Goal: Task Accomplishment & Management: Manage account settings

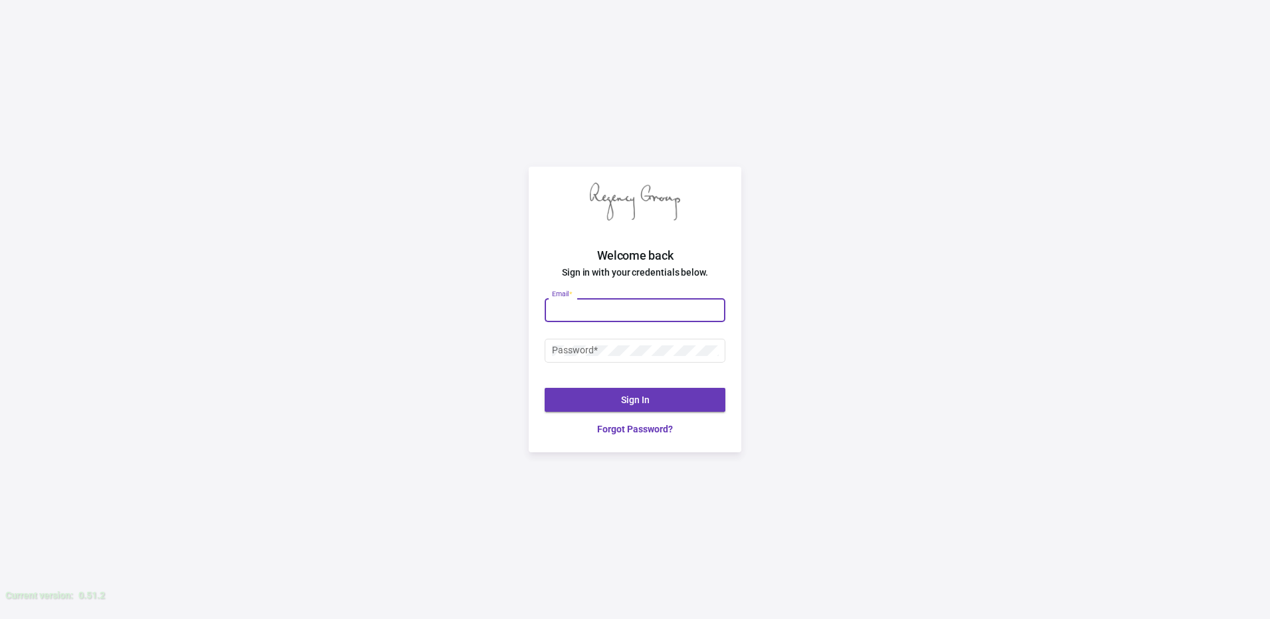
click at [590, 311] on input "Email *" at bounding box center [635, 310] width 167 height 11
type input "[PERSON_NAME][EMAIL_ADDRESS][DOMAIN_NAME]"
click at [618, 396] on button "Sign In" at bounding box center [635, 400] width 181 height 24
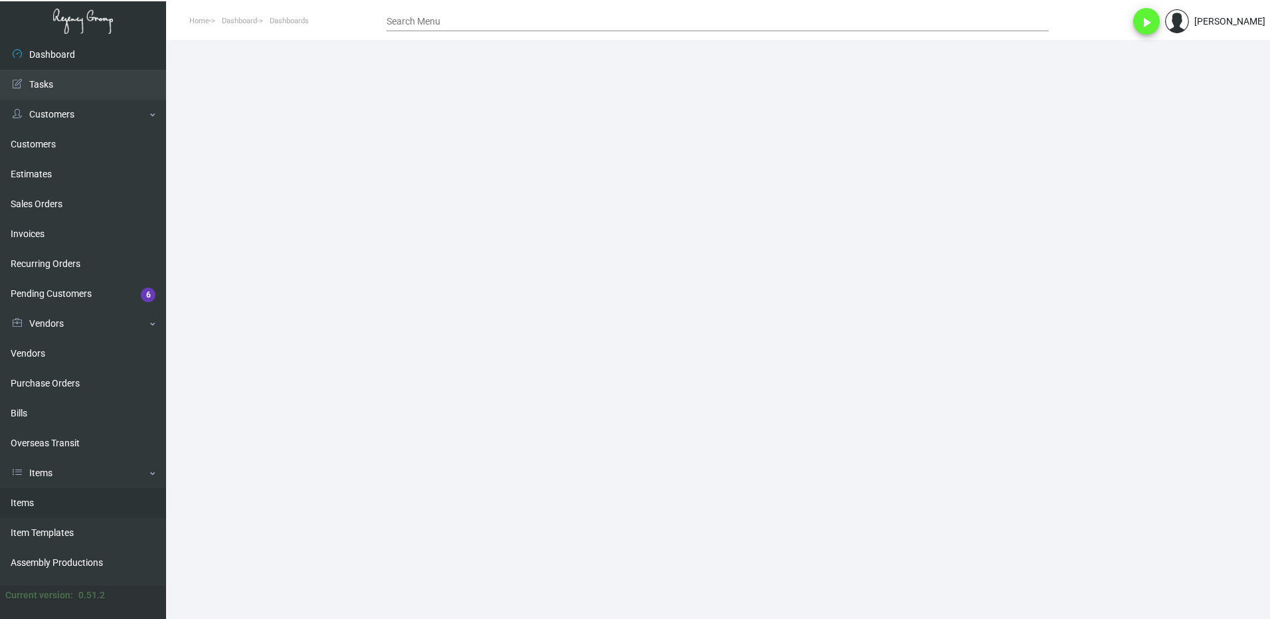
click at [33, 514] on link "Items" at bounding box center [83, 503] width 166 height 30
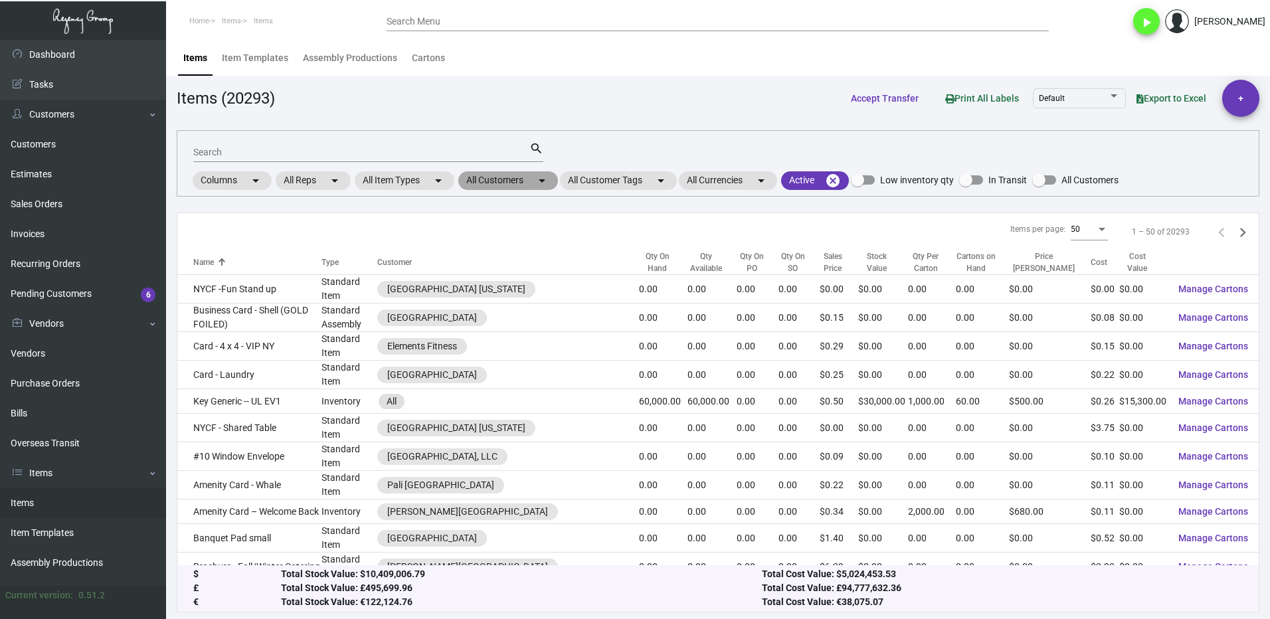
click at [493, 179] on mat-chip "All Customers arrow_drop_down" at bounding box center [508, 180] width 100 height 19
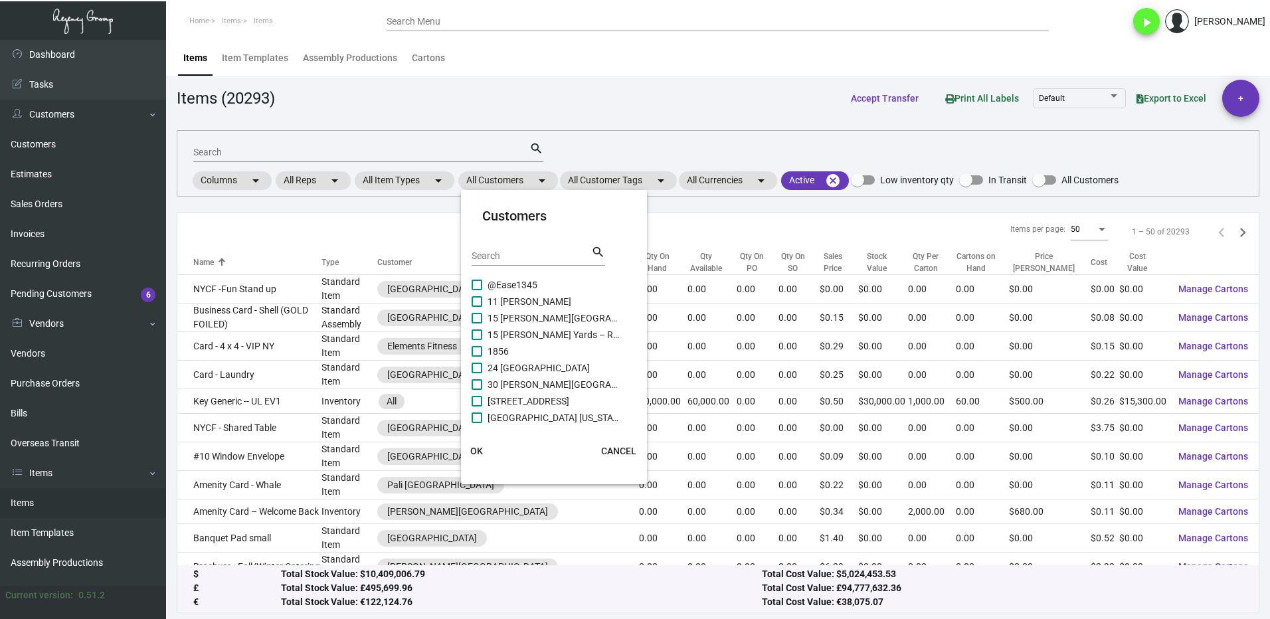
click at [515, 257] on input "Search" at bounding box center [532, 256] width 120 height 11
type input "sa"
drag, startPoint x: 494, startPoint y: 251, endPoint x: 468, endPoint y: 259, distance: 27.1
click at [468, 259] on mat-card "Customers sa Search search Loews Regency [GEOGRAPHIC_DATA] Loews [GEOGRAPHIC_DA…" at bounding box center [554, 337] width 186 height 284
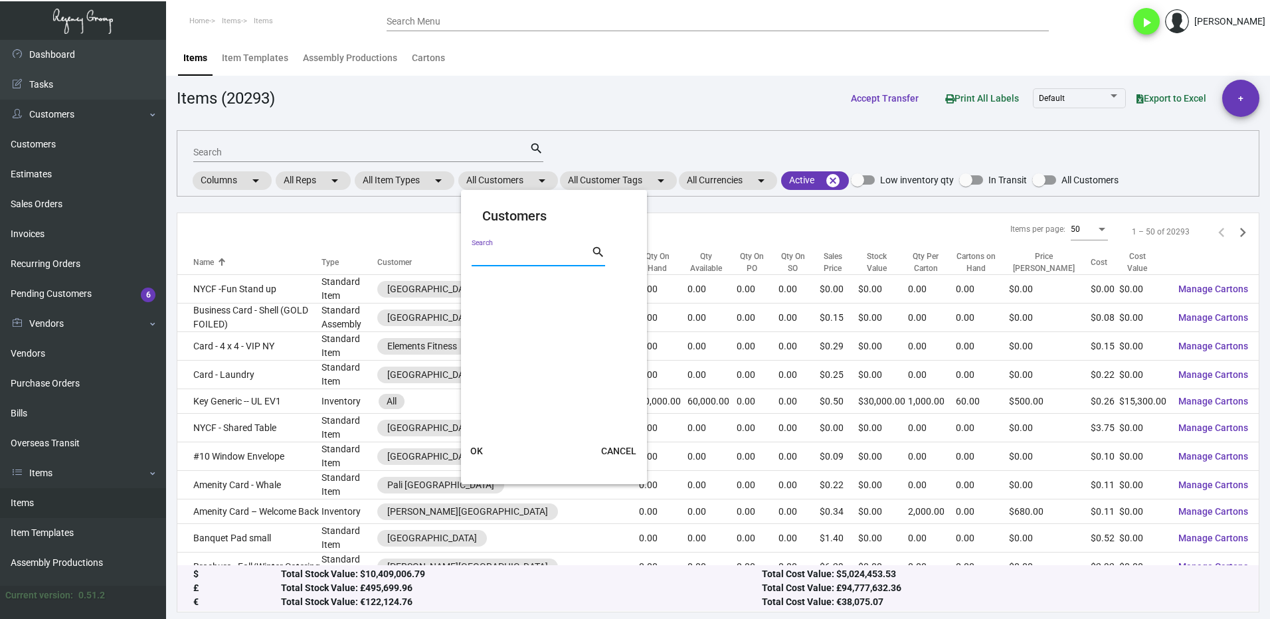
scroll to position [0, 0]
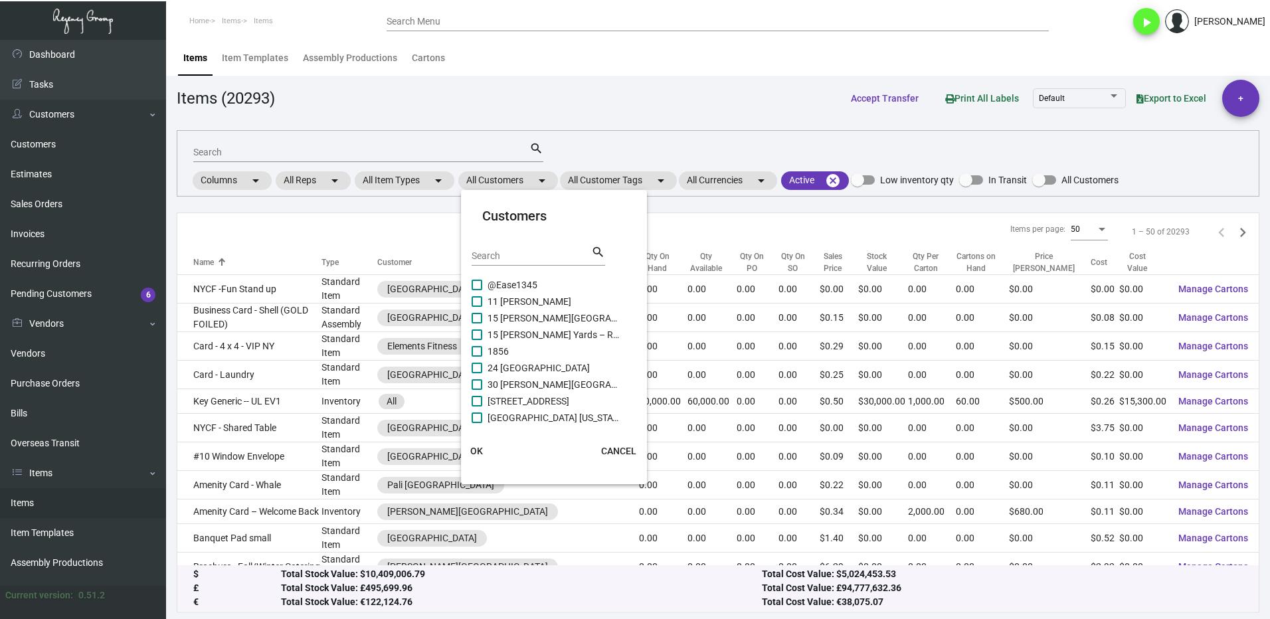
drag, startPoint x: 432, startPoint y: 101, endPoint x: 457, endPoint y: 115, distance: 28.3
click at [432, 100] on div at bounding box center [635, 309] width 1270 height 619
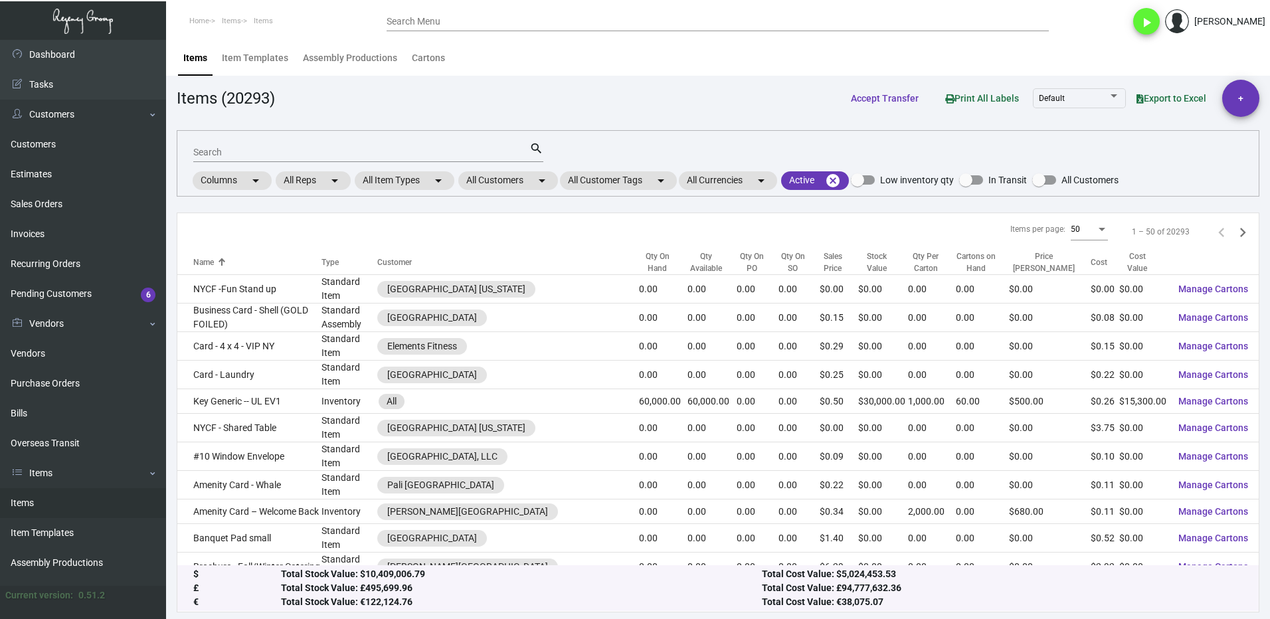
click at [1097, 36] on header "Home Items Items Search Menu play_arrow [PERSON_NAME]" at bounding box center [635, 20] width 1270 height 40
click at [489, 181] on mat-chip "All Customers arrow_drop_down" at bounding box center [508, 180] width 100 height 19
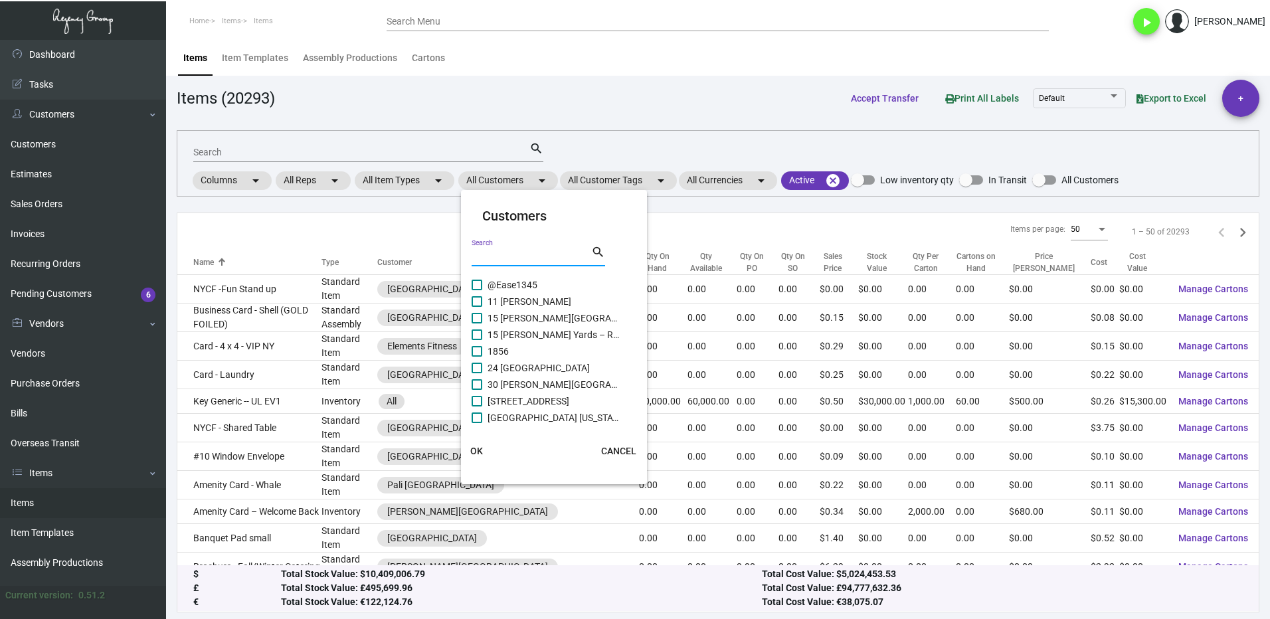
paste input "Sanctuary"
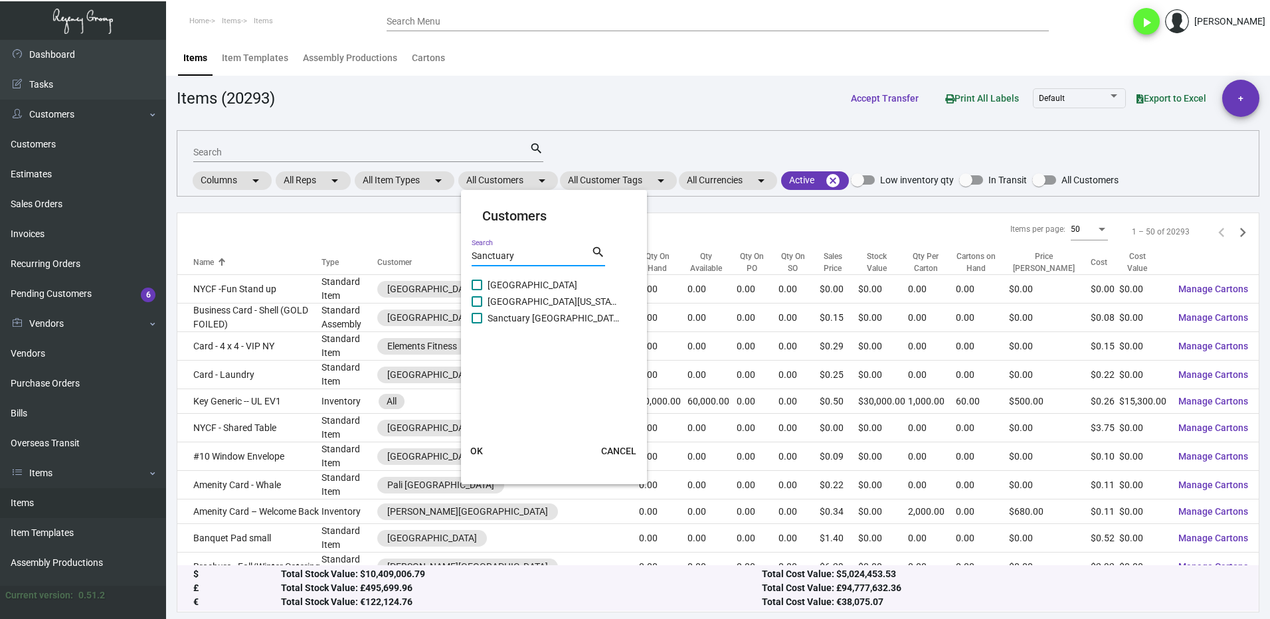
type input "Sanctuary"
click at [481, 282] on span at bounding box center [477, 285] width 11 height 11
click at [477, 290] on input "[GEOGRAPHIC_DATA]" at bounding box center [476, 290] width 1 height 1
checkbox input "true"
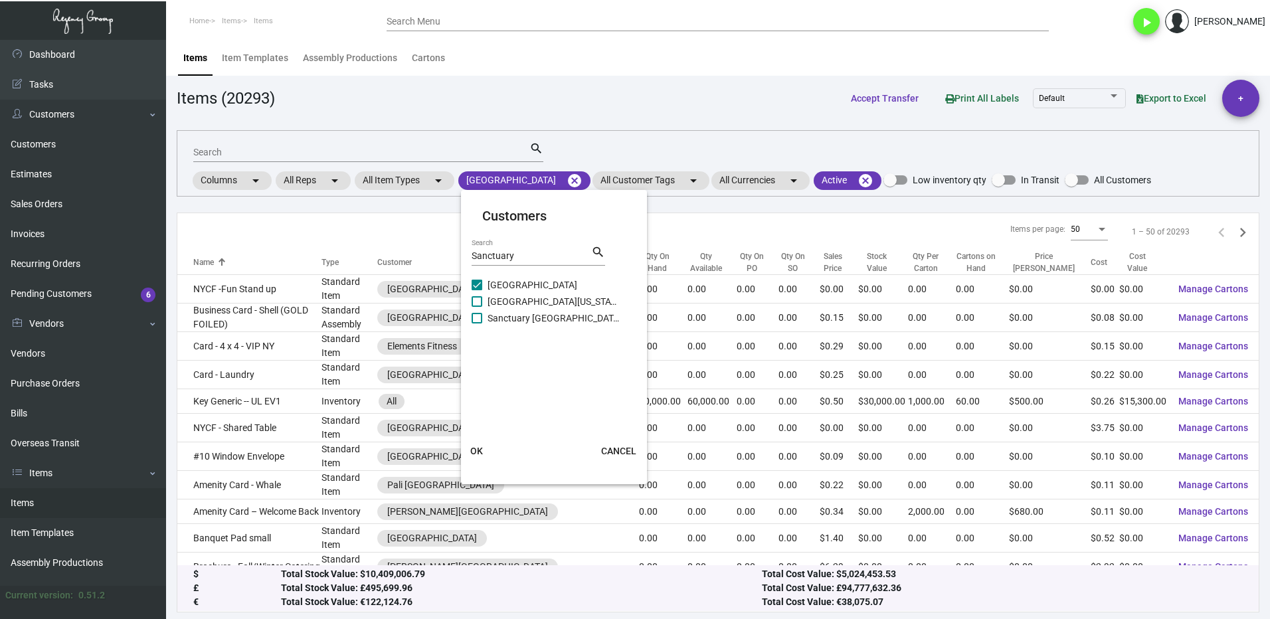
click at [479, 298] on span at bounding box center [477, 301] width 11 height 11
click at [477, 307] on input "[GEOGRAPHIC_DATA][US_STATE]" at bounding box center [476, 307] width 1 height 1
checkbox input "true"
drag, startPoint x: 476, startPoint y: 317, endPoint x: 504, endPoint y: 361, distance: 52.5
click at [476, 317] on span at bounding box center [477, 318] width 11 height 11
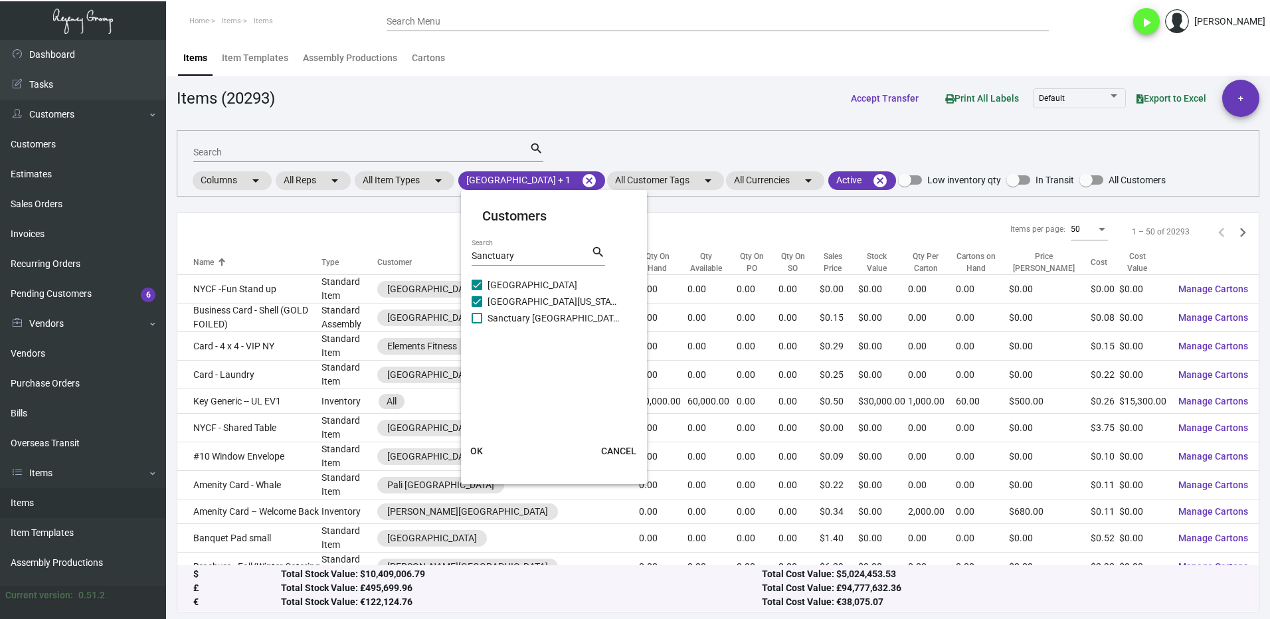
click at [476, 323] on input "Sanctuary [GEOGRAPHIC_DATA]" at bounding box center [476, 323] width 1 height 1
checkbox input "true"
click at [480, 454] on span "OK" at bounding box center [476, 451] width 13 height 11
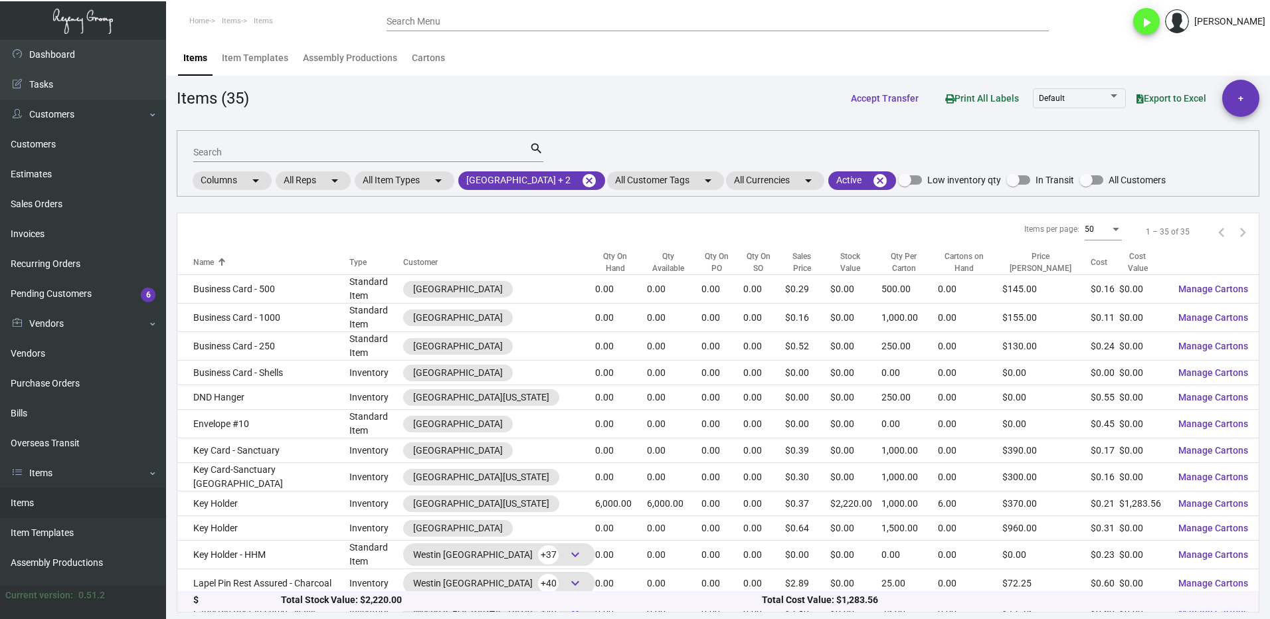
click at [639, 260] on div at bounding box center [643, 262] width 8 height 8
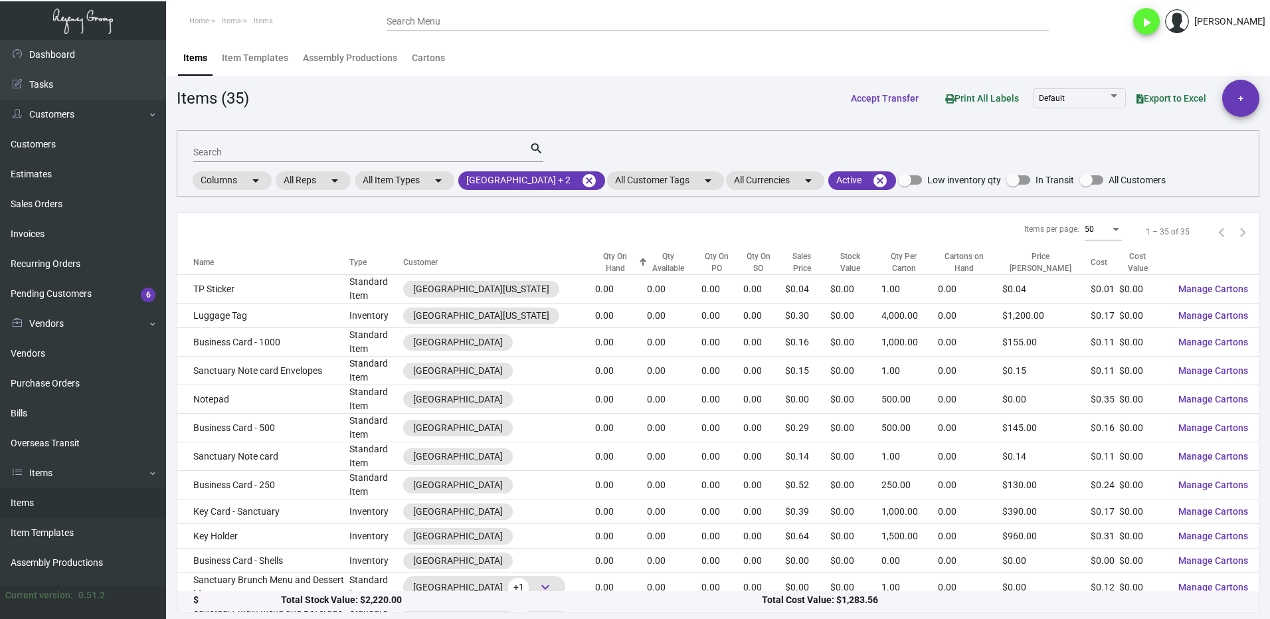
click at [639, 260] on div at bounding box center [643, 262] width 8 height 8
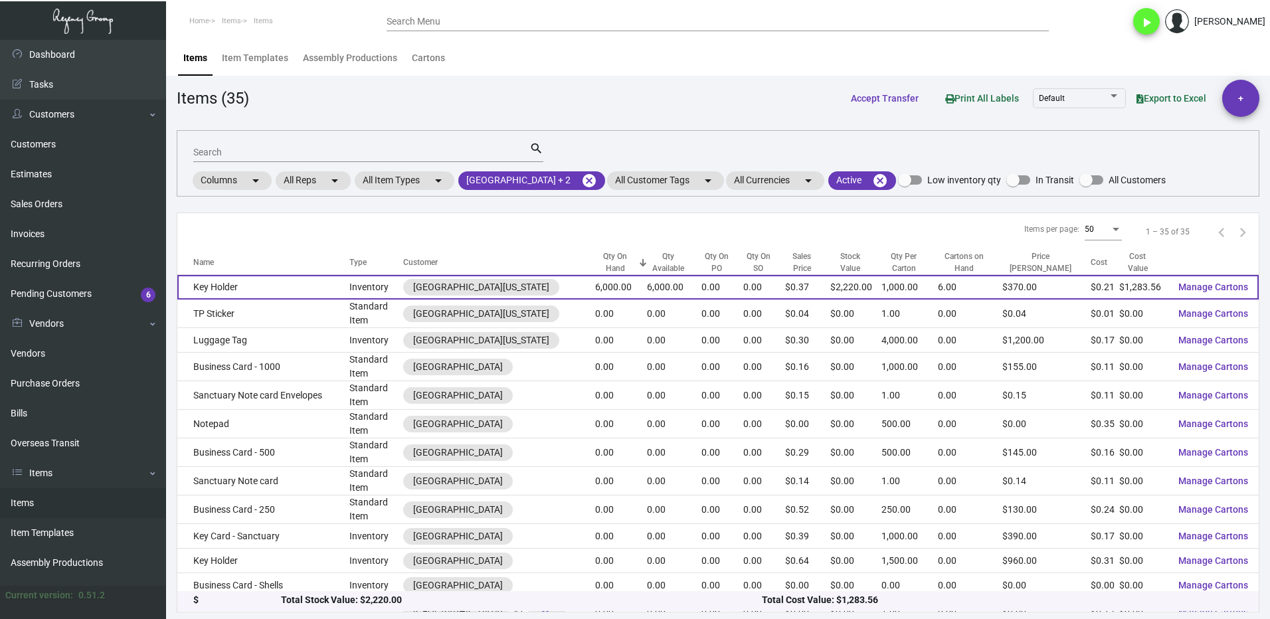
click at [268, 294] on td "Key Holder" at bounding box center [263, 287] width 172 height 25
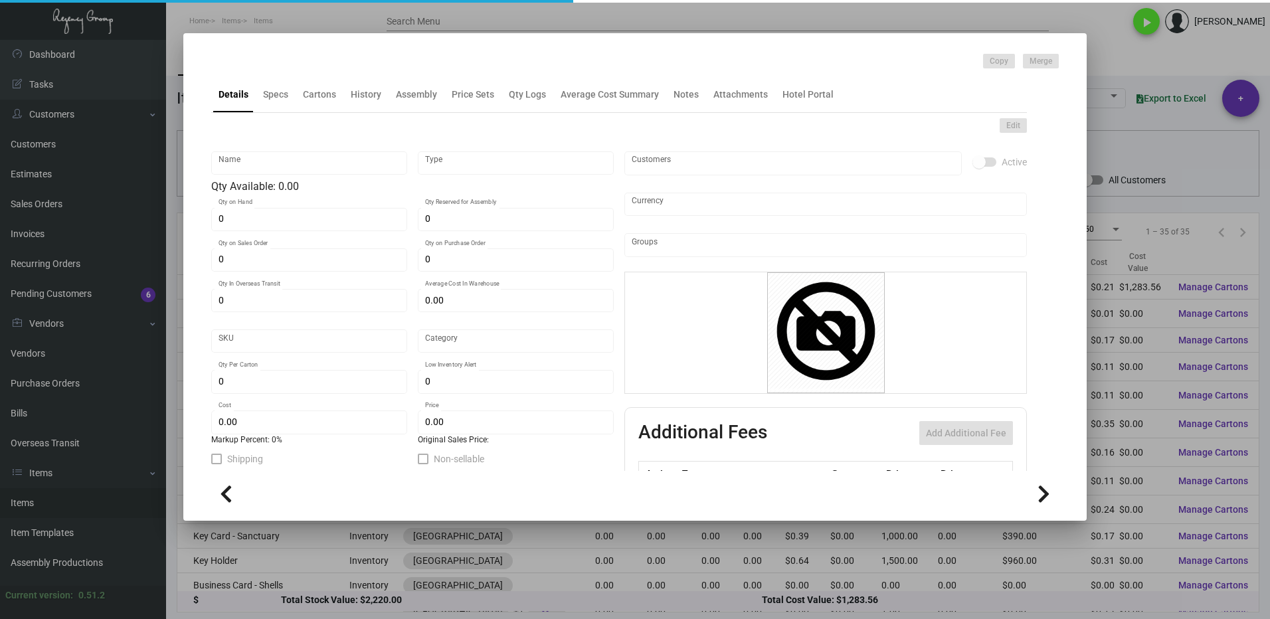
type input "Key Holder"
type input "Inventory"
type input "6,000"
type input "$ 0.21162"
type input "909-Key Holder-86"
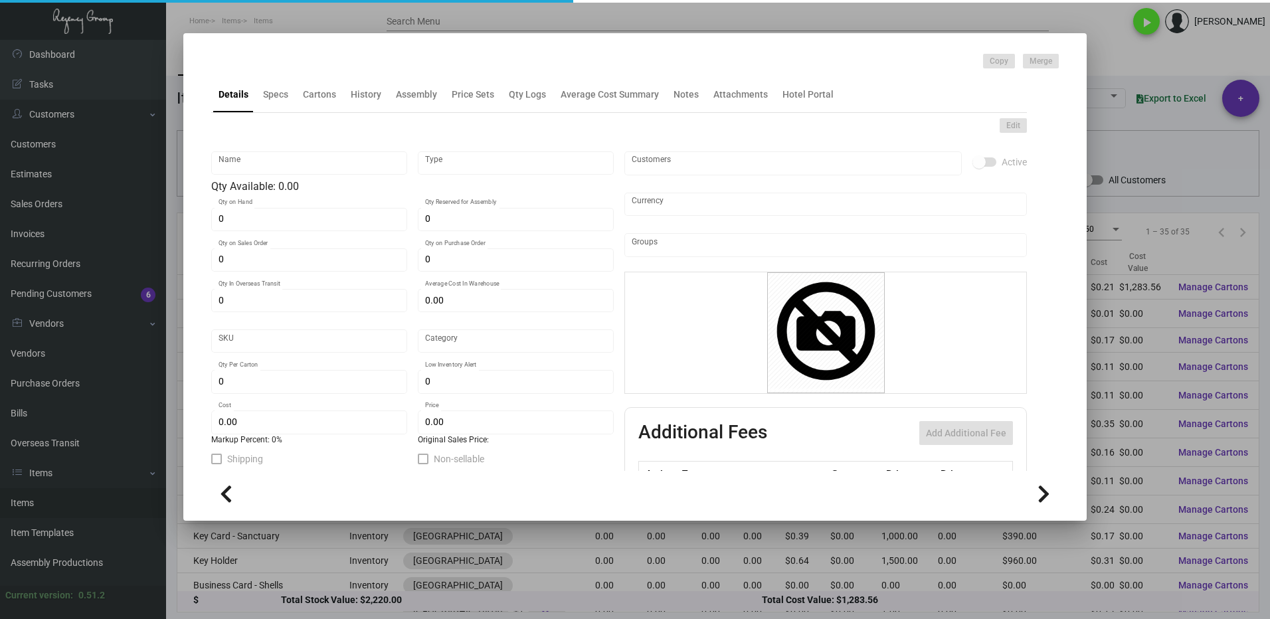
type input "Standard"
type input "1,000"
type input "2,000"
type input "$ 0.21393"
type input "$ 0.37"
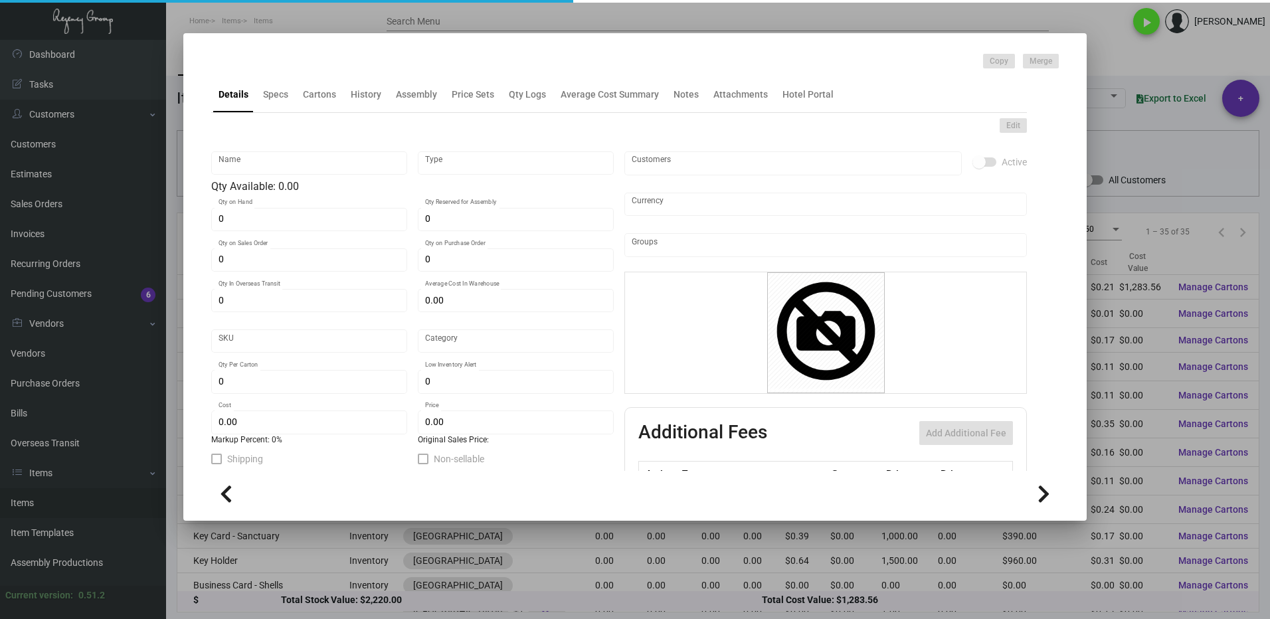
checkbox input "true"
type input "United States Dollar $"
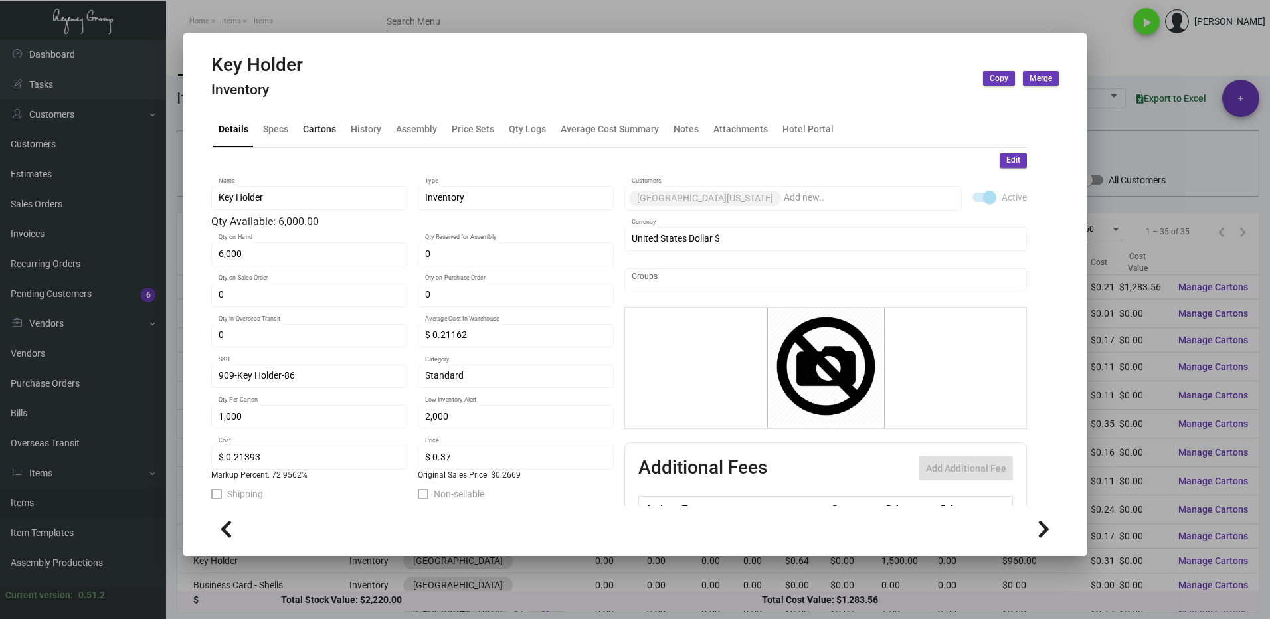
click at [310, 125] on div "Cartons" at bounding box center [319, 129] width 33 height 14
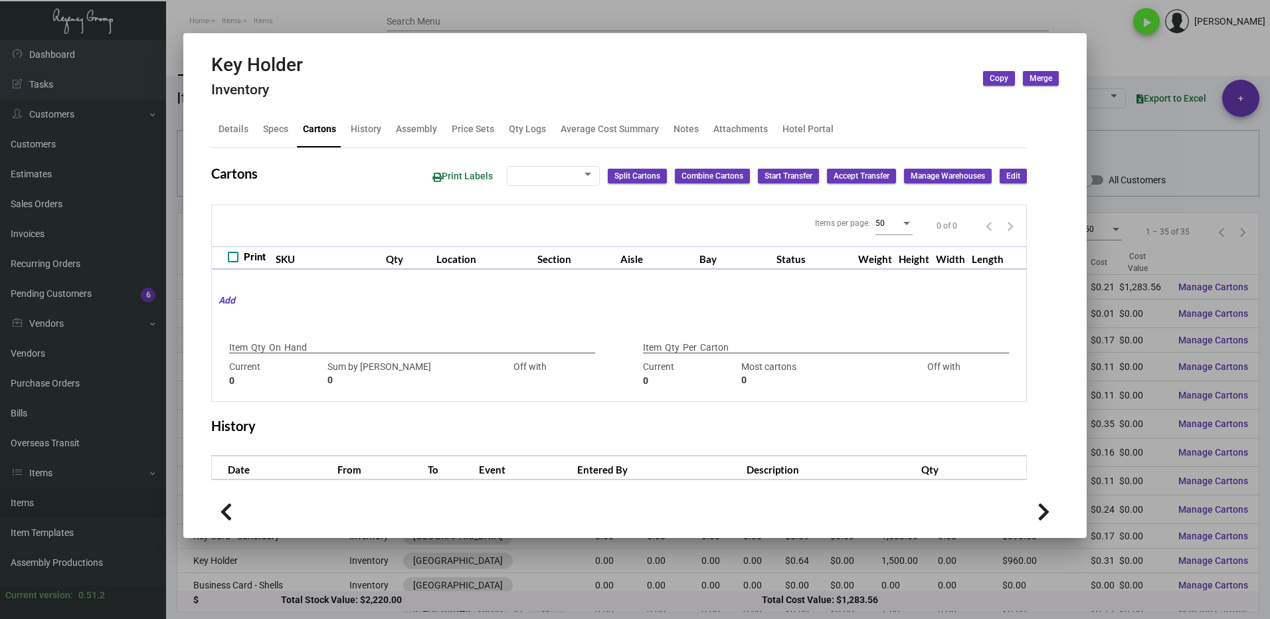
type input "6,000"
type input "6000"
type input "0"
type input "1,000"
type input "1500"
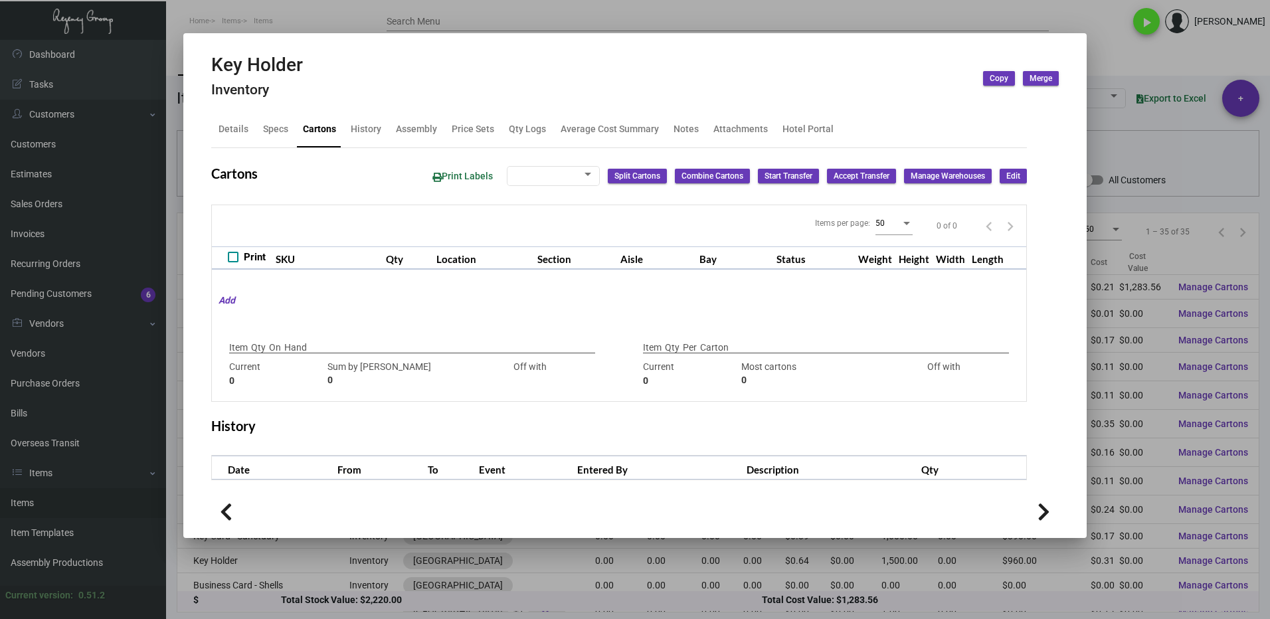
type input "-500"
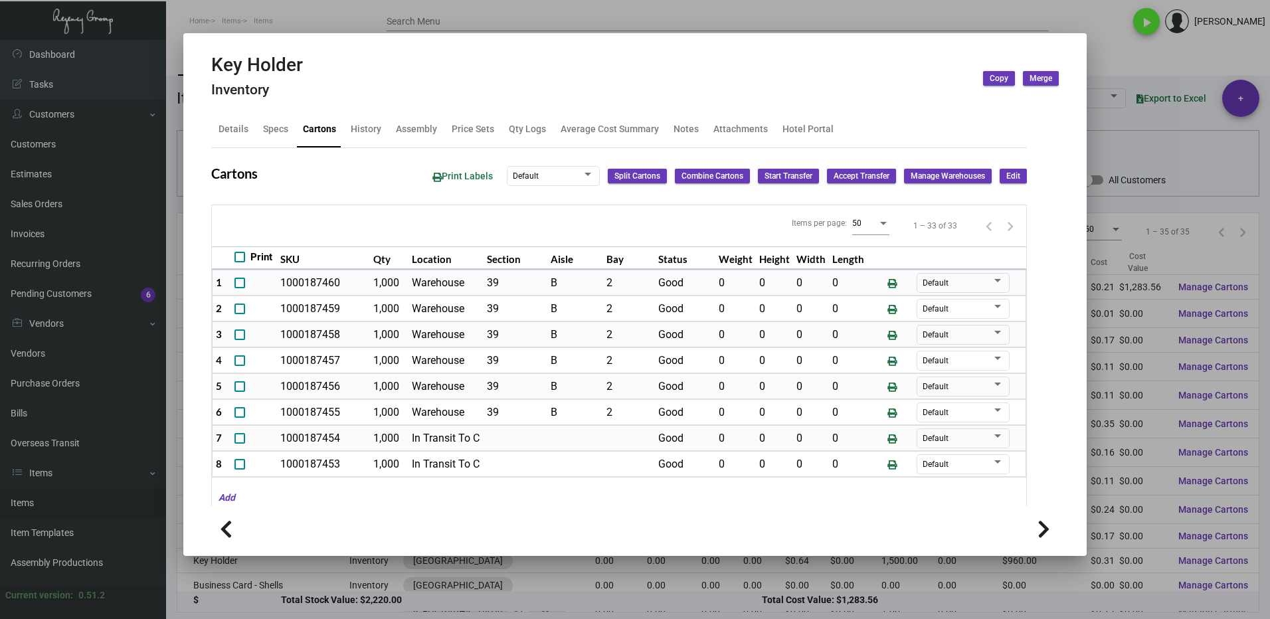
click at [1111, 65] on div at bounding box center [635, 309] width 1270 height 619
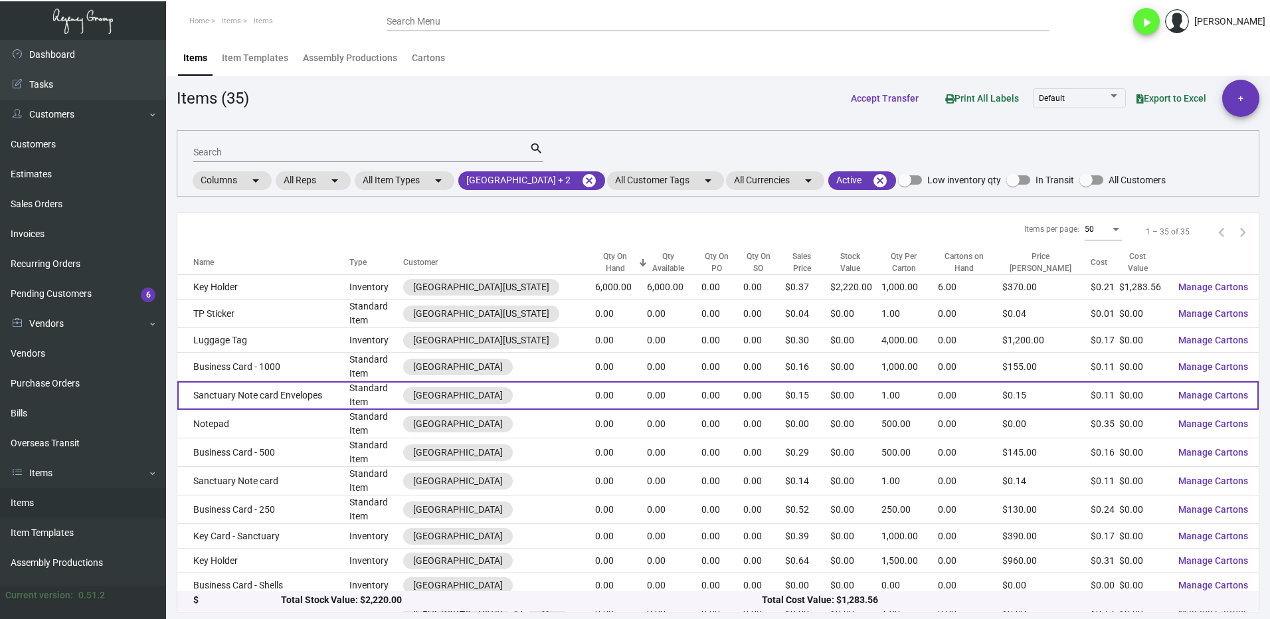
click at [306, 399] on td "Sanctuary Note card Envelopes" at bounding box center [263, 395] width 172 height 29
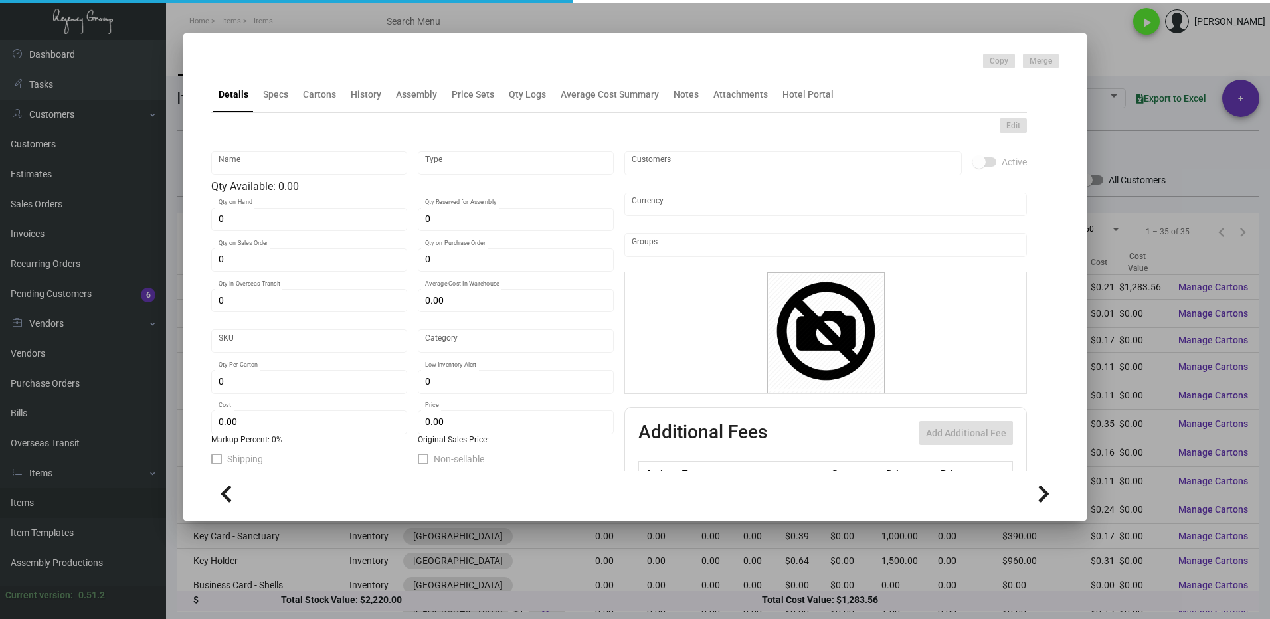
type input "Sanctuary Note card Envelopes"
type input "Standard Item"
type input "$ 0.00"
type input "SNCE"
type input "Standard"
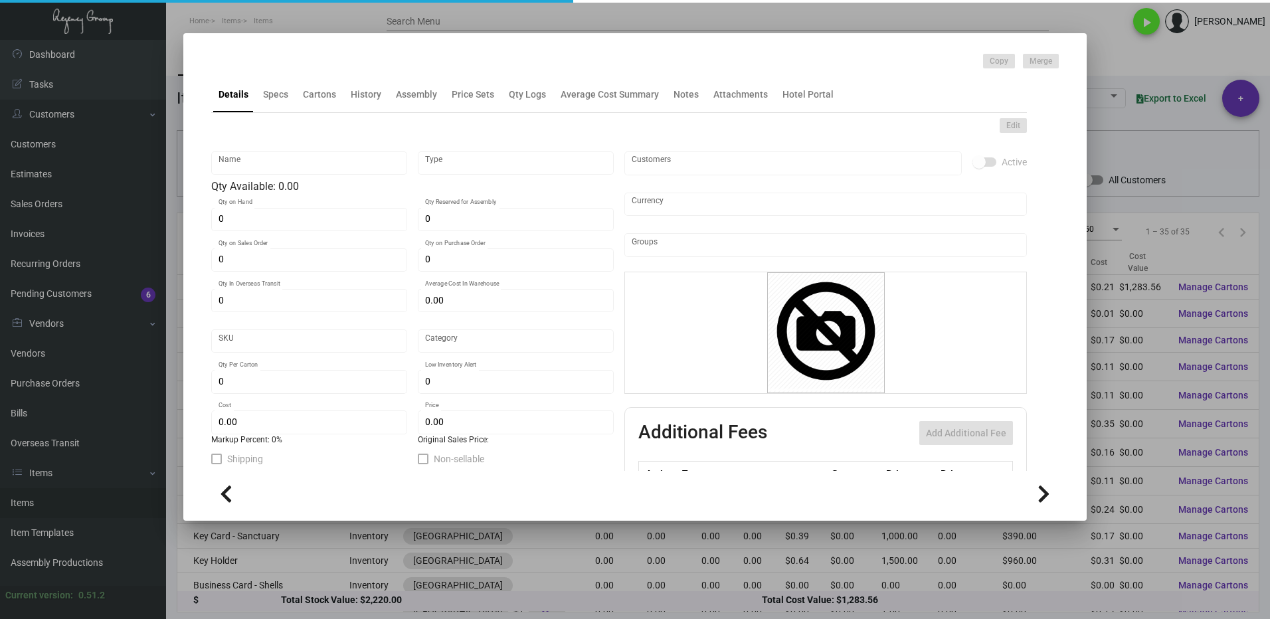
type input "1"
type input "$ 0.112"
type input "$ 0.152"
type textarea "A6 Notecard Envelope 24#W Cougar Opaque Bright White Smooth"
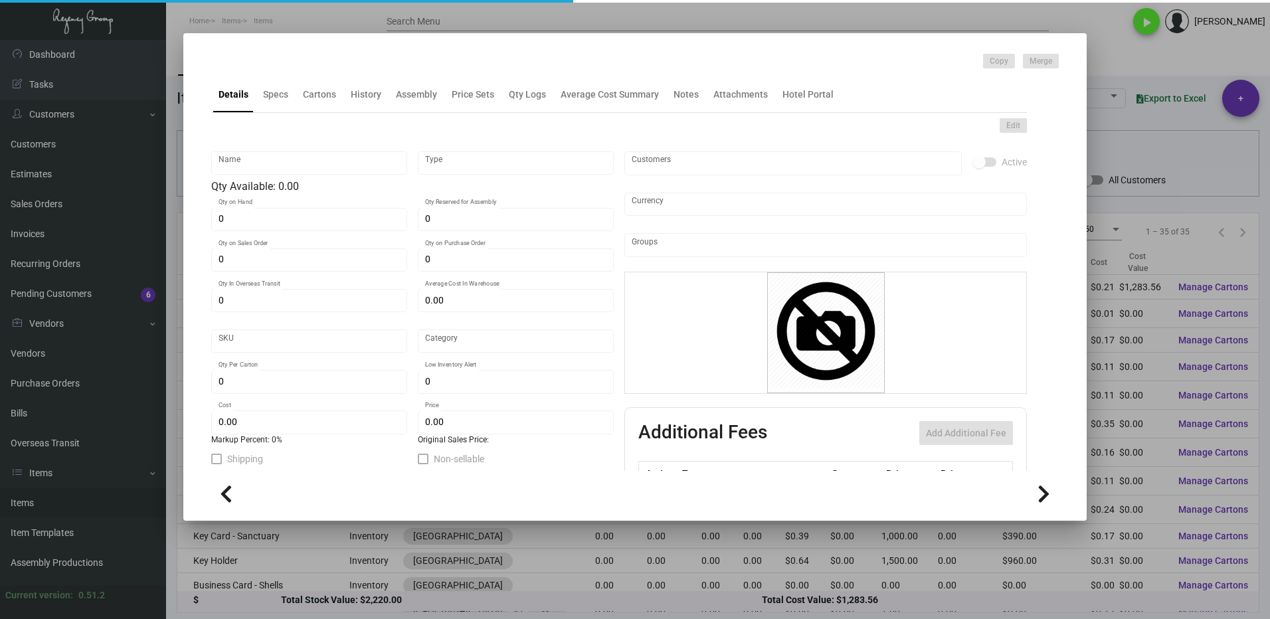
checkbox input "true"
type input "United States Dollar $"
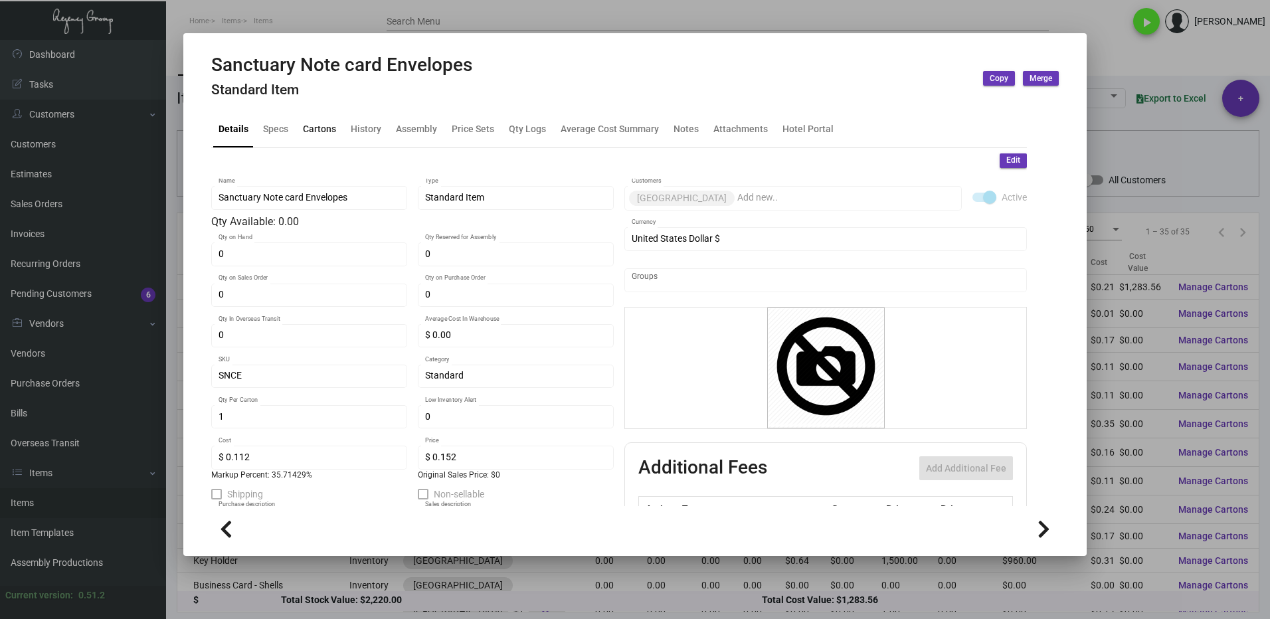
click at [331, 137] on div "Cartons" at bounding box center [320, 130] width 44 height 32
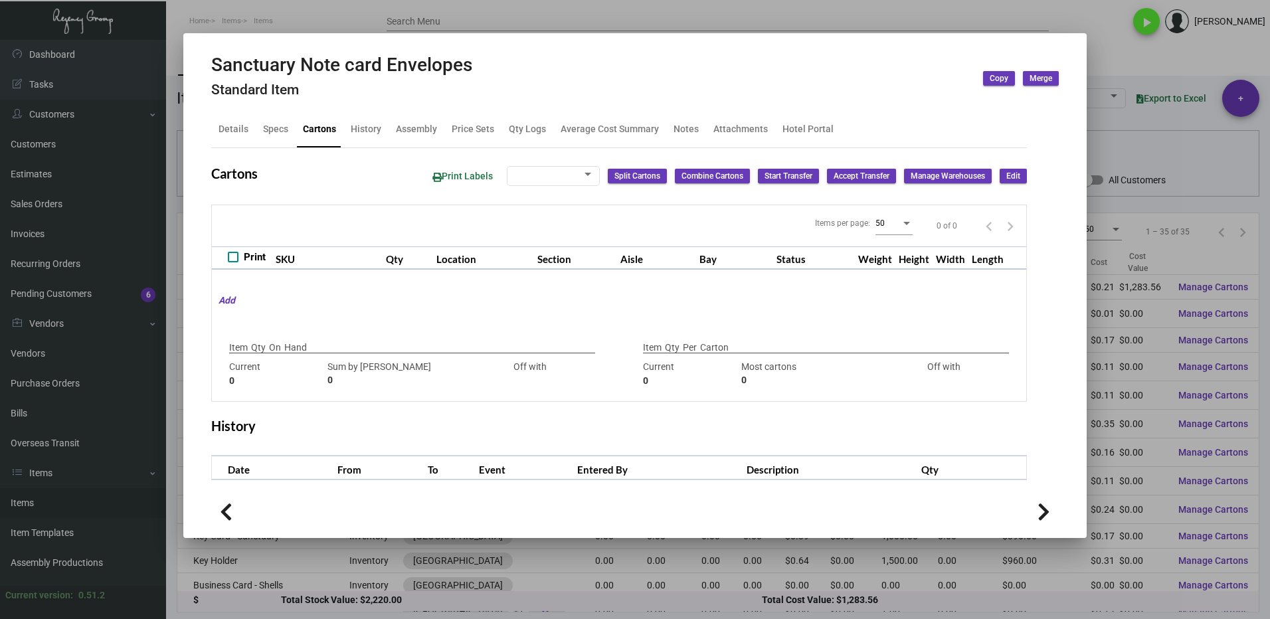
checkbox input "true"
type input "0"
type input "1"
type input "+1"
click at [1122, 65] on div at bounding box center [635, 309] width 1270 height 619
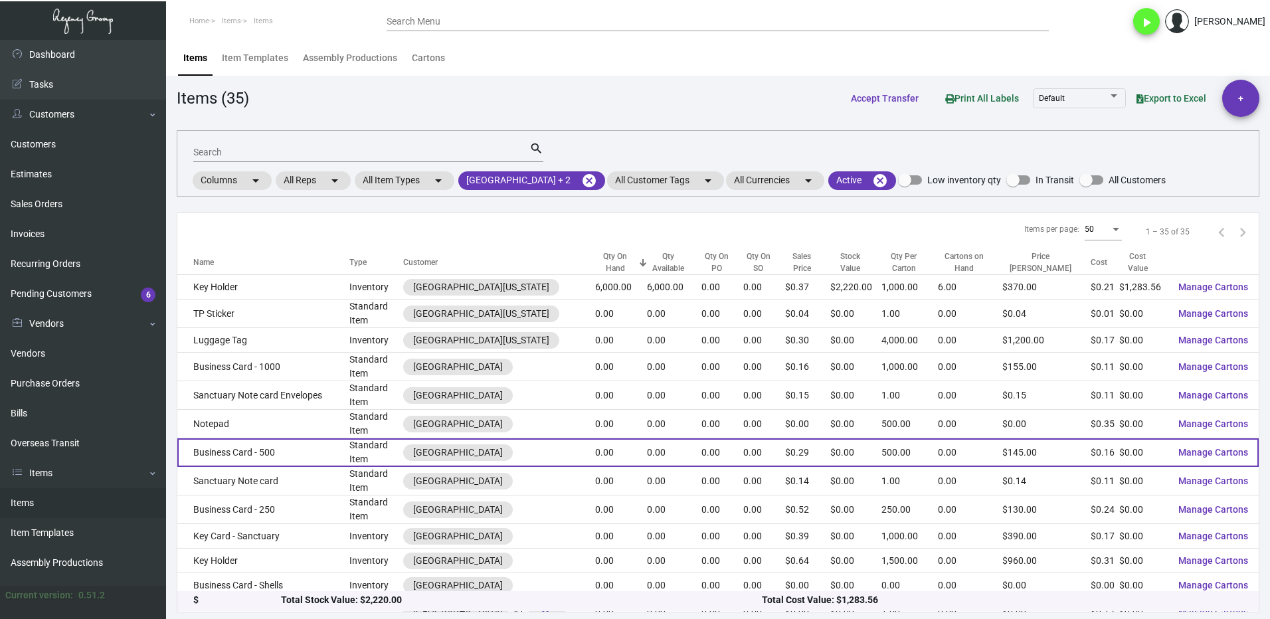
scroll to position [66, 0]
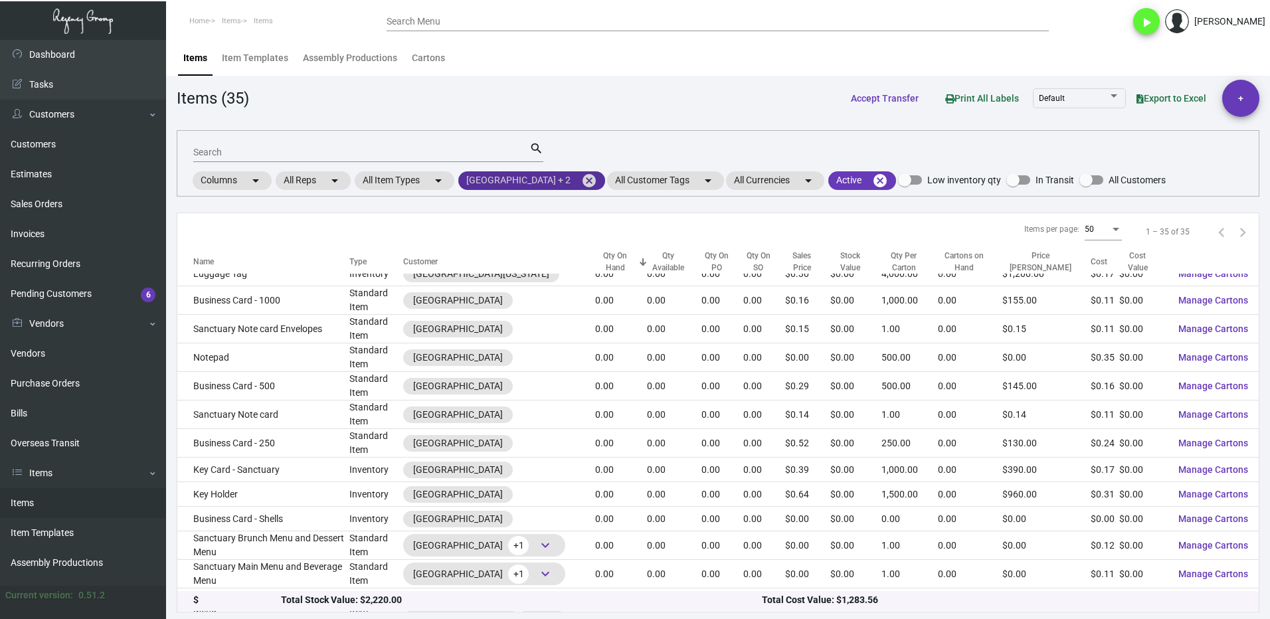
click at [555, 183] on mat-chip "[GEOGRAPHIC_DATA] + 2 cancel" at bounding box center [531, 180] width 147 height 19
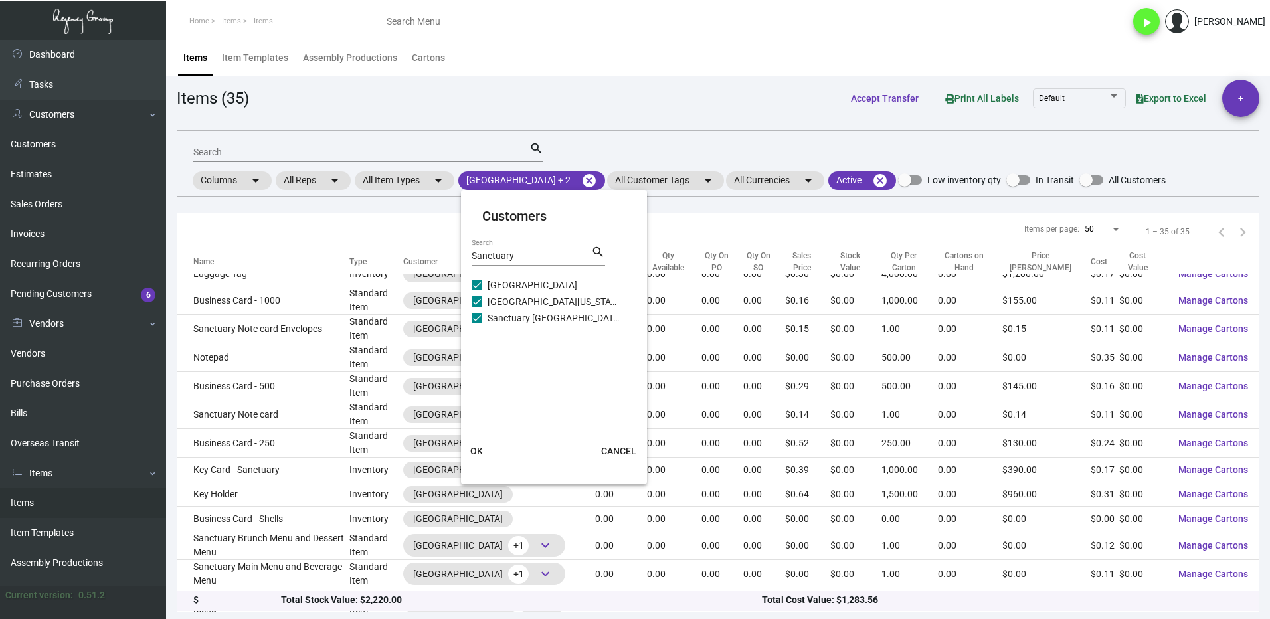
click at [477, 302] on span at bounding box center [477, 301] width 11 height 11
click at [477, 307] on input "[GEOGRAPHIC_DATA][US_STATE]" at bounding box center [476, 307] width 1 height 1
checkbox input "false"
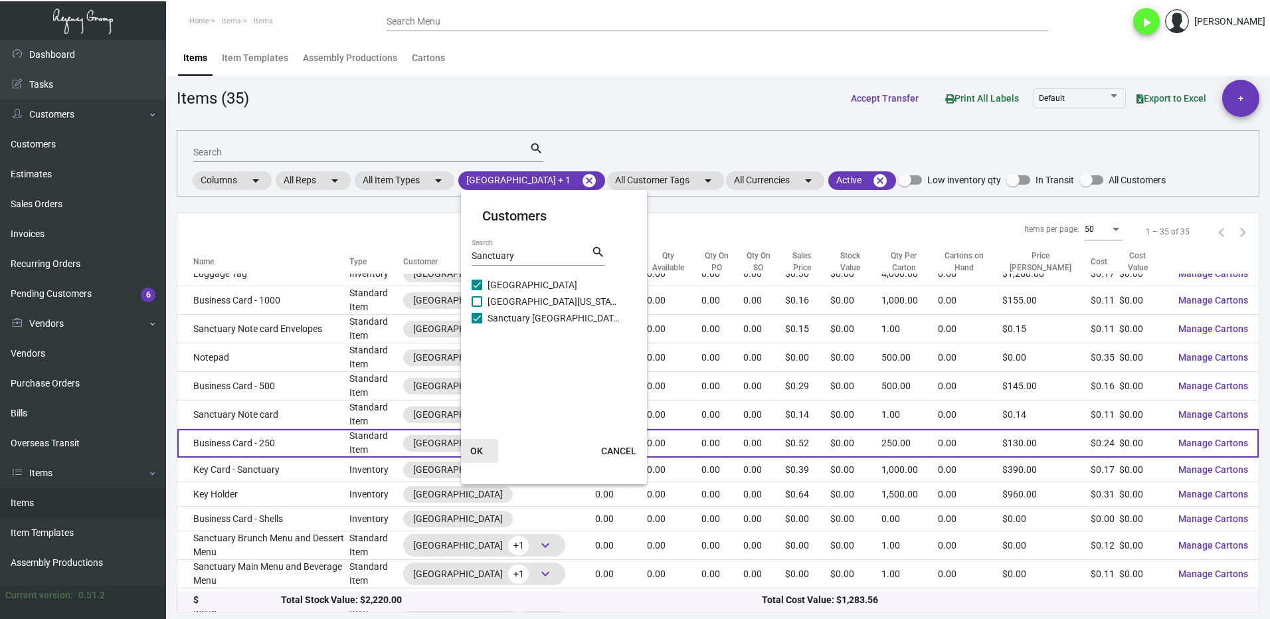
drag, startPoint x: 474, startPoint y: 452, endPoint x: 466, endPoint y: 449, distance: 9.0
click at [474, 451] on span "OK" at bounding box center [476, 451] width 13 height 11
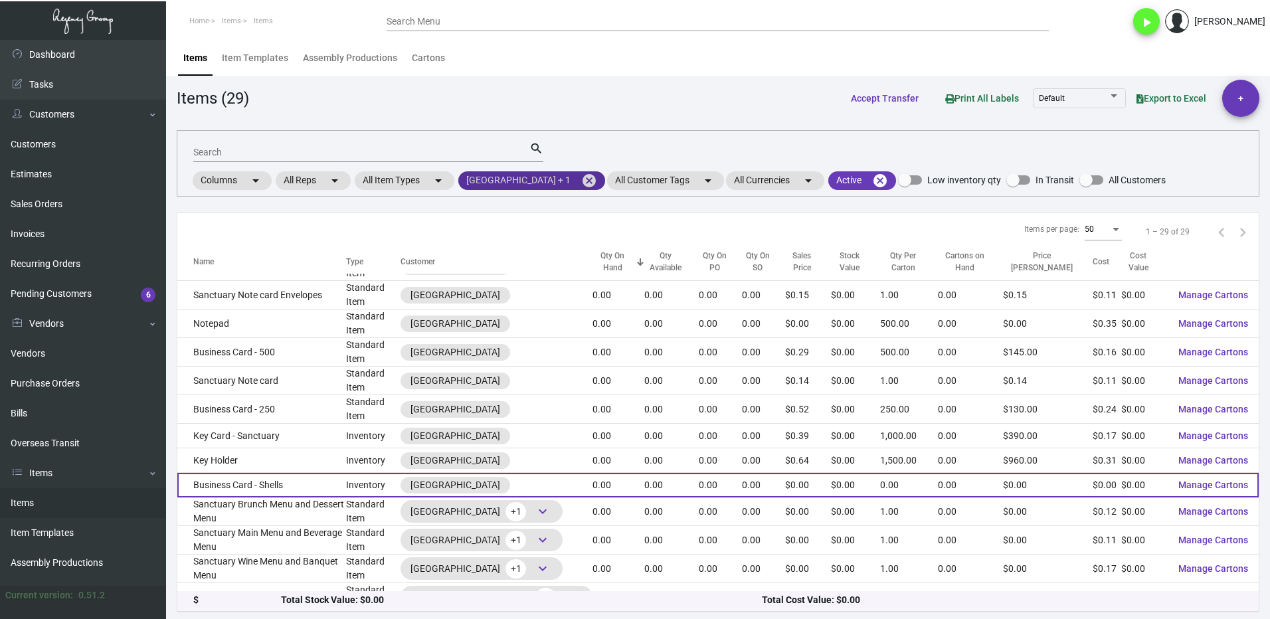
scroll to position [0, 0]
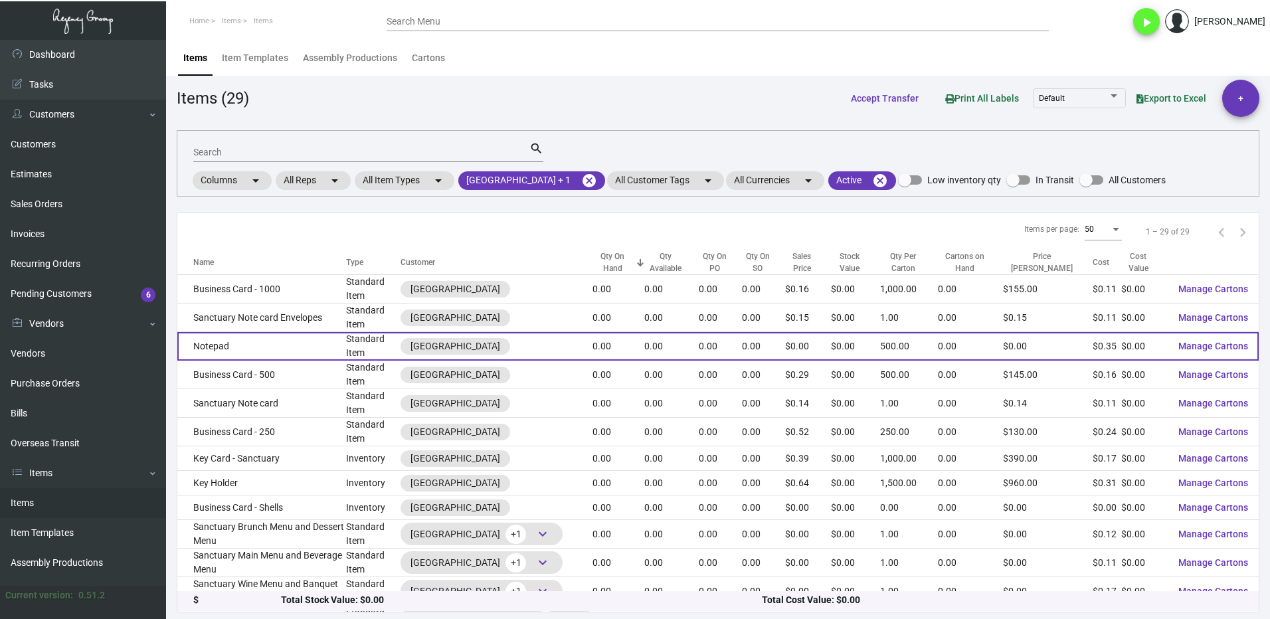
click at [280, 345] on td "Notepad" at bounding box center [261, 346] width 169 height 29
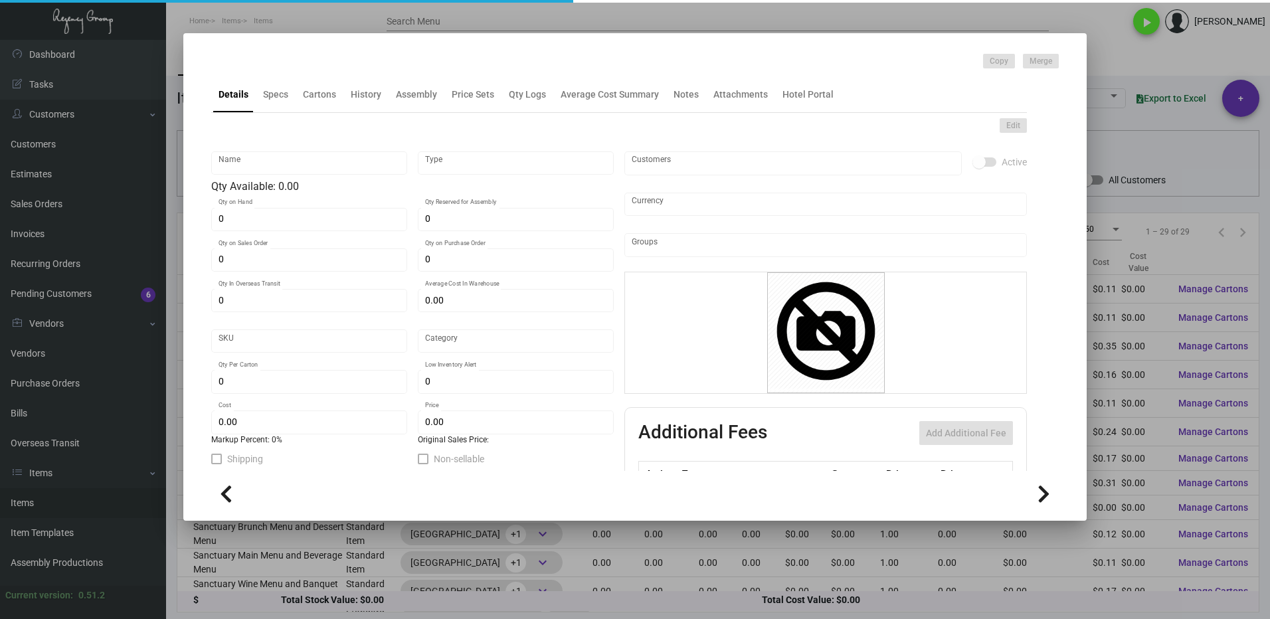
type input "Notepad"
type input "Standard Item"
type input "$ 0.00"
type input "909-Notepad-38"
type input "Standard"
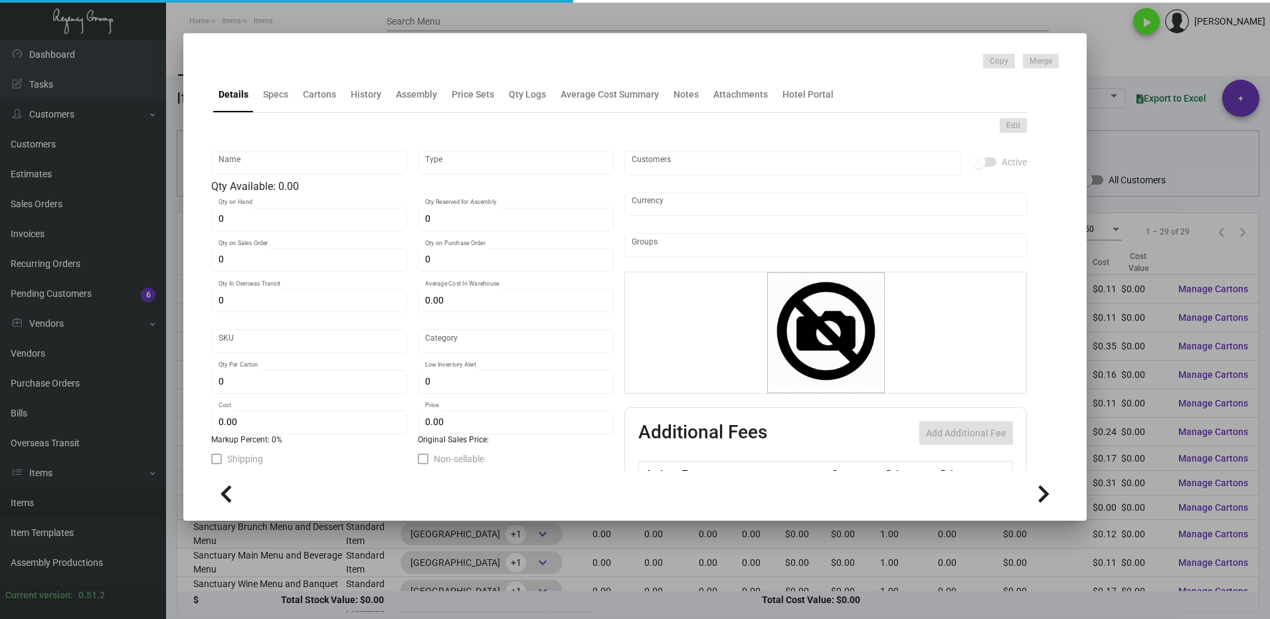
type input "500"
type input "$ 0.35"
type input "$ 0.00"
checkbox input "true"
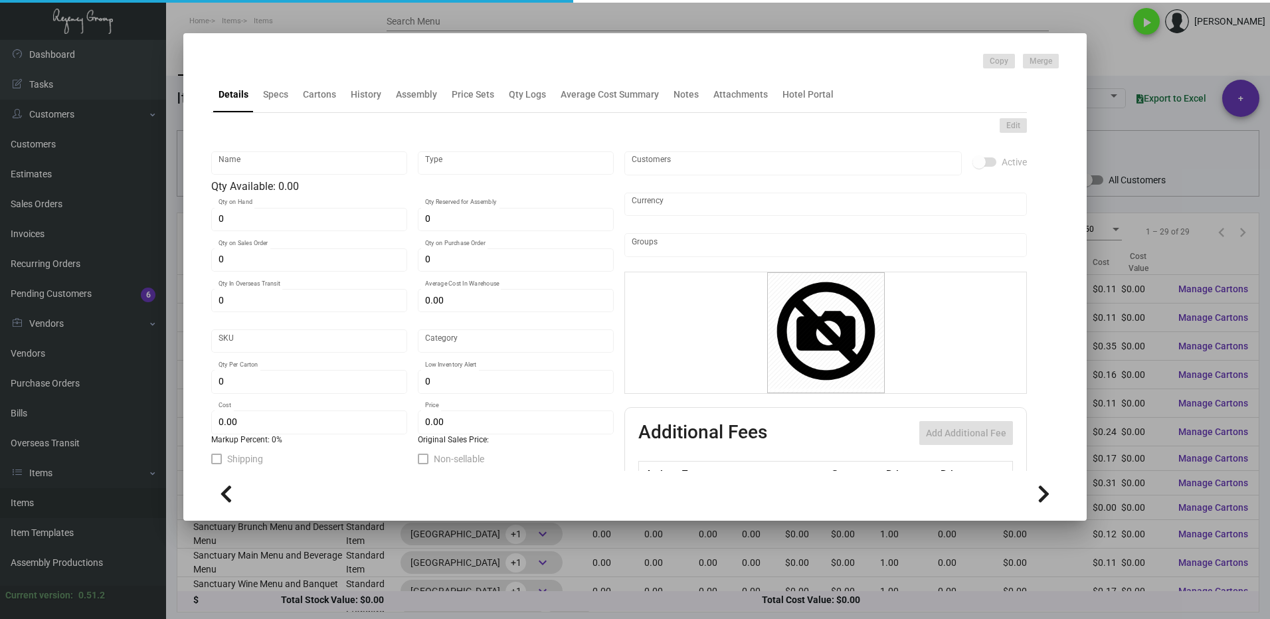
type input "United States Dollar $"
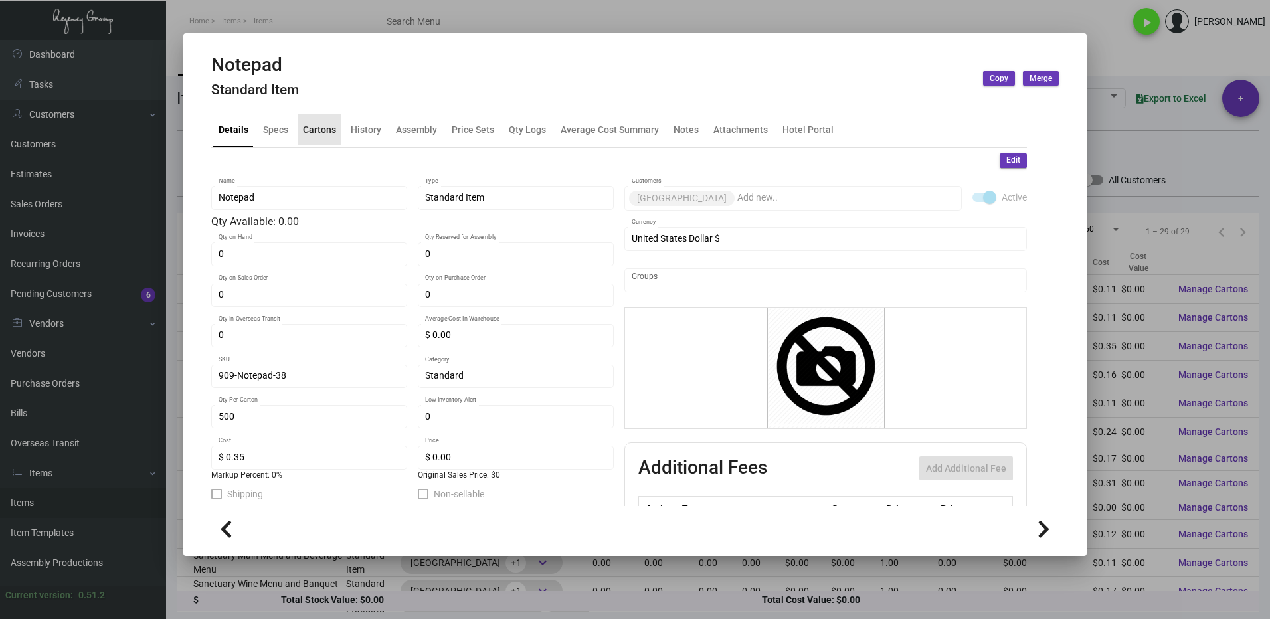
click at [315, 135] on div "Cartons" at bounding box center [319, 129] width 33 height 14
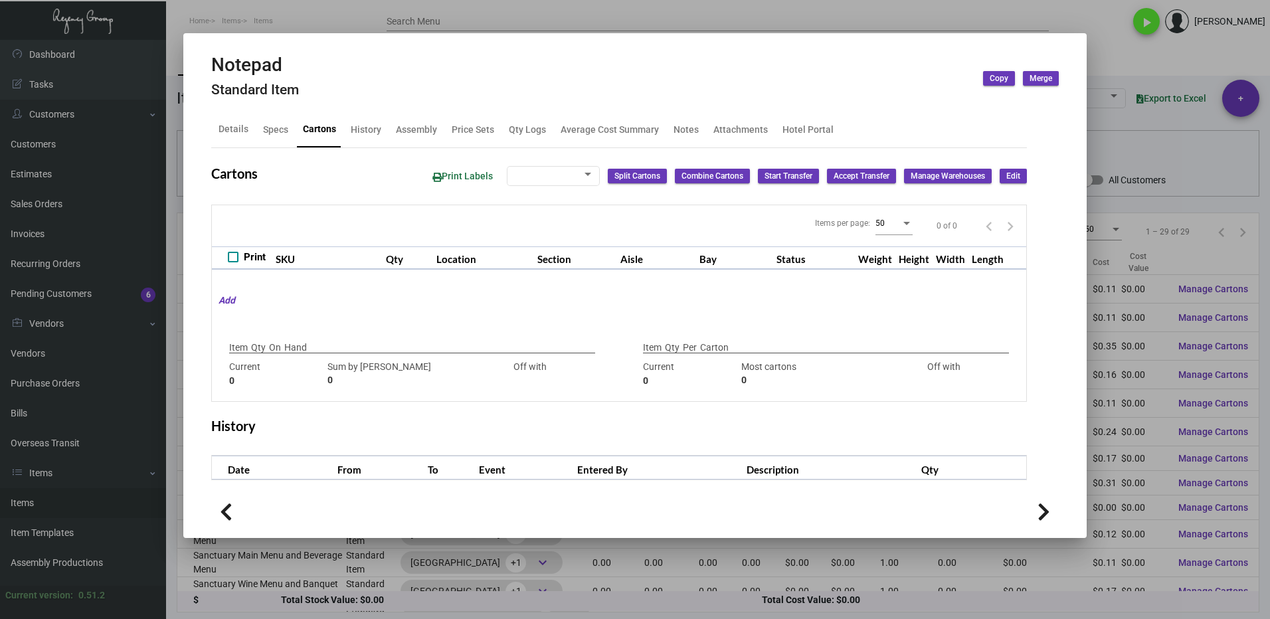
checkbox input "true"
type input "0"
type input "500"
type input "+500"
click at [1123, 54] on div at bounding box center [635, 309] width 1270 height 619
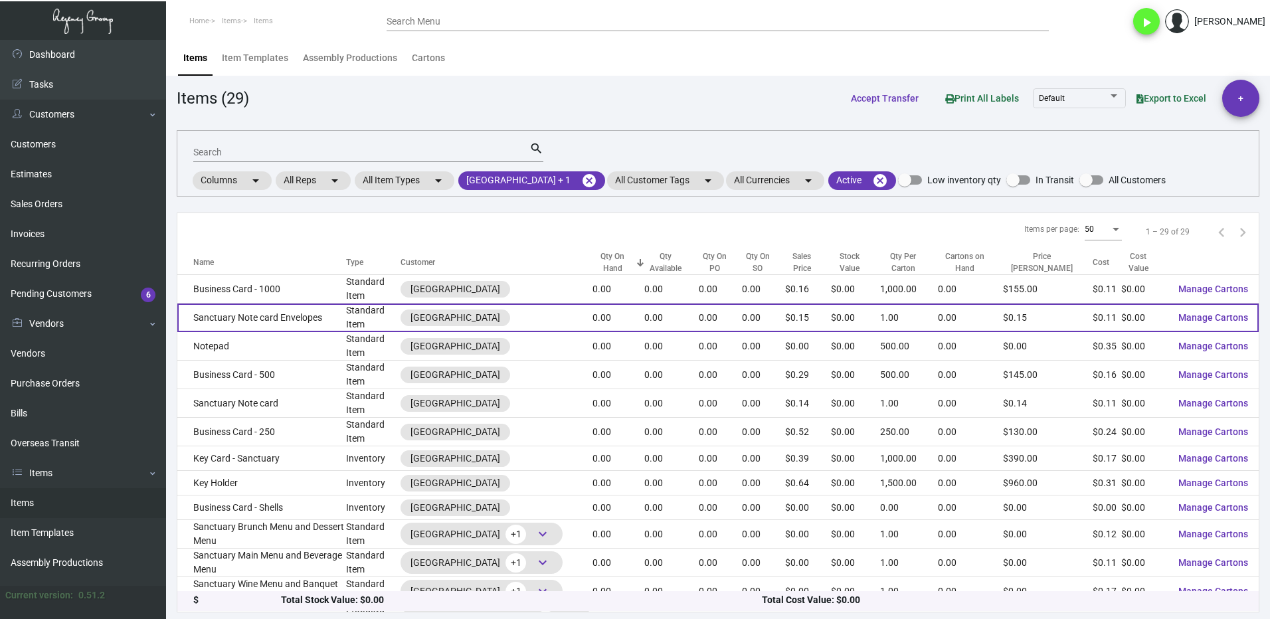
click at [274, 320] on td "Sanctuary Note card Envelopes" at bounding box center [261, 318] width 169 height 29
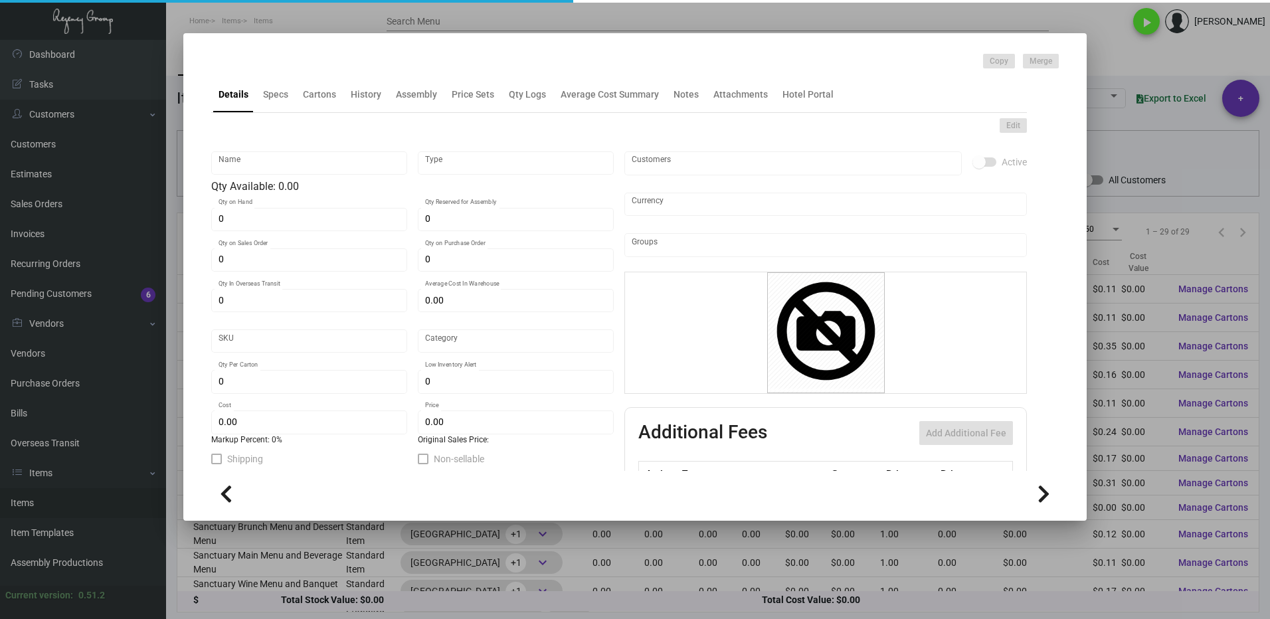
type input "Sanctuary Note card Envelopes"
type input "Standard Item"
type input "$ 0.00"
type input "SNCE"
type input "Standard"
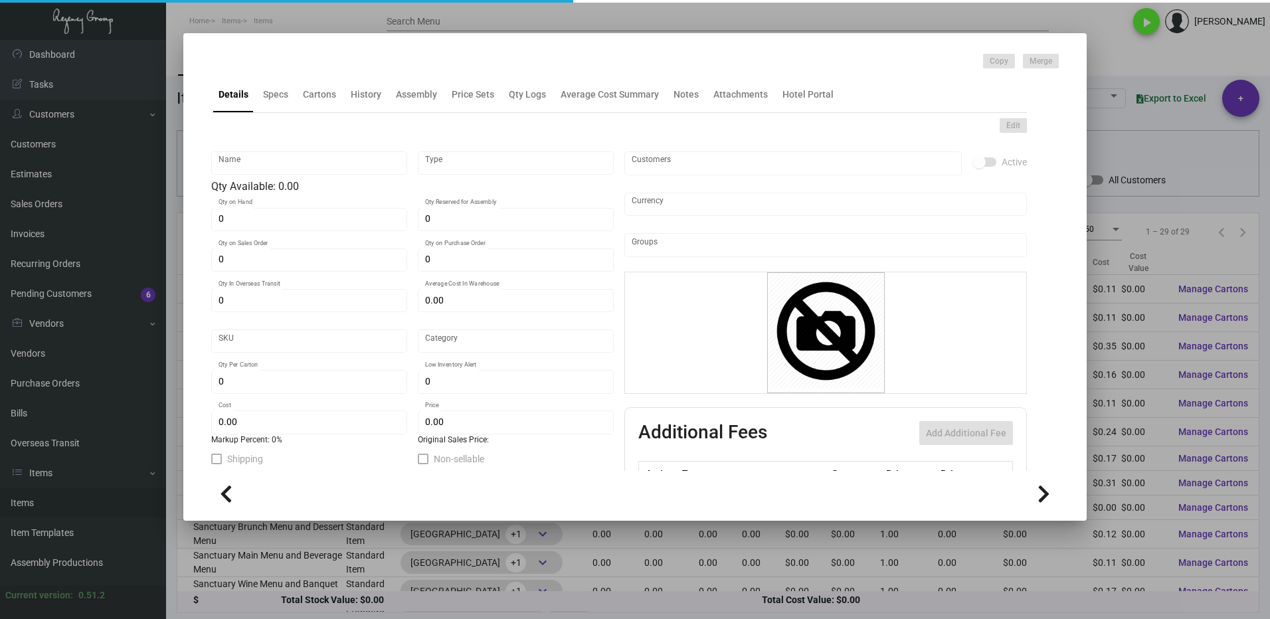
type input "1"
type input "$ 0.112"
type input "$ 0.152"
type textarea "A6 Notecard Envelope 24#W Cougar Opaque Bright White Smooth"
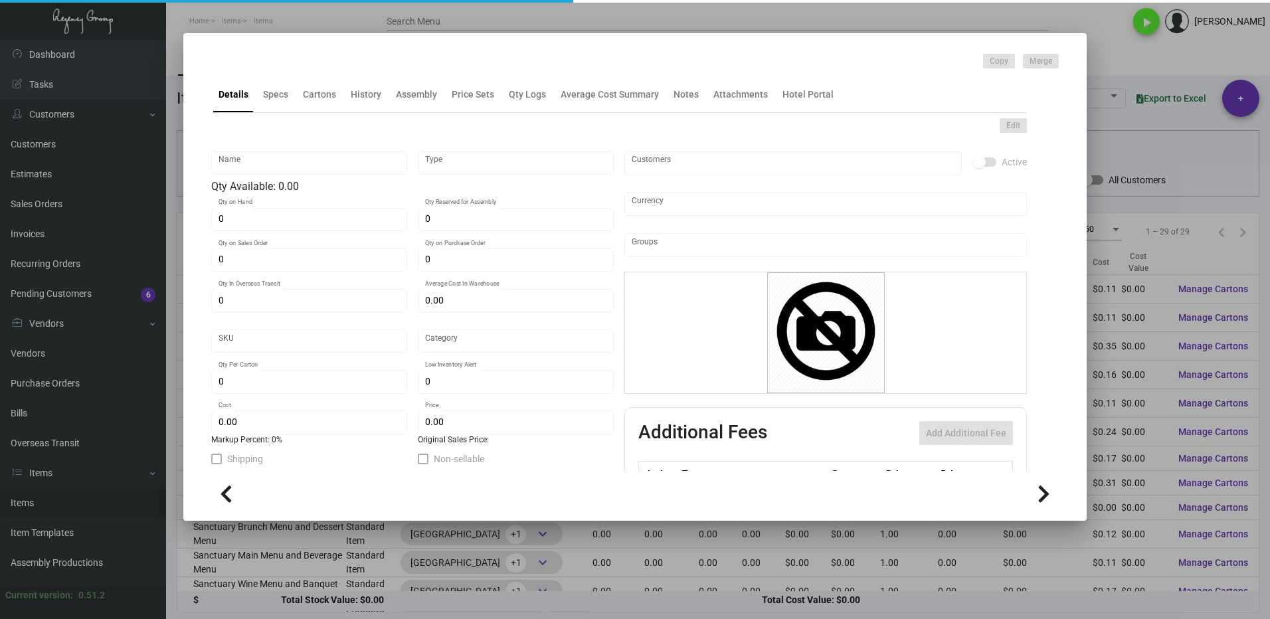
checkbox input "true"
type input "United States Dollar $"
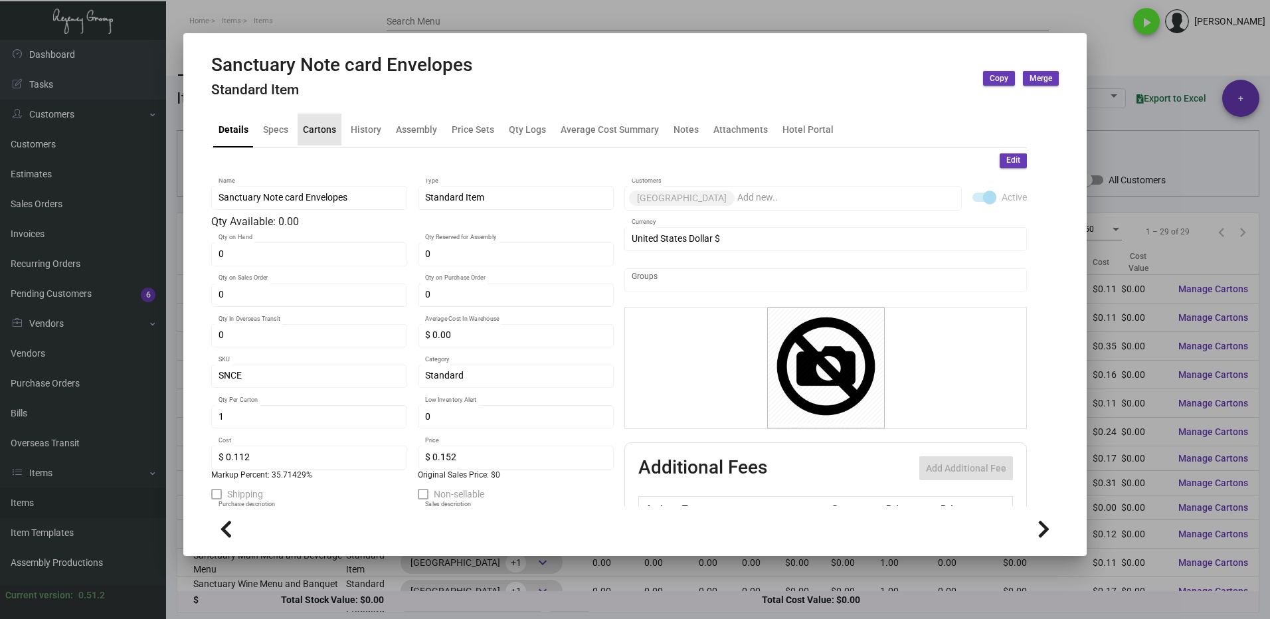
click at [319, 124] on div "Cartons" at bounding box center [319, 129] width 33 height 14
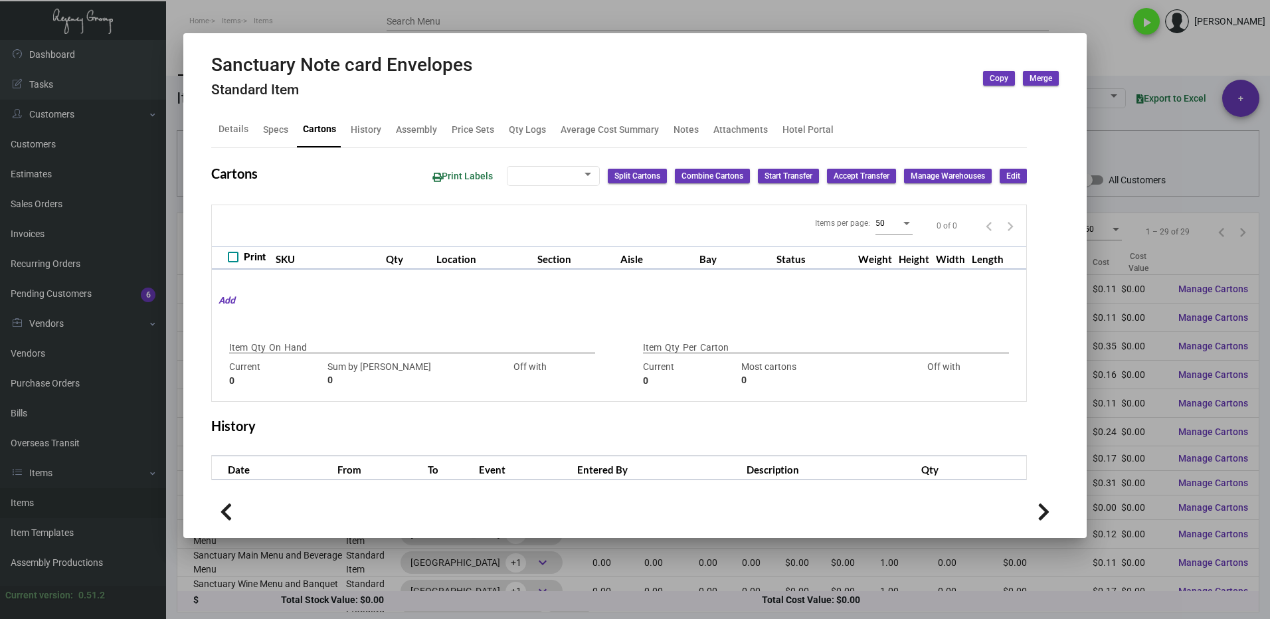
checkbox input "true"
type input "0"
type input "1"
type input "+1"
click at [1110, 63] on div at bounding box center [635, 309] width 1270 height 619
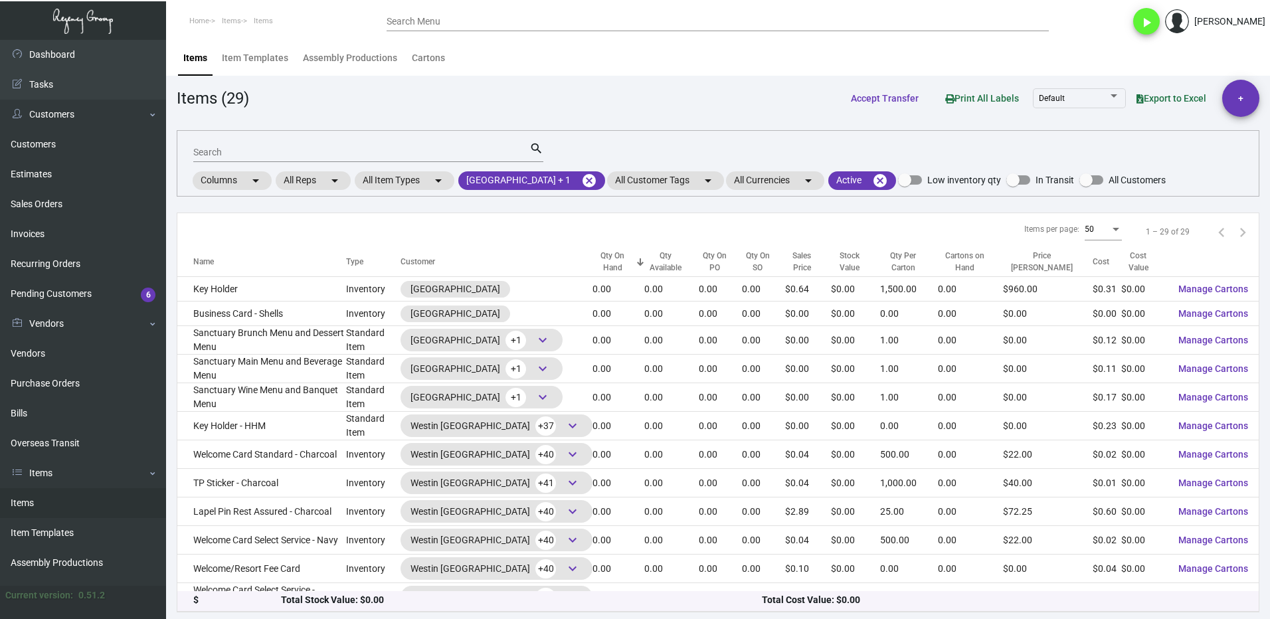
scroll to position [199, 0]
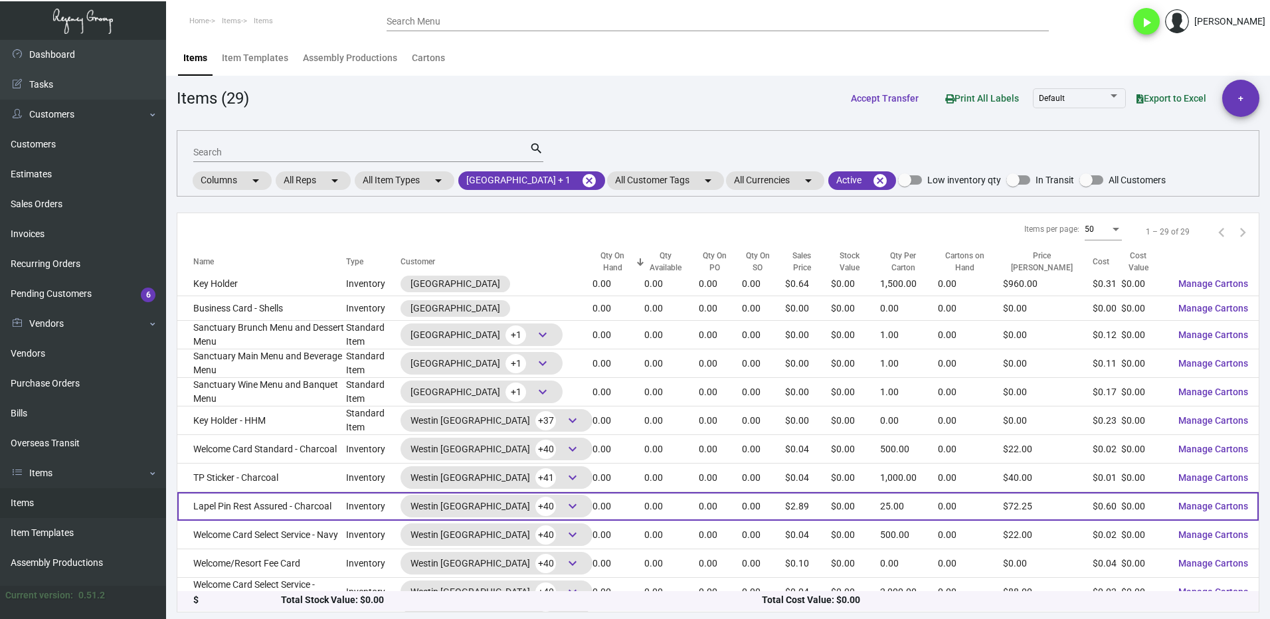
click at [244, 512] on td "Lapel Pin Rest Assured - Charcoal" at bounding box center [261, 506] width 169 height 29
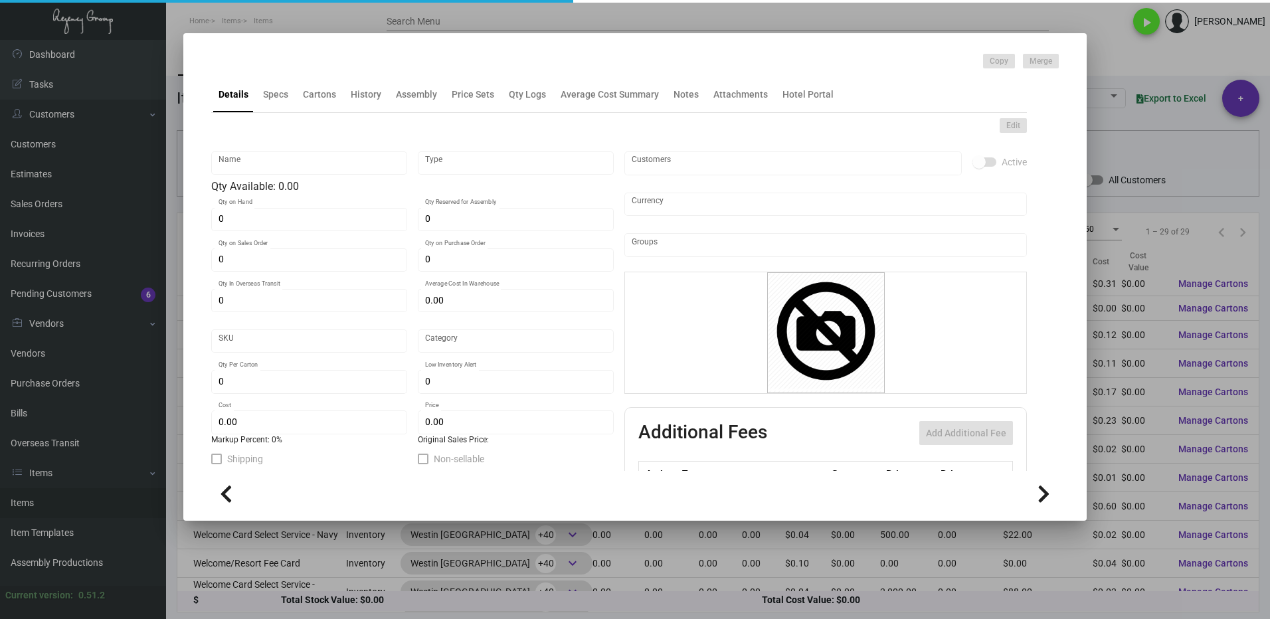
type input "Lapel Pin Rest Assured - Charcoal"
type input "Inventory"
type input "$ 0.00"
type input "211-pi-55"
type input "Overseas"
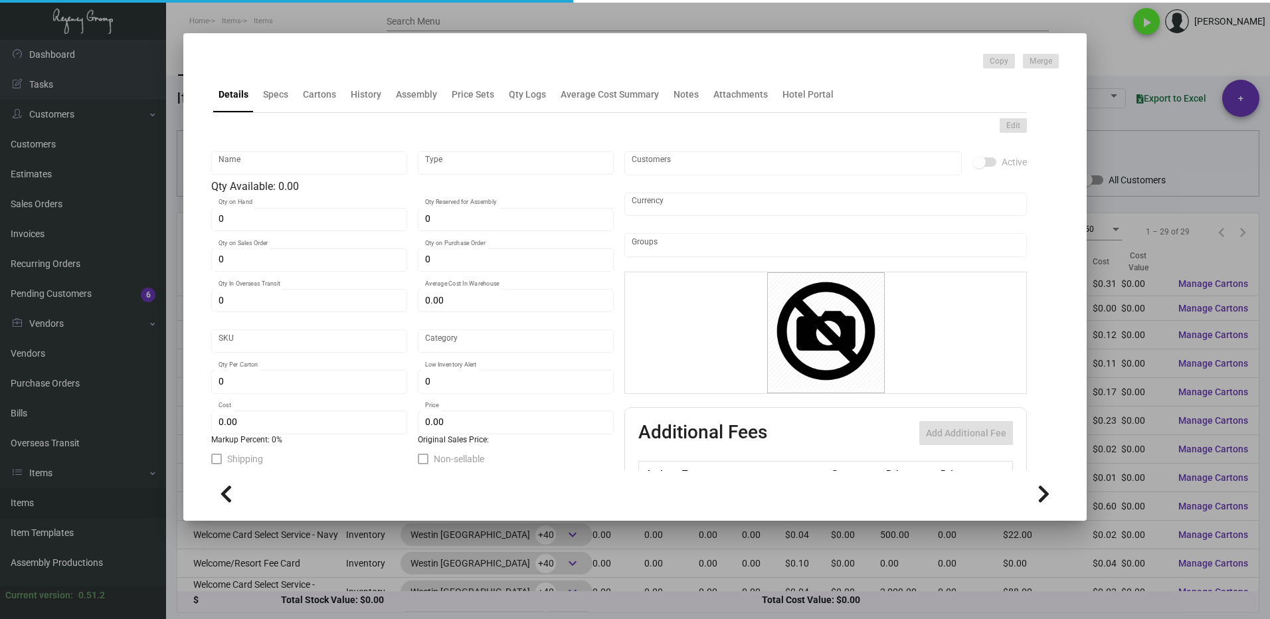
type input "25"
type input "100"
type input "$ 0.60"
type input "$ 2.89"
checkbox input "true"
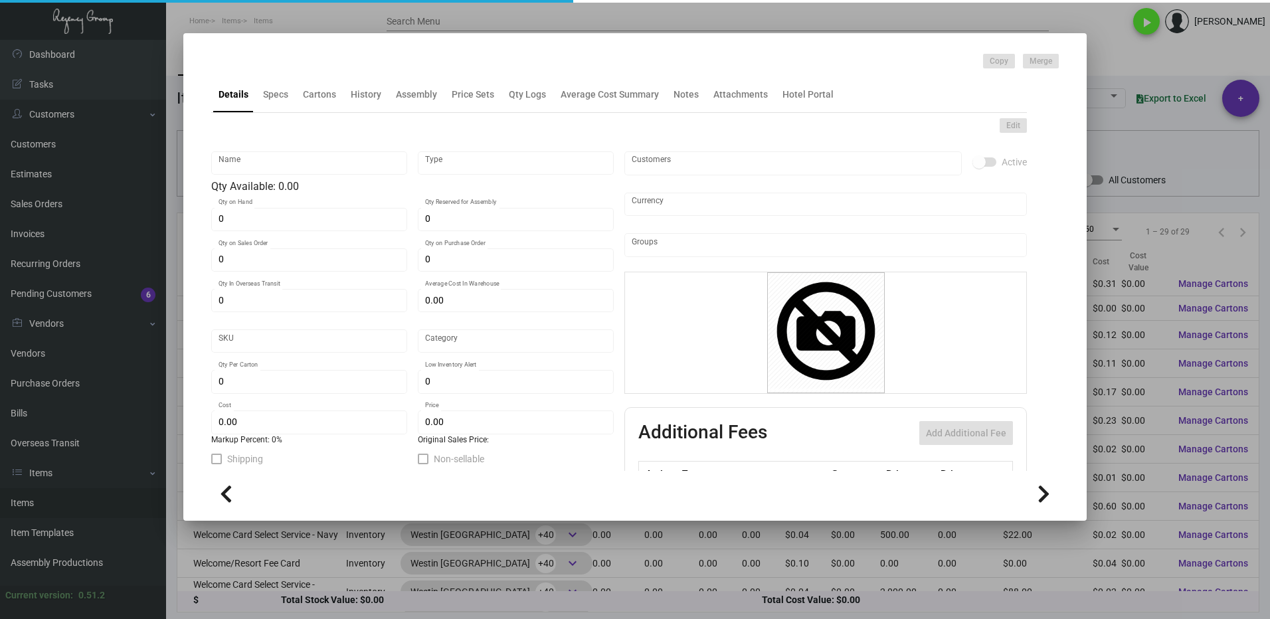
checkbox input "true"
type input "United States Dollar $"
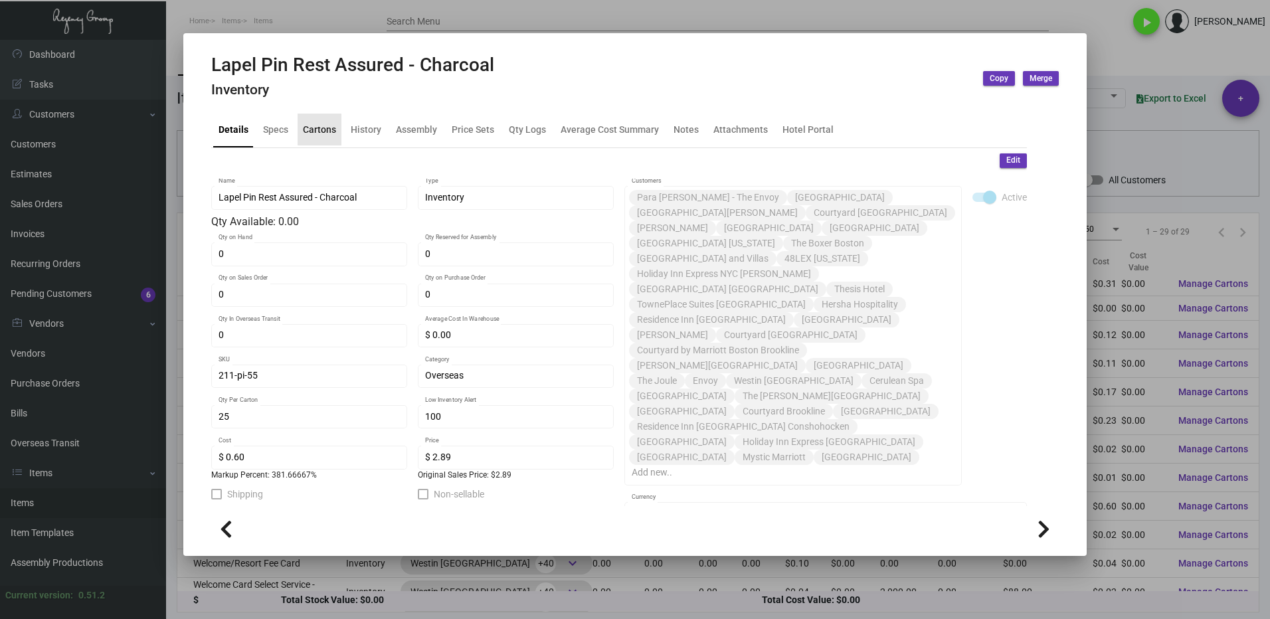
click at [319, 126] on div "Cartons" at bounding box center [319, 129] width 33 height 14
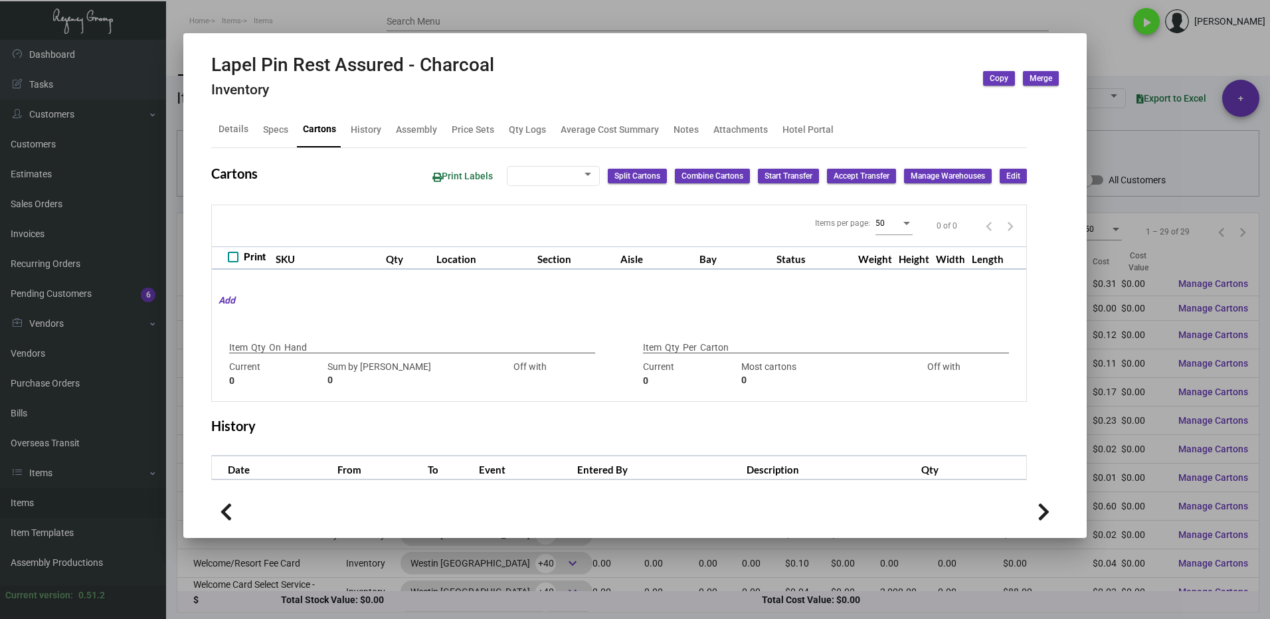
type input "0"
type input "25"
type input "475"
type input "-450"
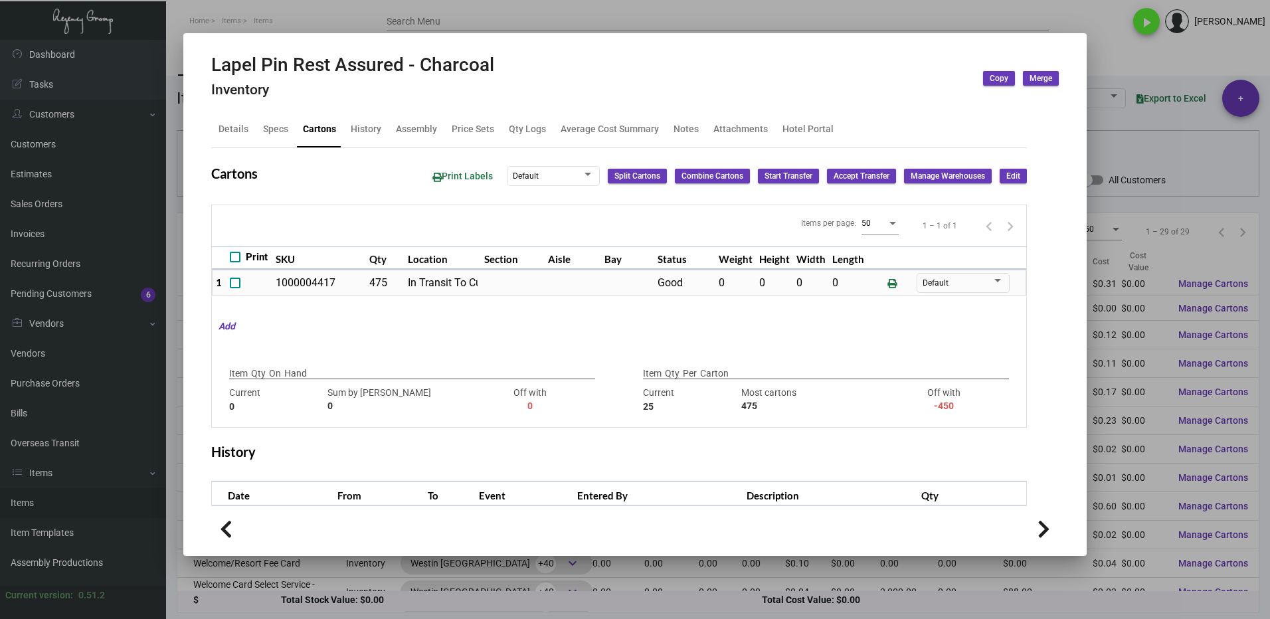
click at [1093, 51] on div at bounding box center [635, 309] width 1270 height 619
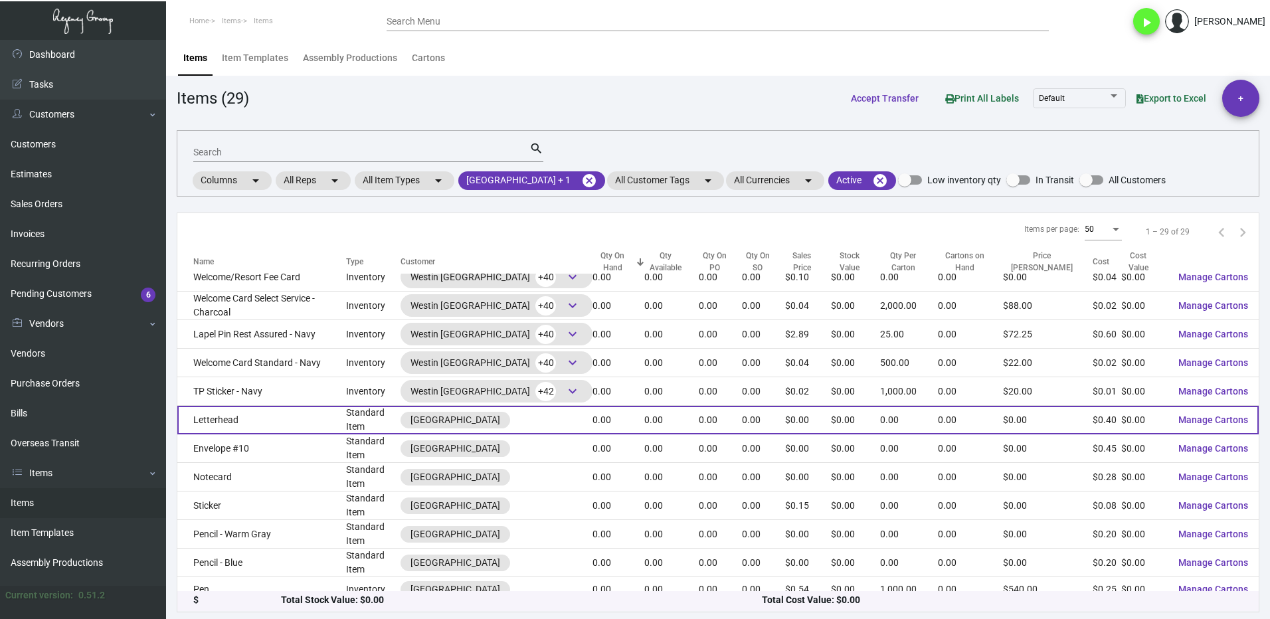
scroll to position [495, 0]
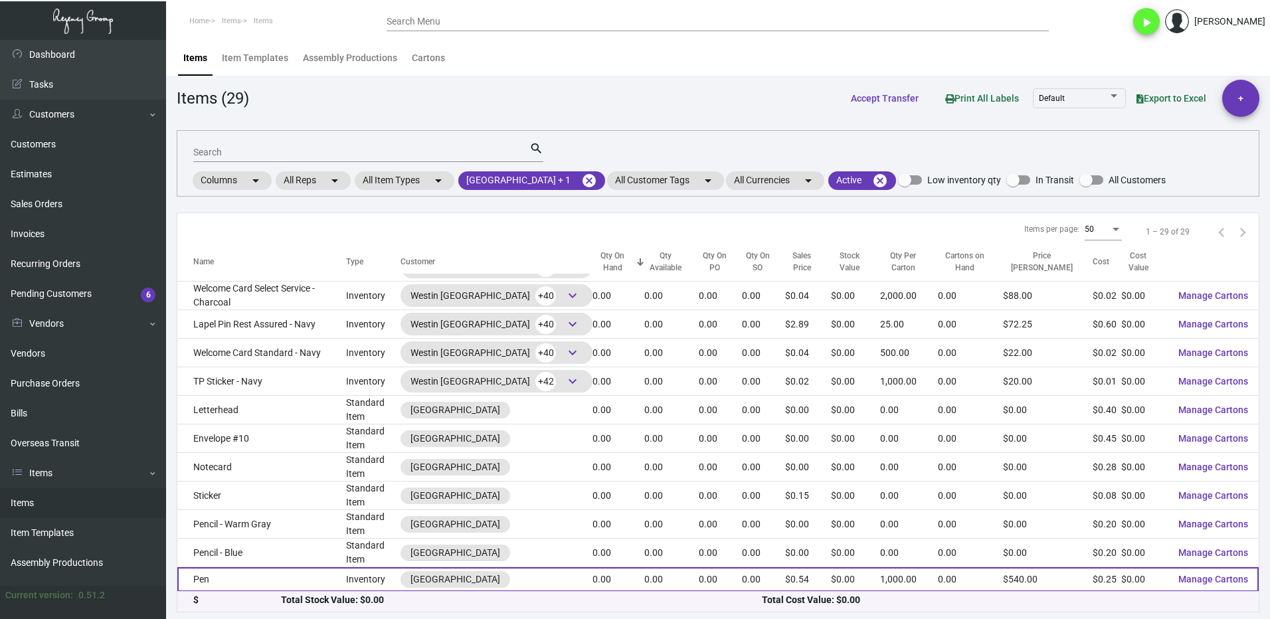
click at [281, 580] on td "Pen" at bounding box center [261, 579] width 169 height 25
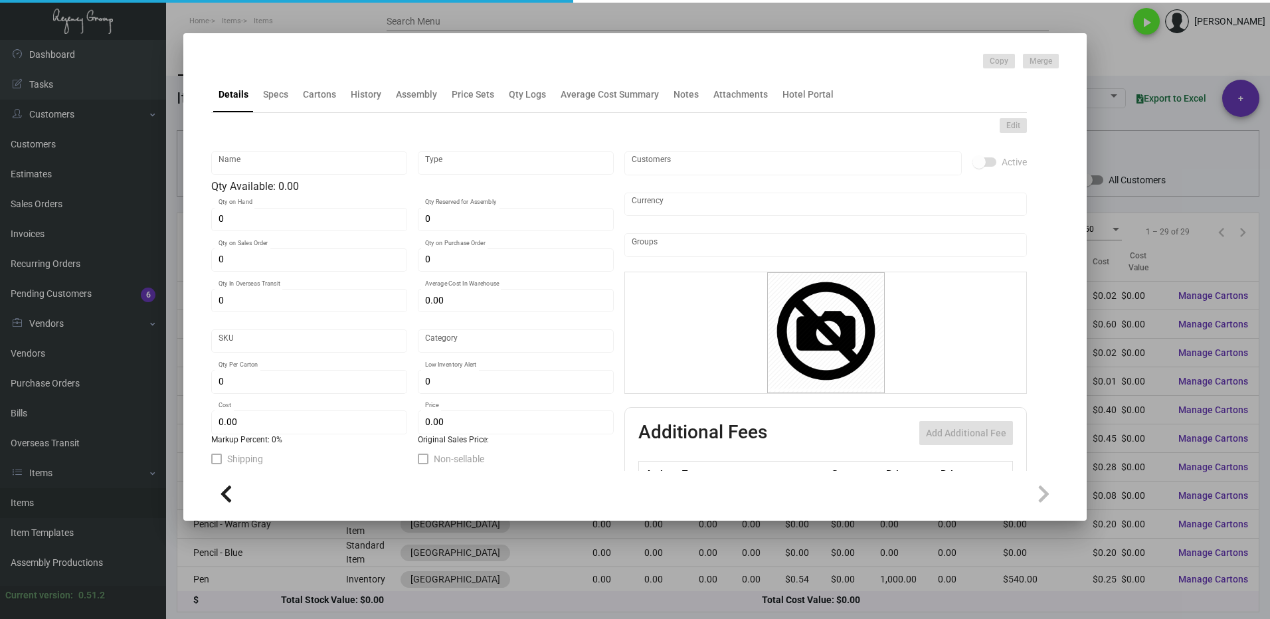
type input "Pen"
type input "Inventory"
type input "$ 0.00"
type input "Overseas"
type input "1,000"
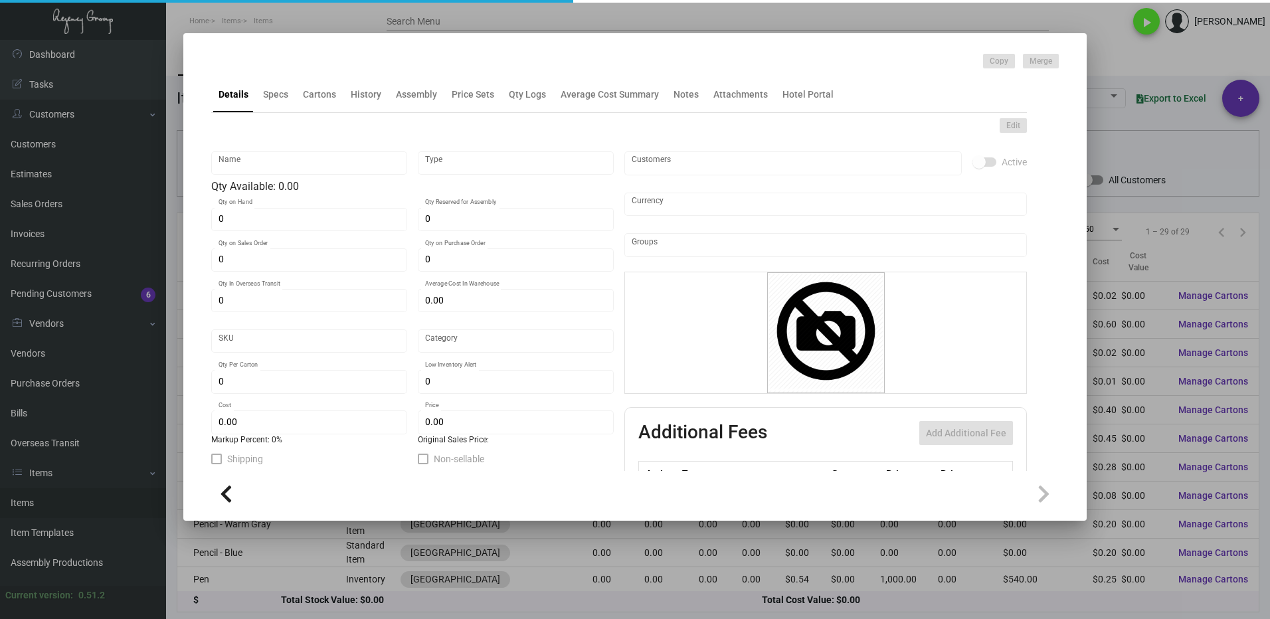
type input "$ 0.25"
type input "$ 0.54"
checkbox input "true"
type input "United States Dollar $"
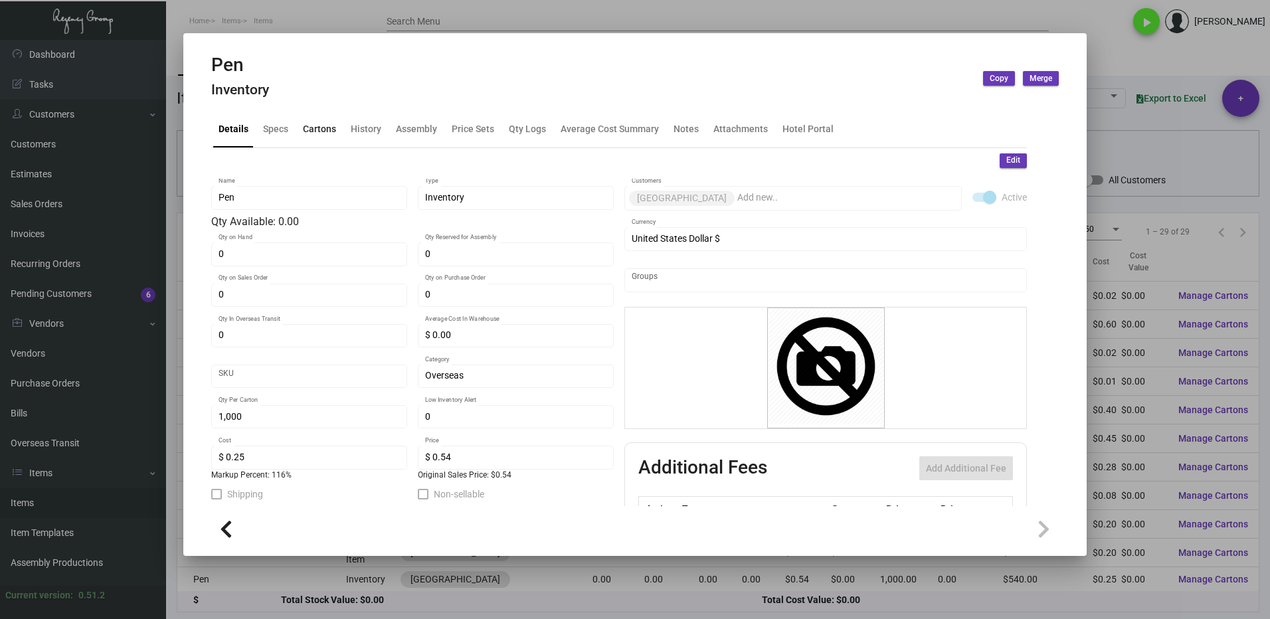
click at [313, 124] on div "Cartons" at bounding box center [319, 129] width 33 height 14
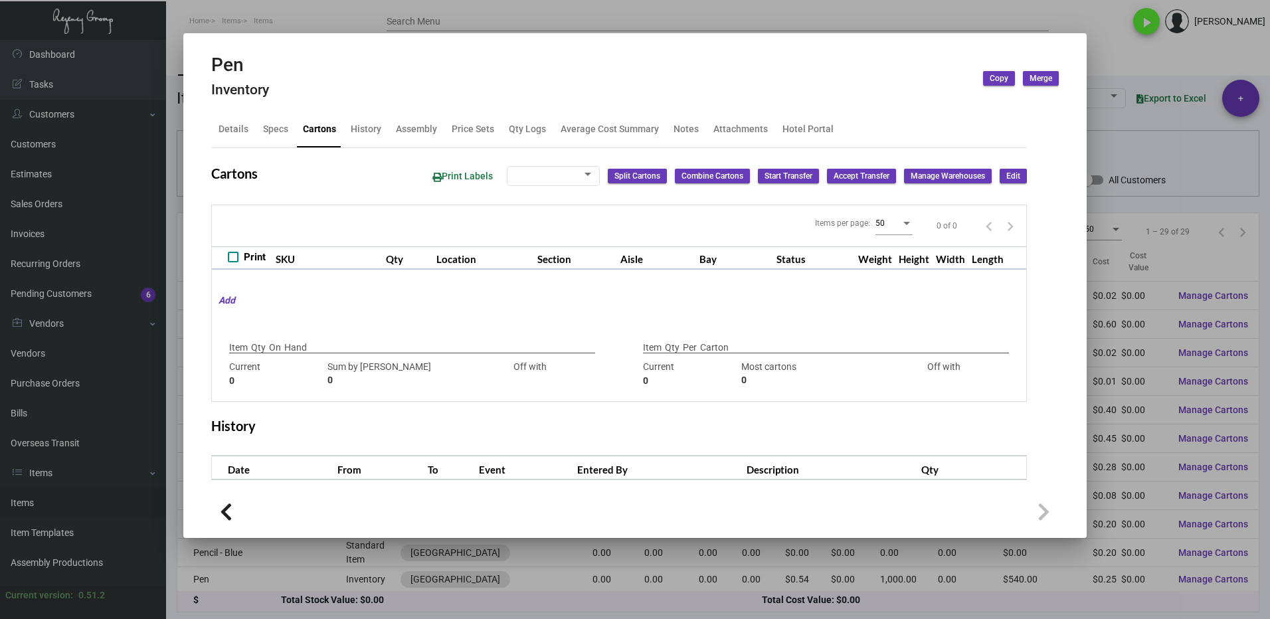
checkbox input "true"
type input "0"
type input "1,000"
type input "+1000"
drag, startPoint x: 1132, startPoint y: 62, endPoint x: 1033, endPoint y: 136, distance: 123.9
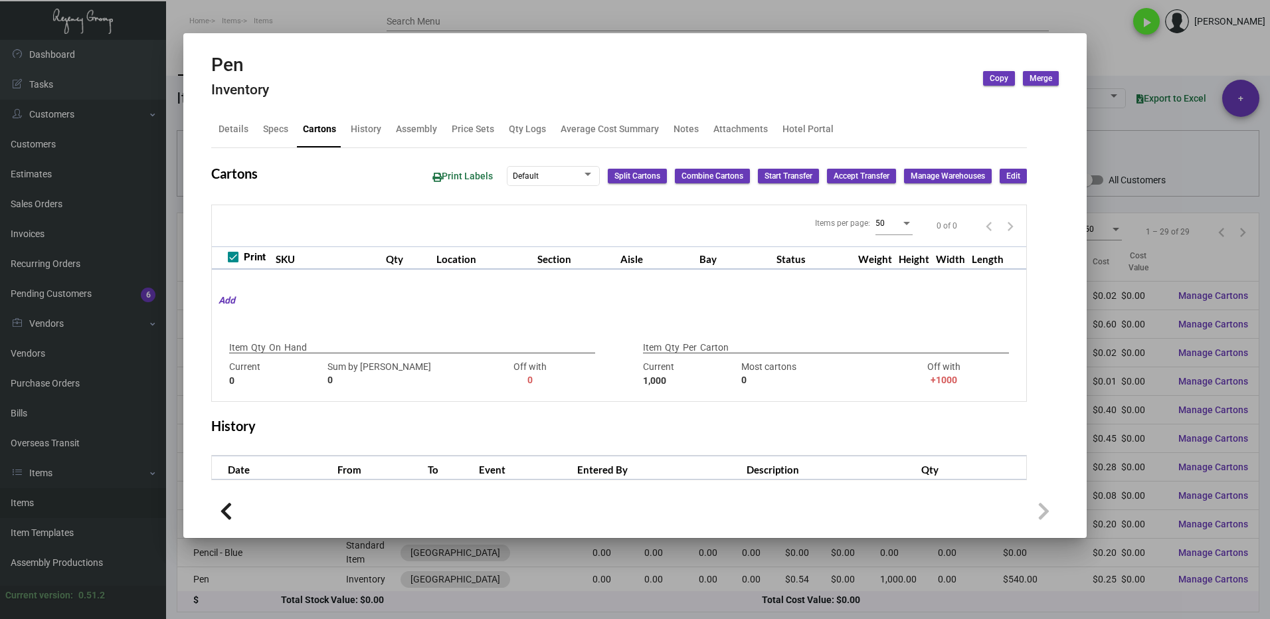
click at [1132, 62] on div at bounding box center [635, 309] width 1270 height 619
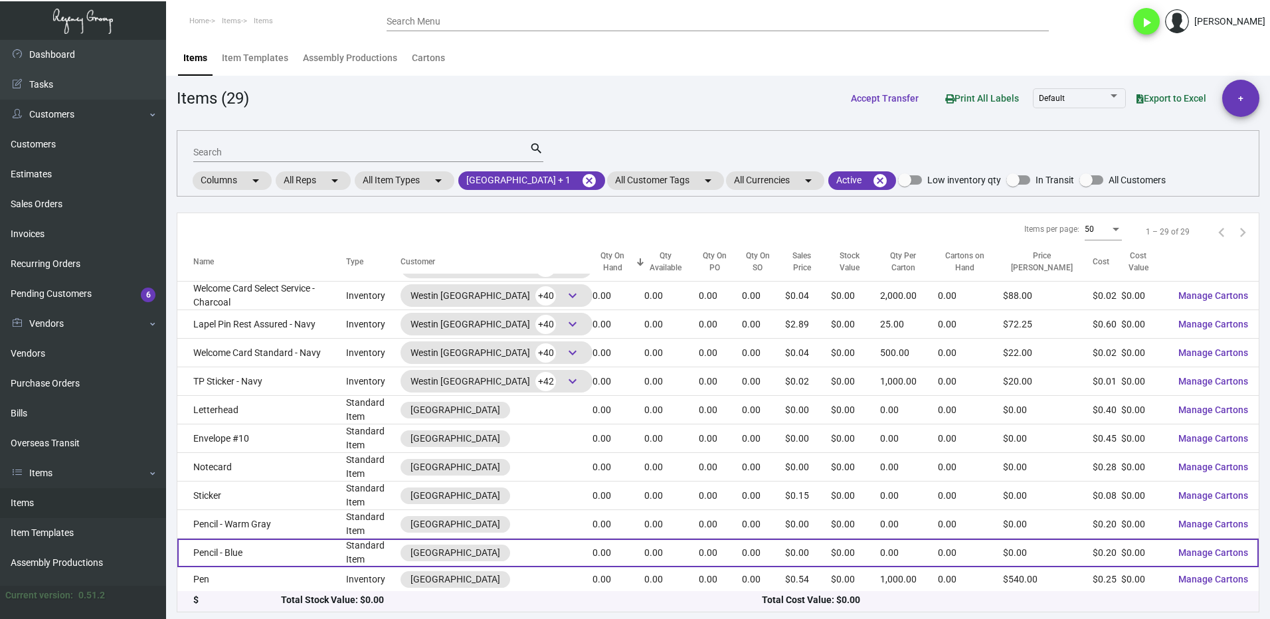
click at [250, 555] on td "Pencil - Blue" at bounding box center [261, 553] width 169 height 29
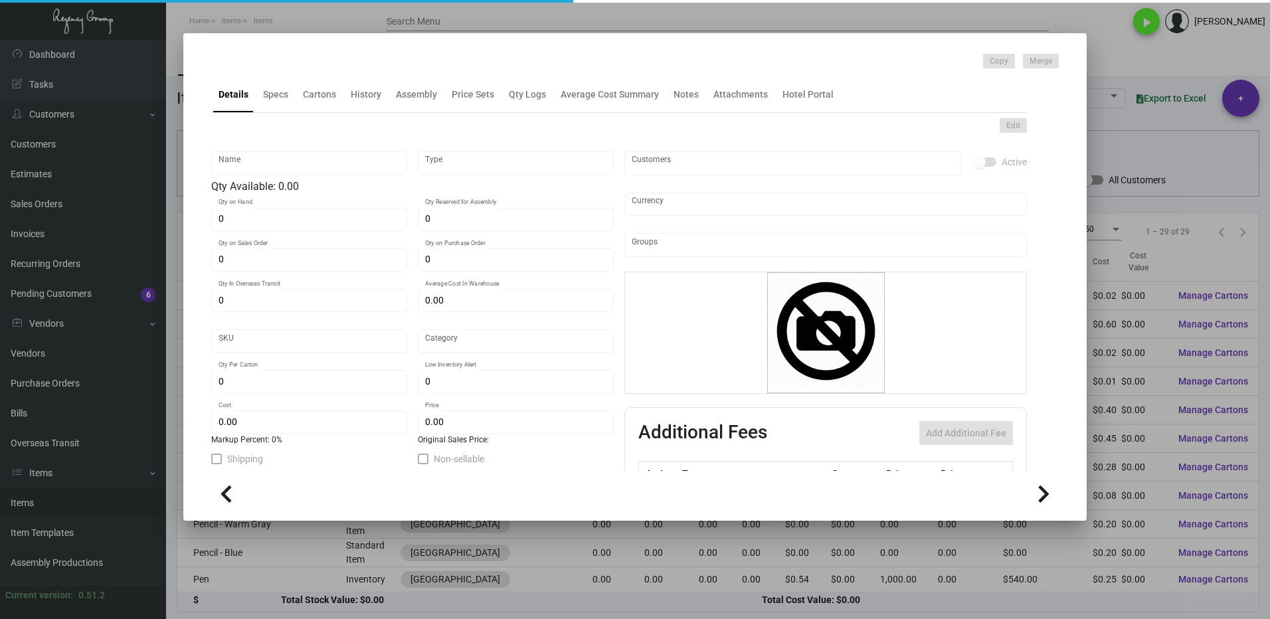
type input "Pencil - Blue"
type input "Standard Item"
type input "$ 0.00"
type input "SBR-Pencil-13-INV"
type input "Standard"
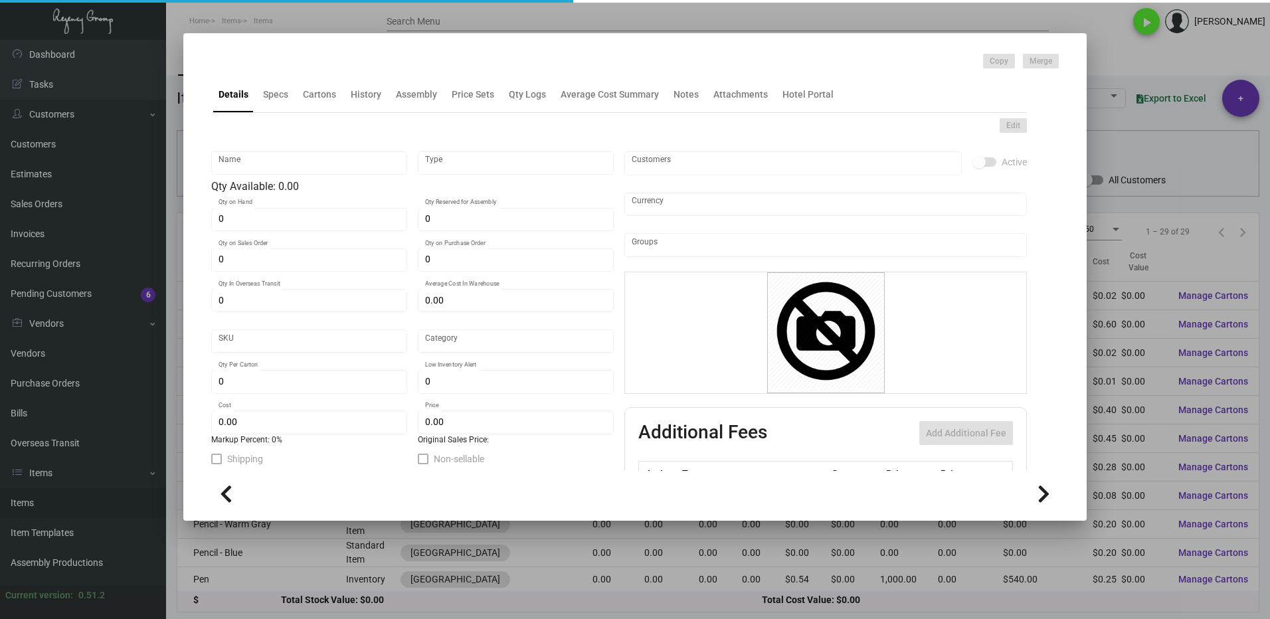
type input "$ 0.198"
type input "$ 0.00"
checkbox input "true"
type input "United States Dollar $"
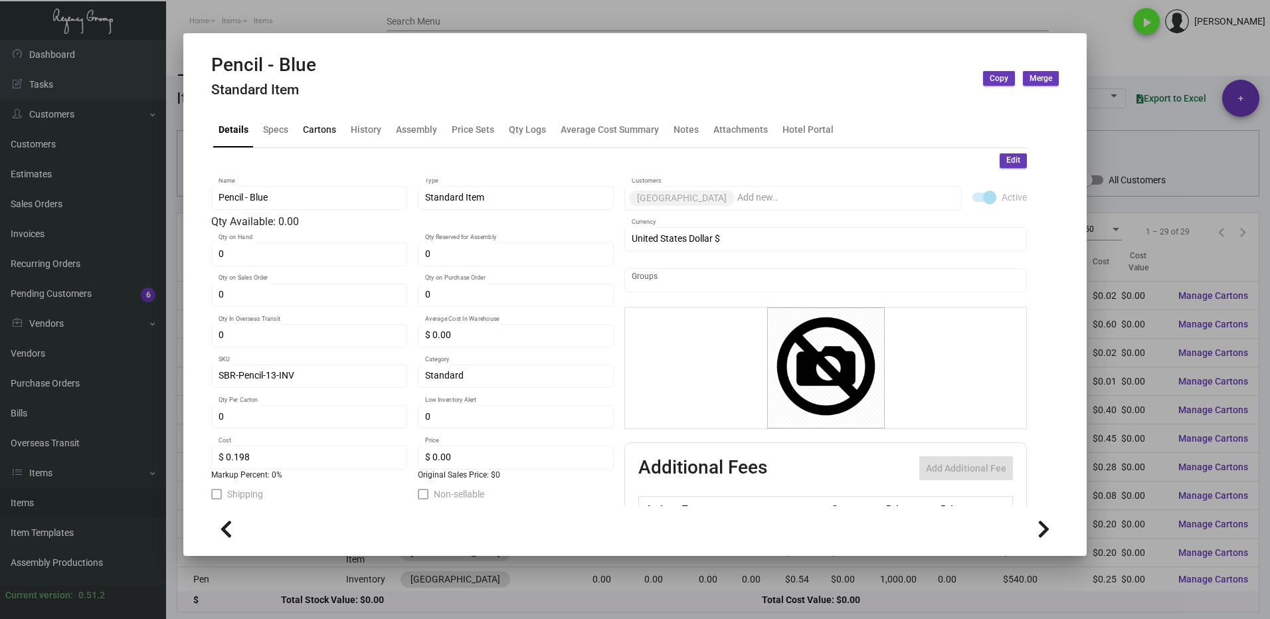
click at [313, 132] on div "Cartons" at bounding box center [319, 129] width 33 height 14
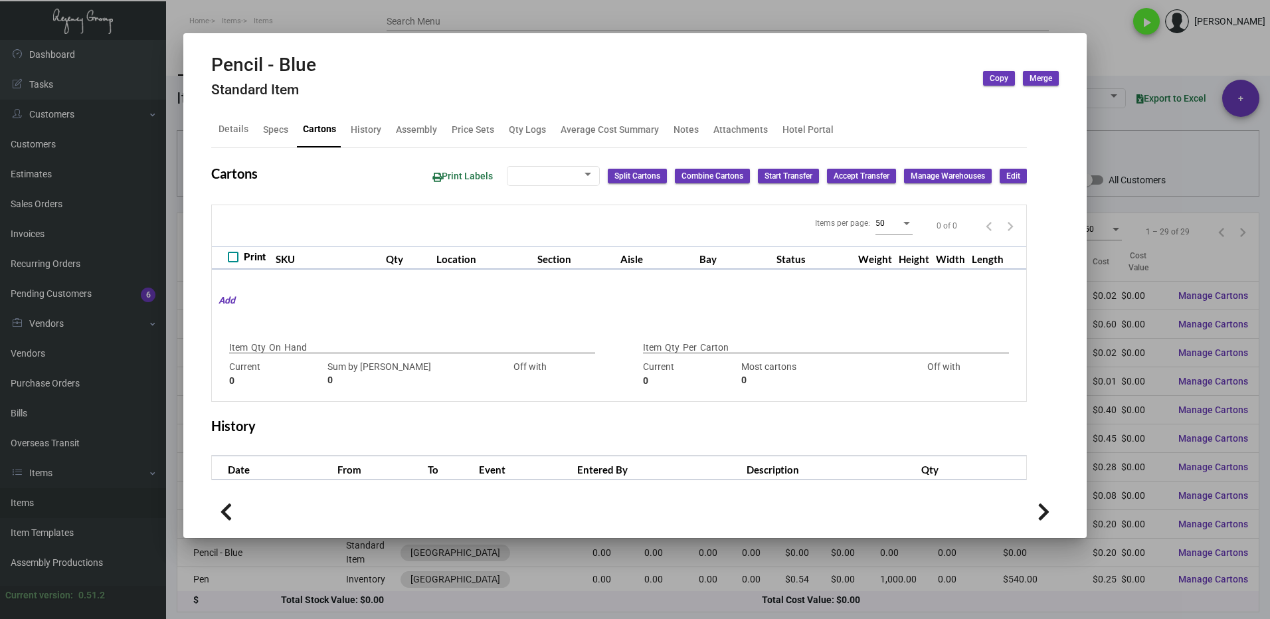
checkbox input "true"
type input "0"
click at [1125, 58] on div at bounding box center [635, 309] width 1270 height 619
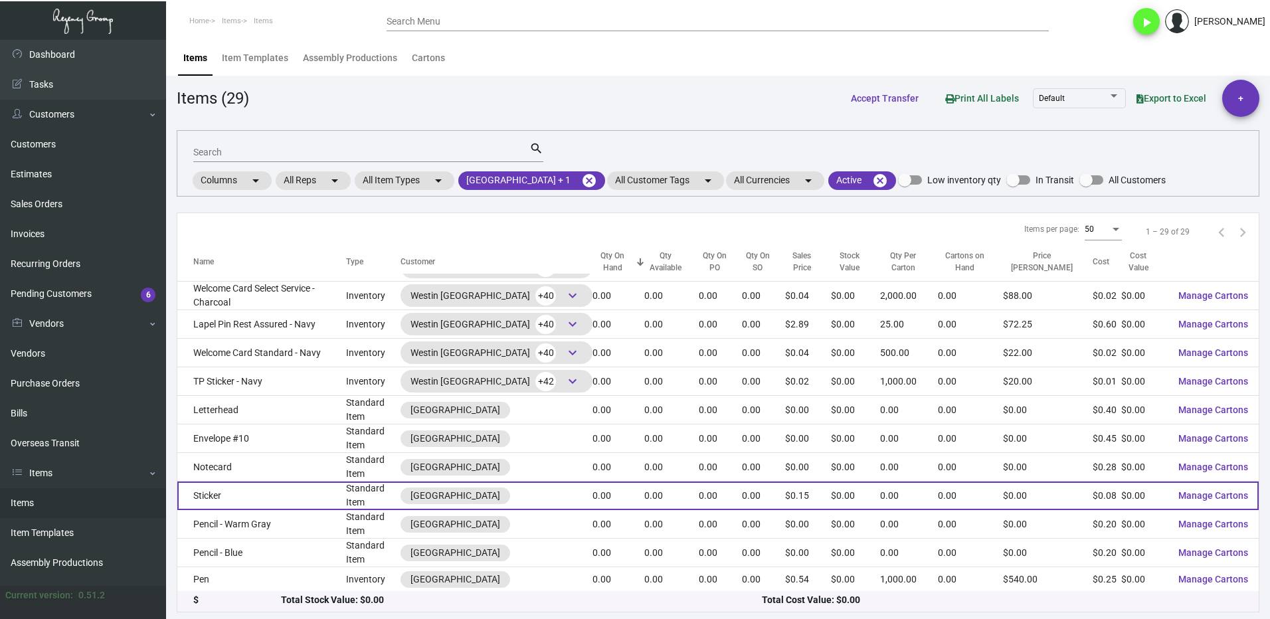
click at [228, 499] on td "Sticker" at bounding box center [261, 496] width 169 height 29
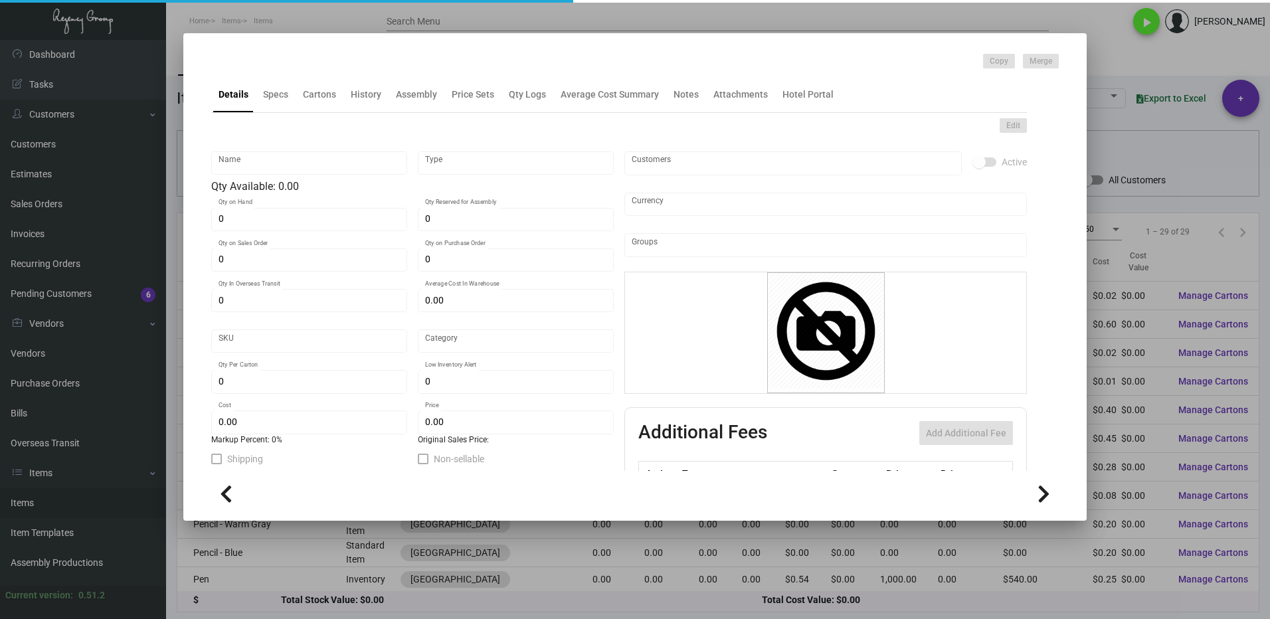
type input "Sticker"
type input "Standard Item"
type input "$ 0.00"
type input "SBR-TP Sticker-61-INV"
type input "Standard"
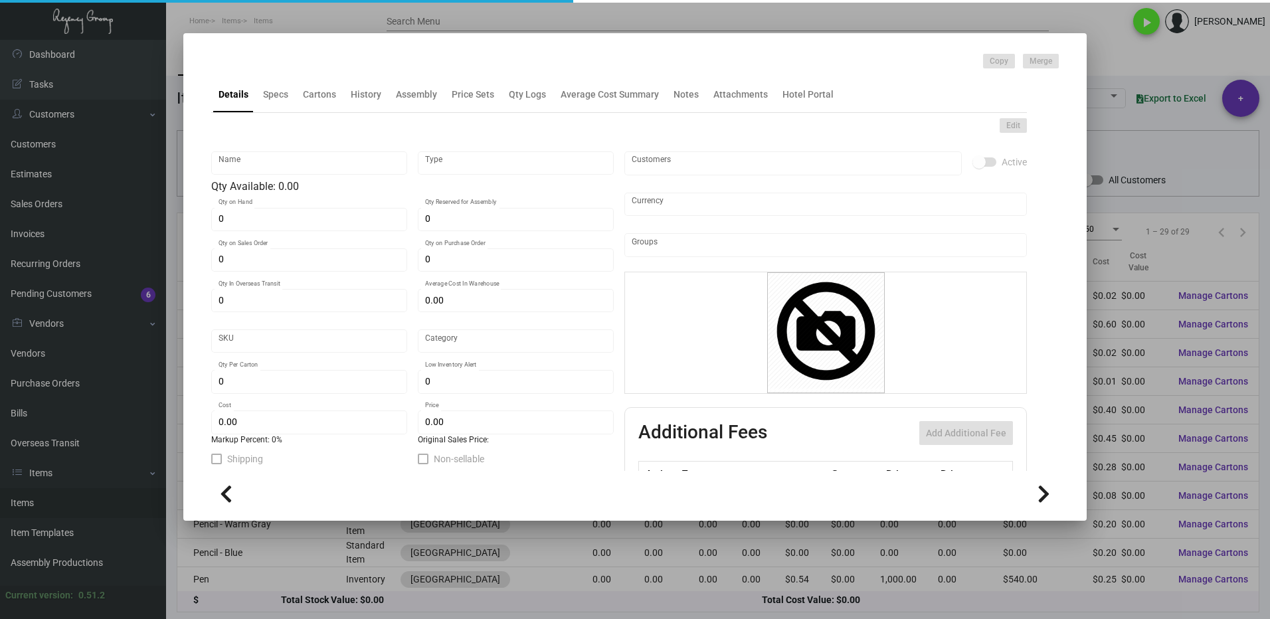
type input "$ 0.08"
type input "$ 0.15"
checkbox input "true"
type input "United States Dollar $"
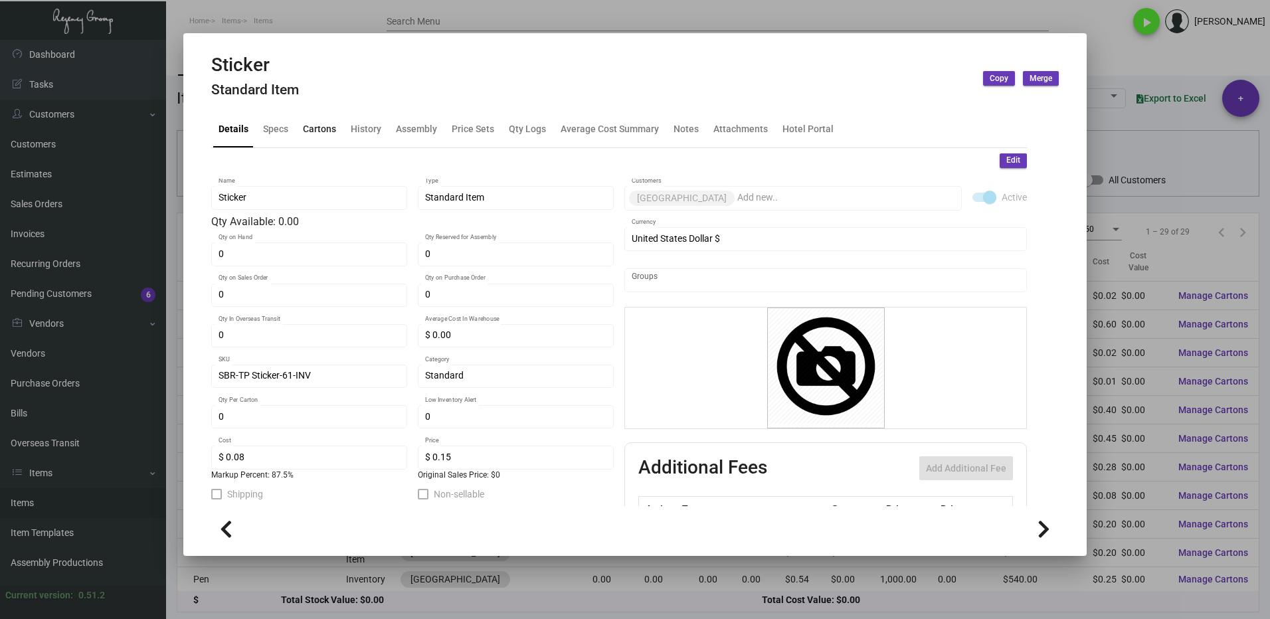
click at [315, 126] on div "Cartons" at bounding box center [319, 129] width 33 height 14
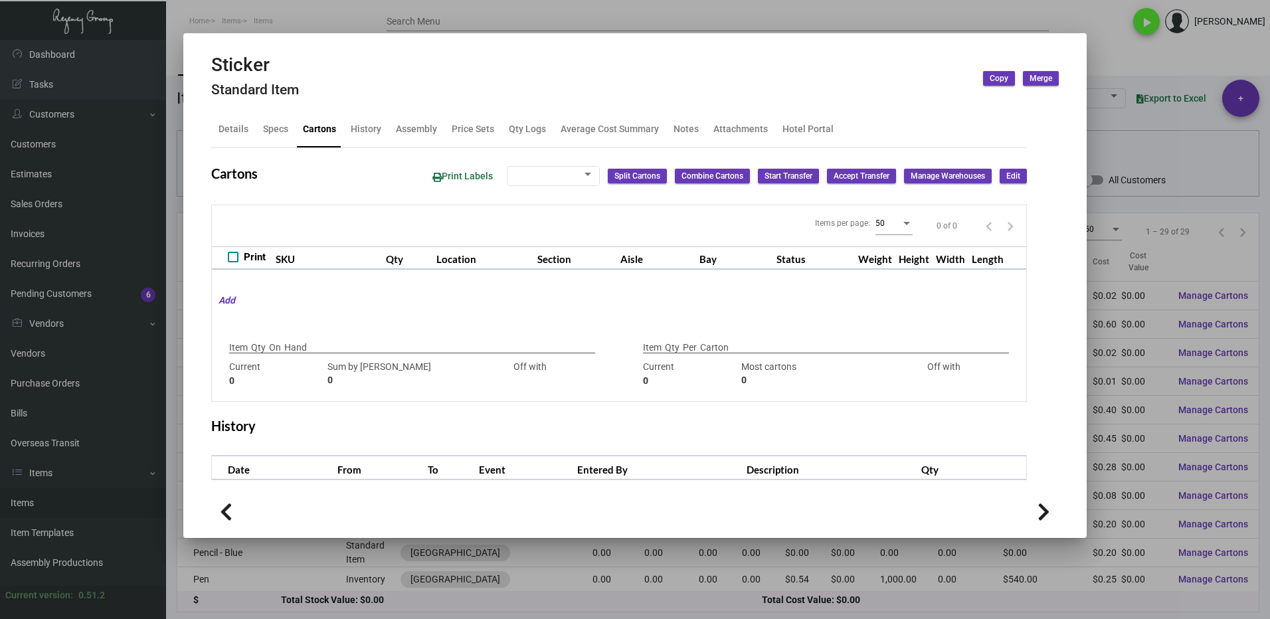
checkbox input "true"
type input "0"
click at [1112, 62] on div at bounding box center [635, 309] width 1270 height 619
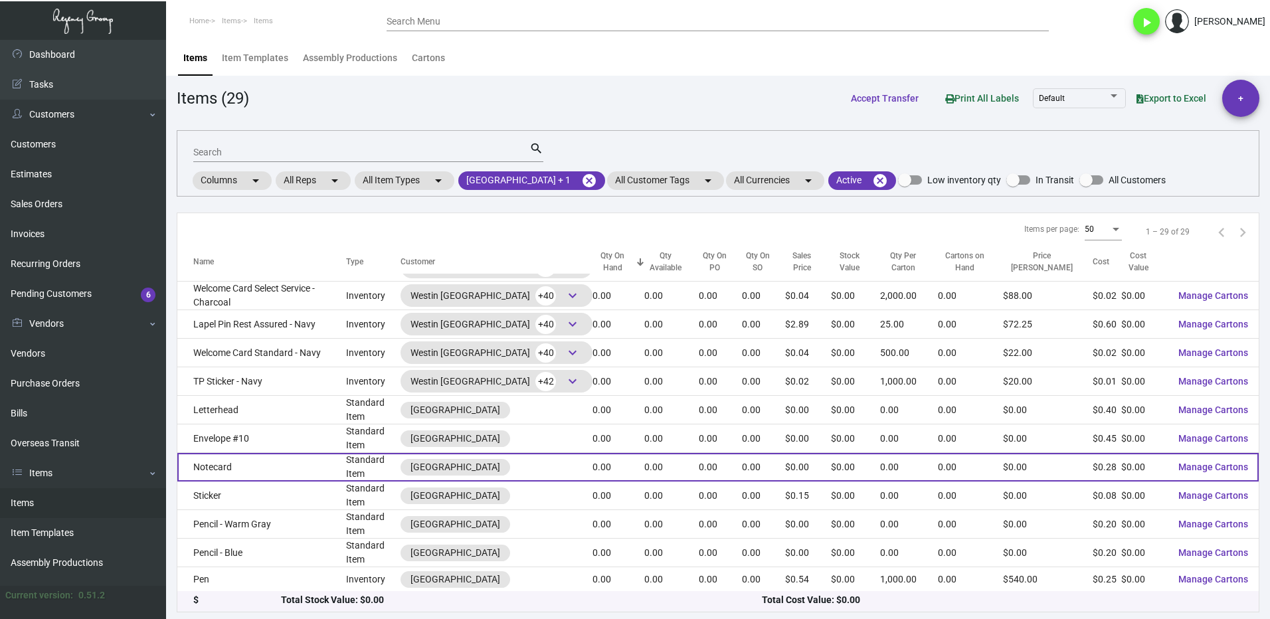
click at [229, 467] on td "Notecard" at bounding box center [261, 467] width 169 height 29
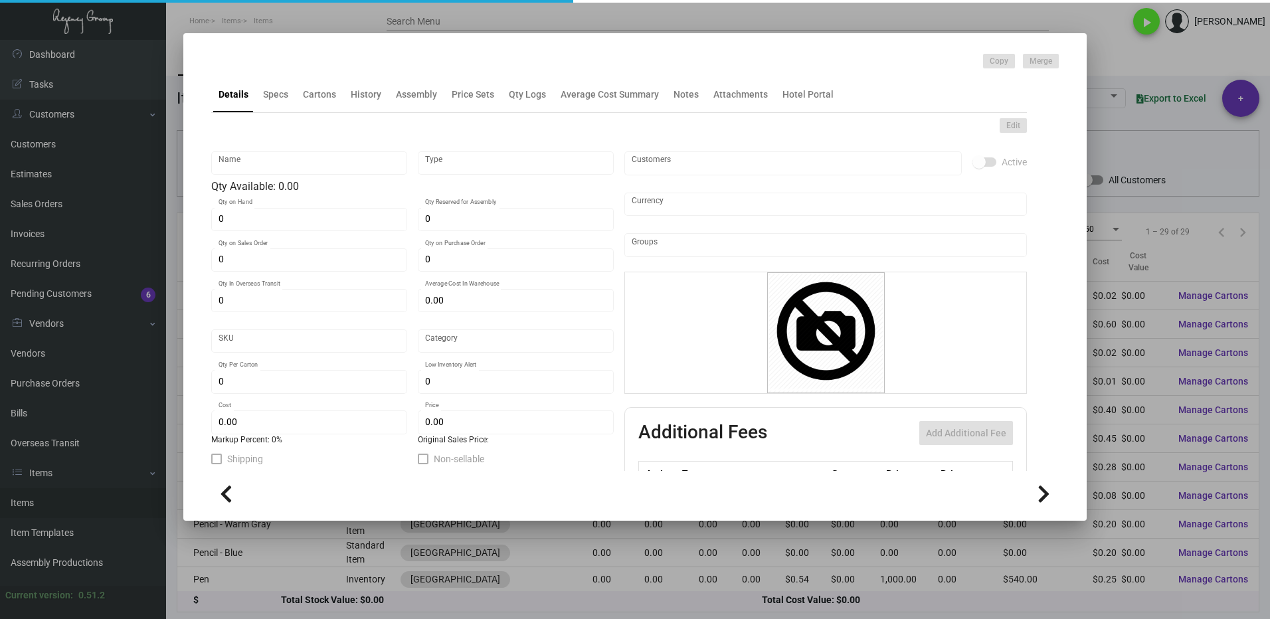
type input "Notecard"
type input "Standard Item"
type input "$ 0.00"
type input "SBR-Notecard-15-INV"
type input "Standard"
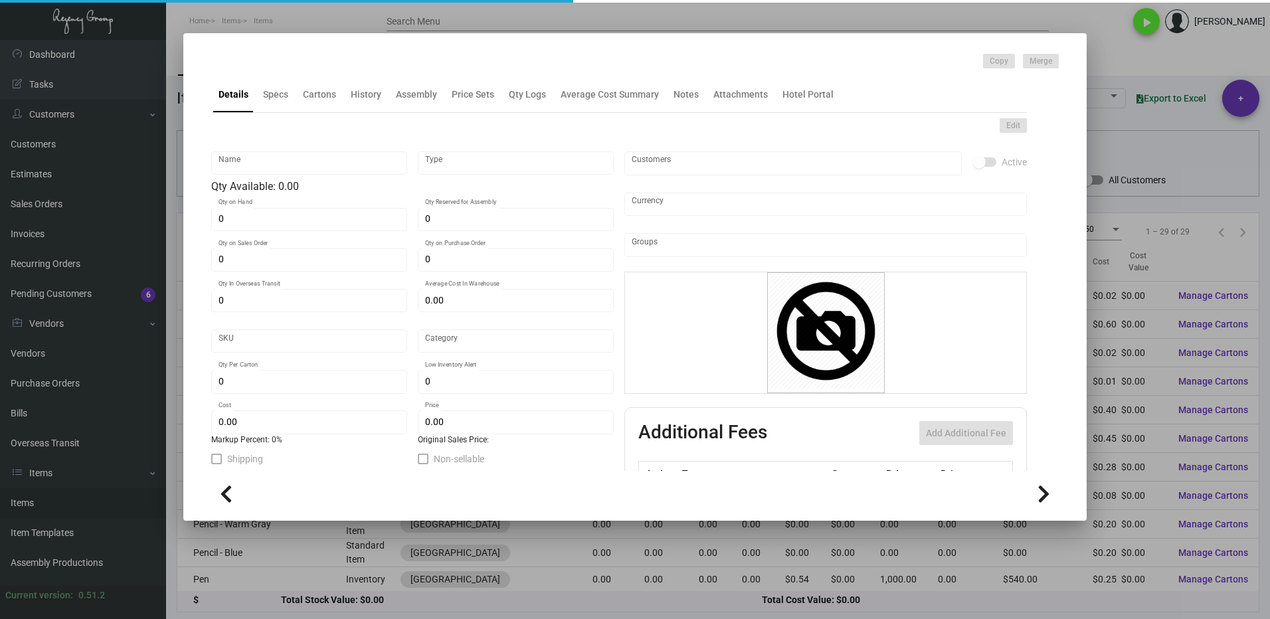
type input "$ 0.28"
type input "$ 0.00"
checkbox input "true"
type input "United States Dollar $"
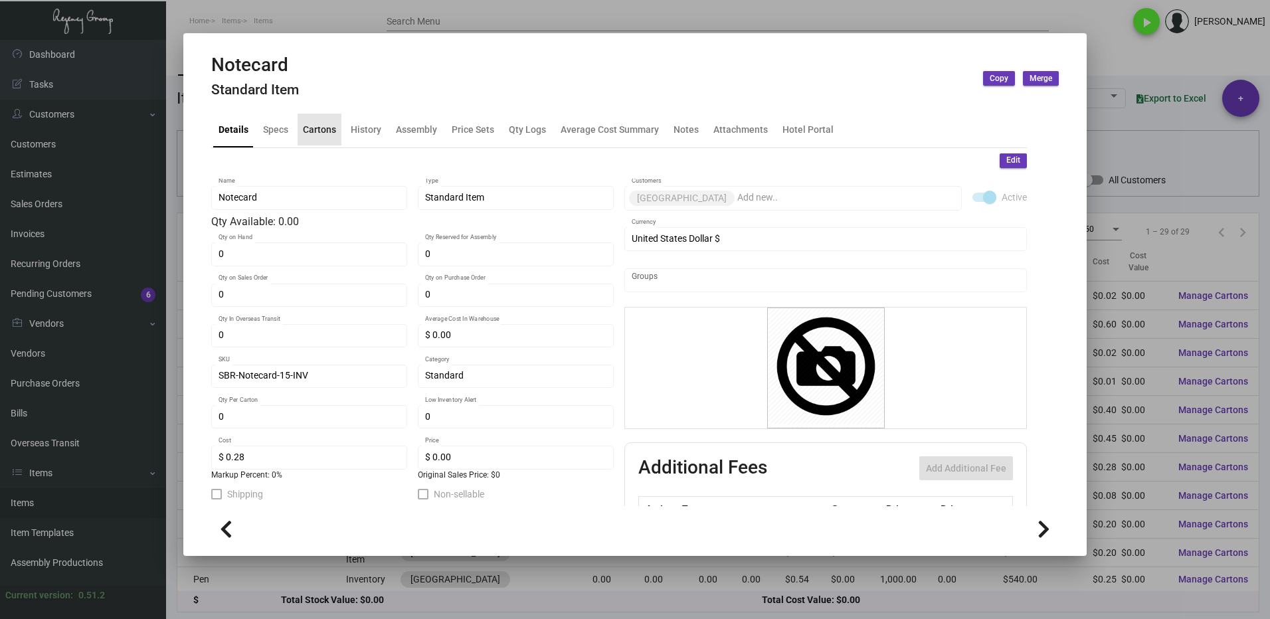
click at [318, 131] on div "Cartons" at bounding box center [319, 129] width 33 height 14
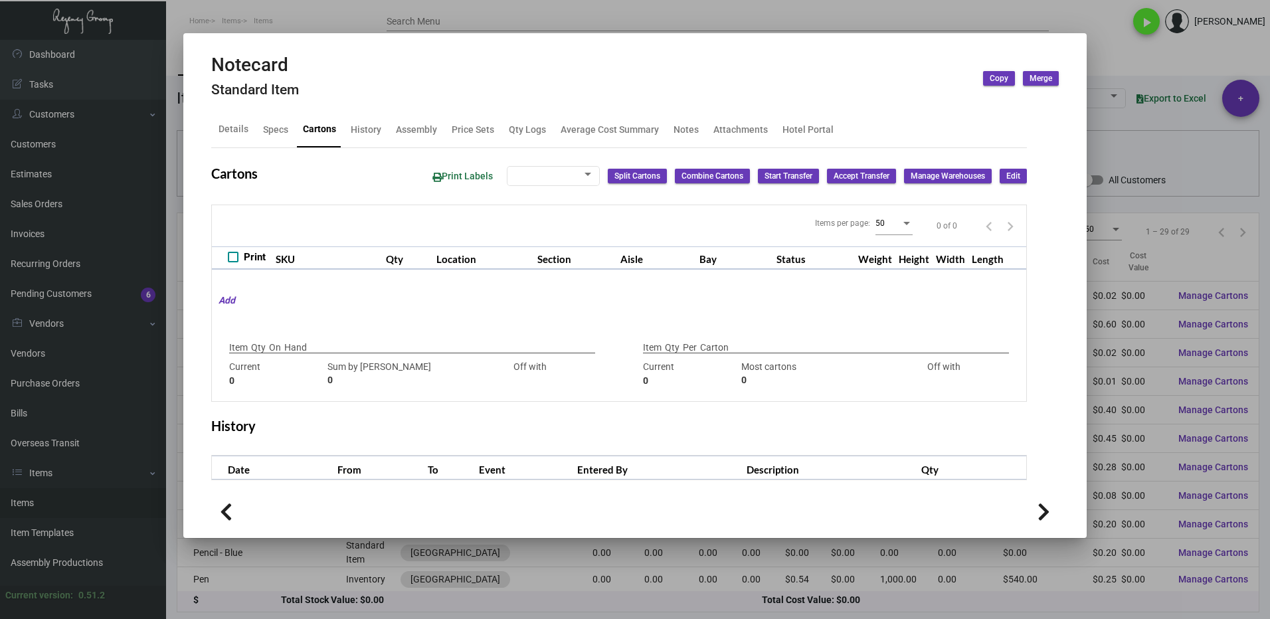
checkbox input "true"
type input "0"
click at [1112, 67] on div at bounding box center [635, 309] width 1270 height 619
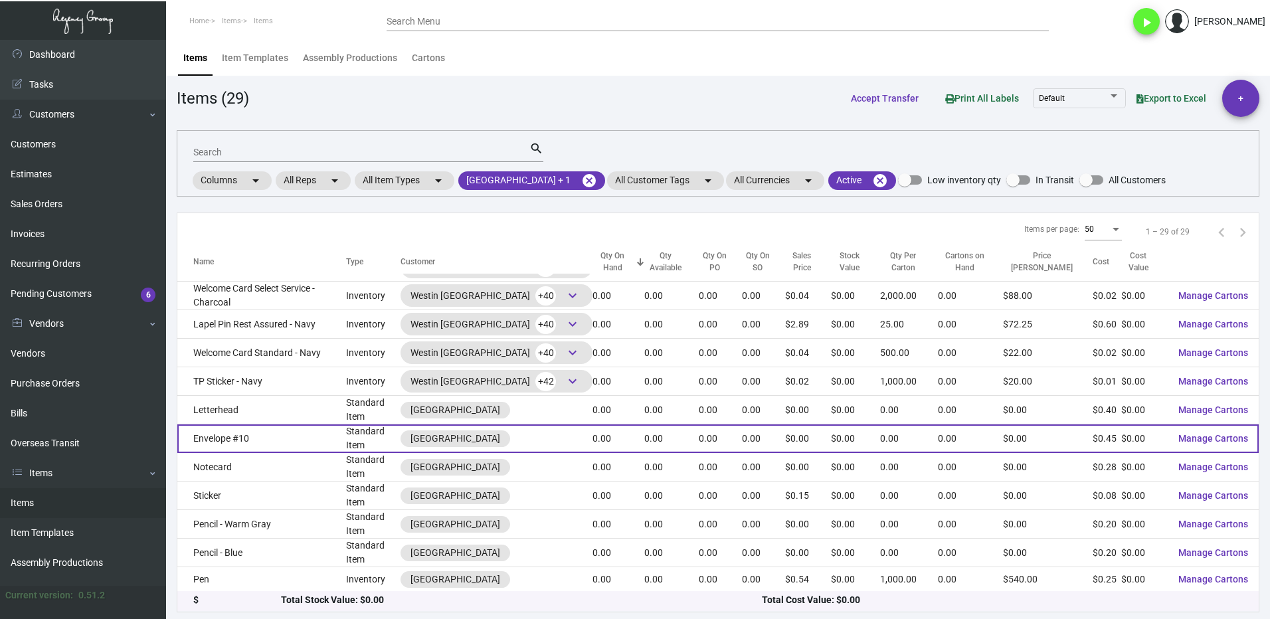
click at [235, 441] on td "Envelope #10" at bounding box center [261, 438] width 169 height 29
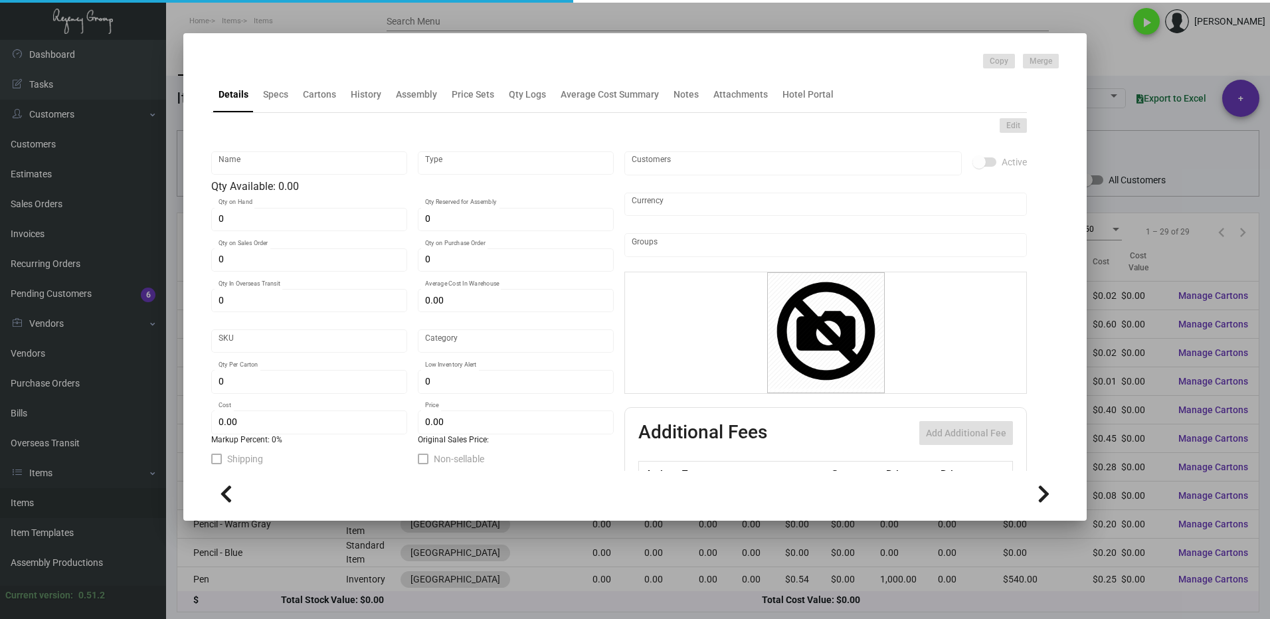
type input "Envelope #10"
type input "Standard Item"
type input "$ 0.00"
type input "SBR-Envelope-38-INV"
type input "Standard"
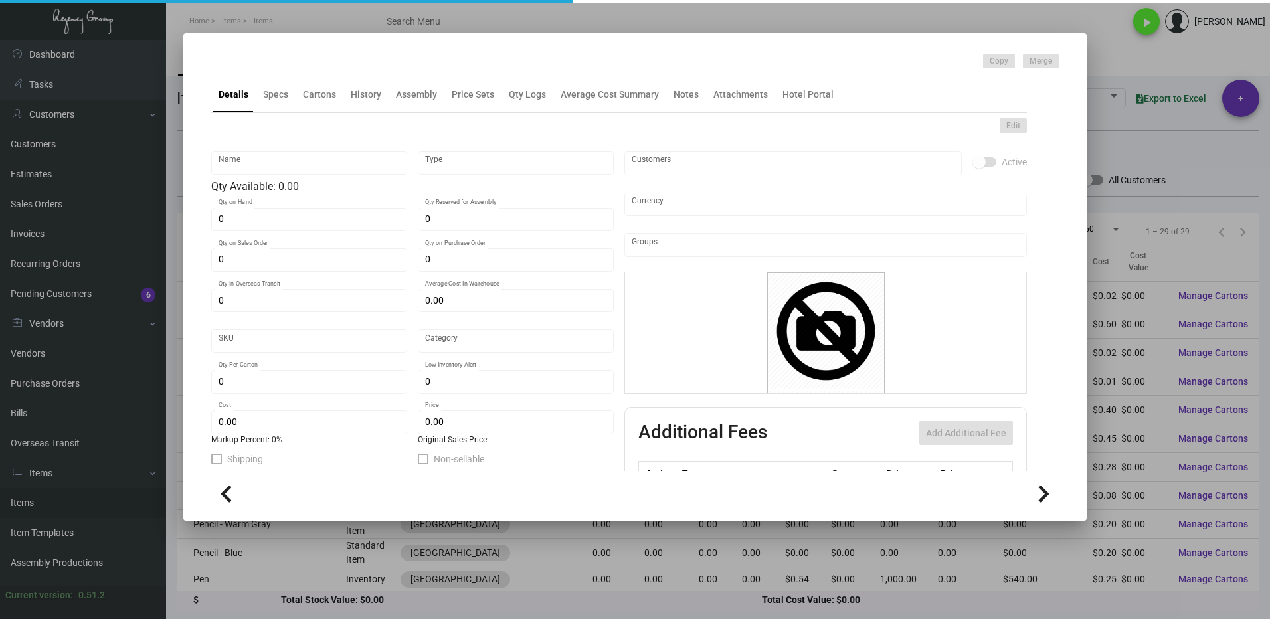
type input "$ 0.45"
type input "$ 0.00"
checkbox input "true"
type input "United States Dollar $"
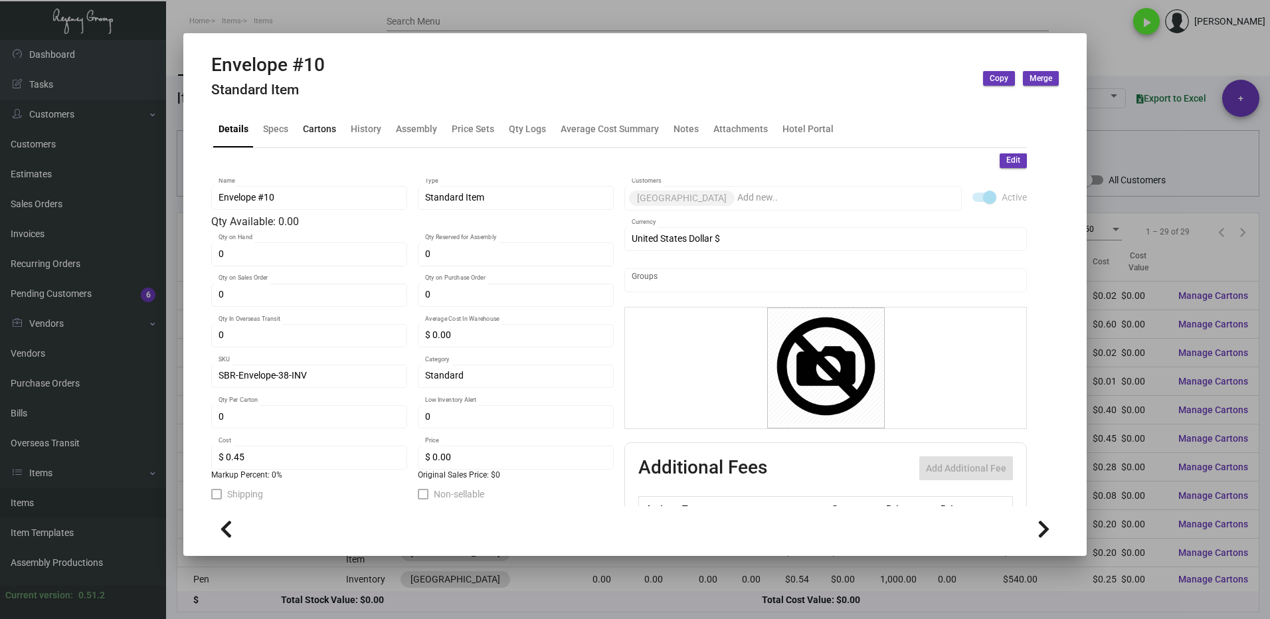
click at [313, 126] on div "Cartons" at bounding box center [319, 129] width 33 height 14
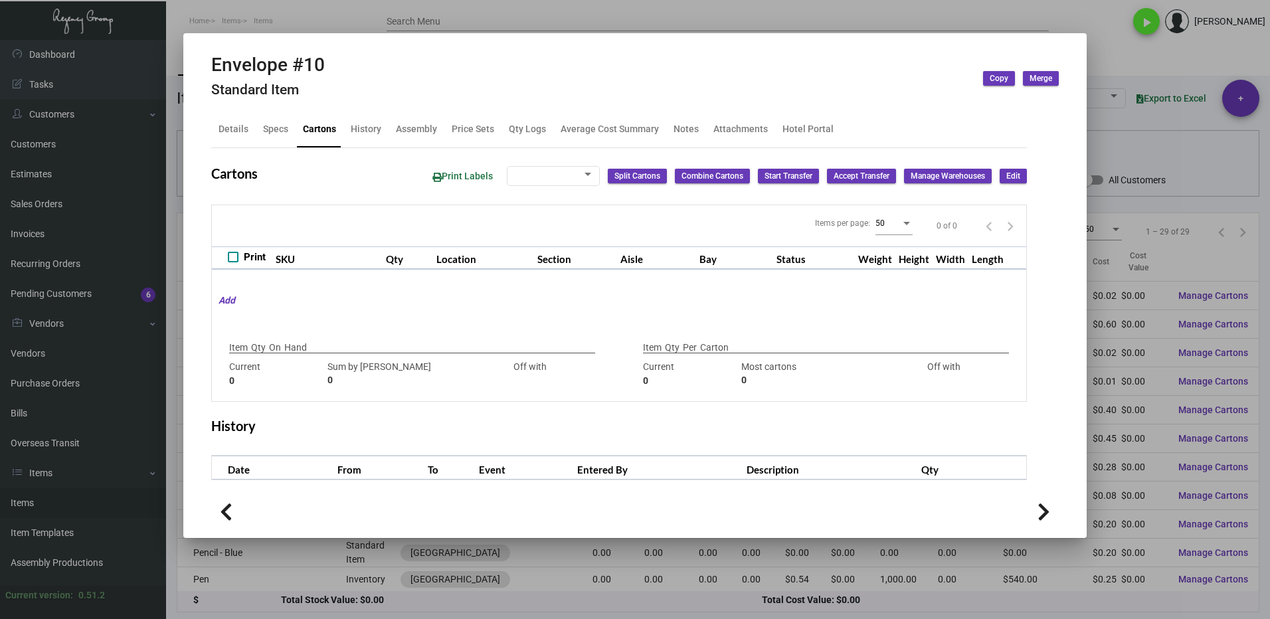
checkbox input "true"
type input "0"
click at [1129, 49] on div at bounding box center [635, 309] width 1270 height 619
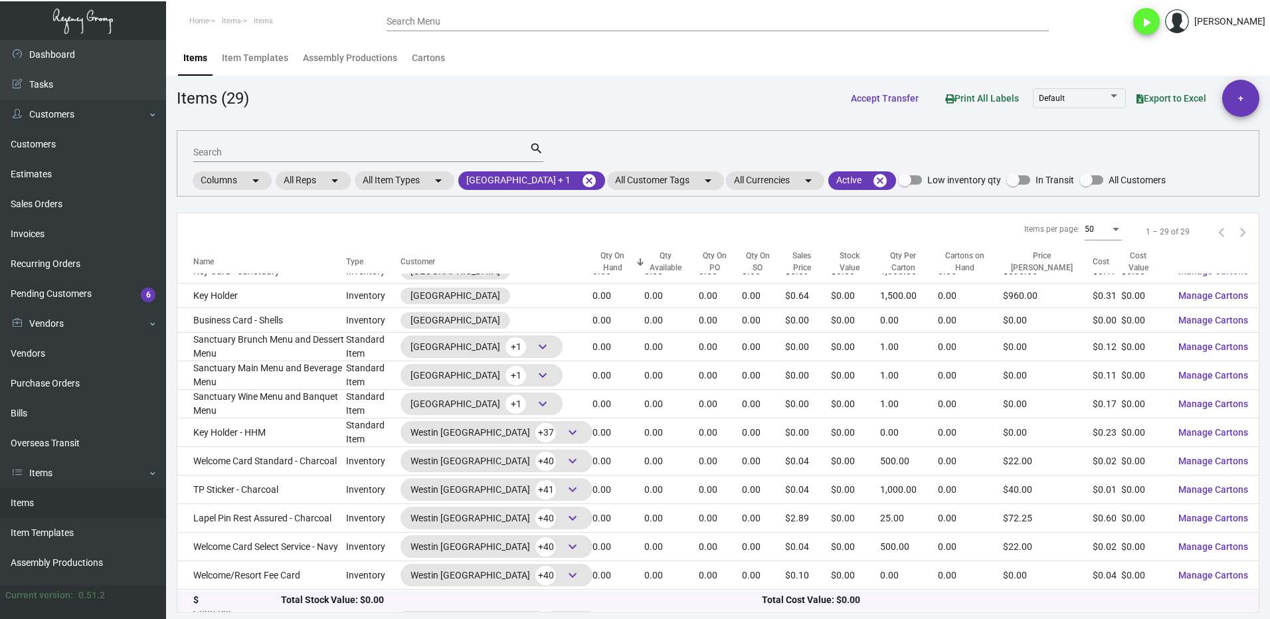
scroll to position [97, 0]
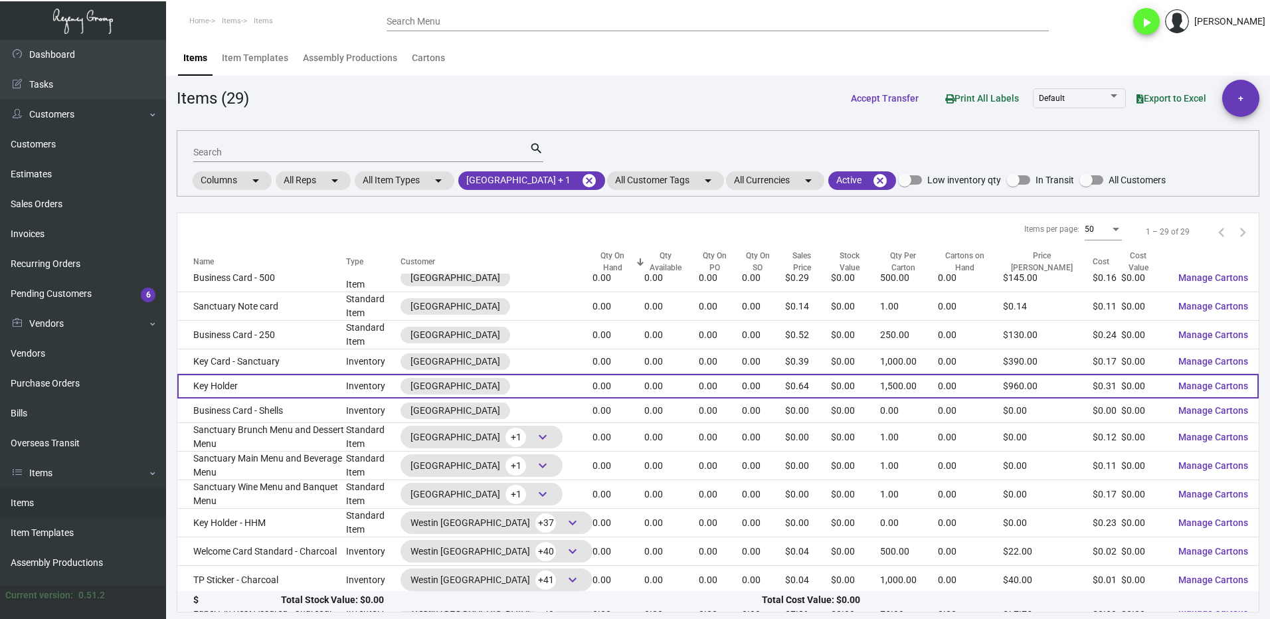
click at [315, 389] on td "Key Holder" at bounding box center [261, 386] width 169 height 25
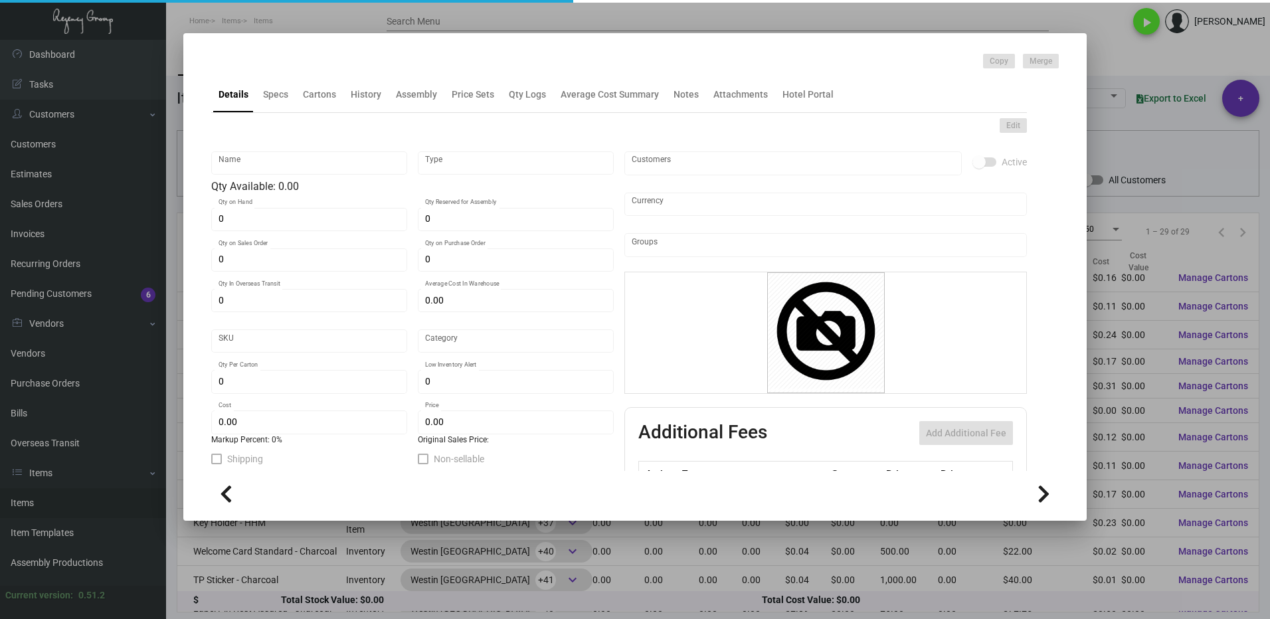
type input "Key Holder"
type input "Inventory"
type input "$ 0.03867"
type input "SBR-Key Holder-26"
type input "Standard"
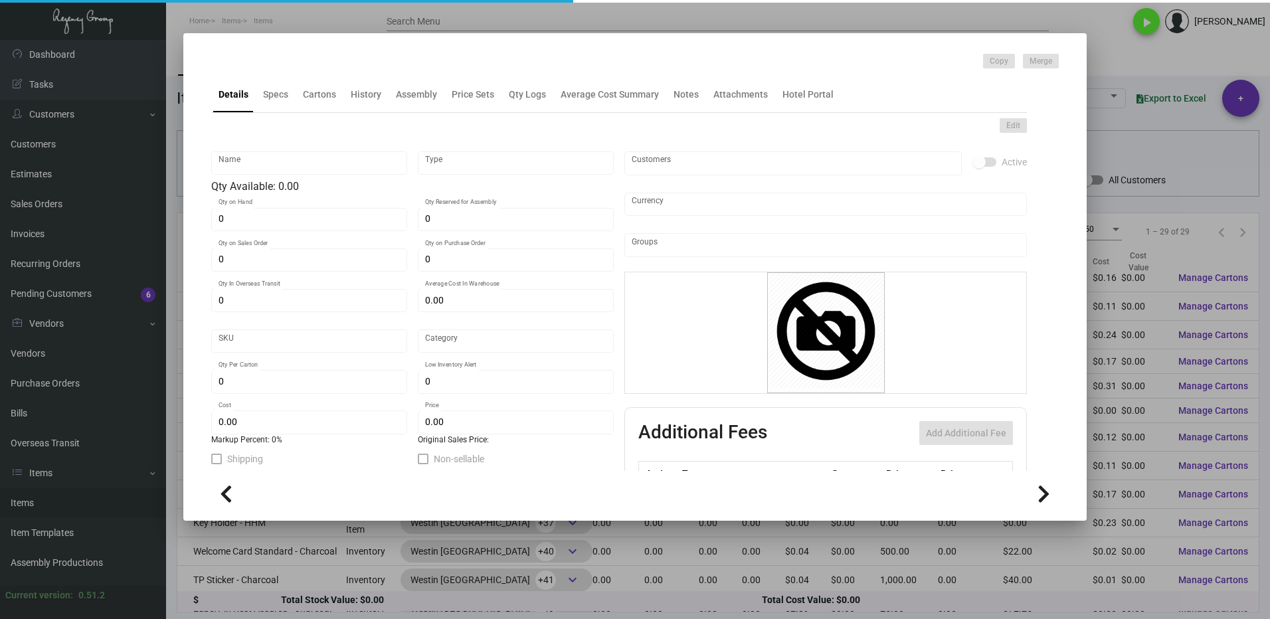
type input "1,500"
type input "1,000"
type input "$ 0.3096"
type input "$ 0.64"
checkbox input "true"
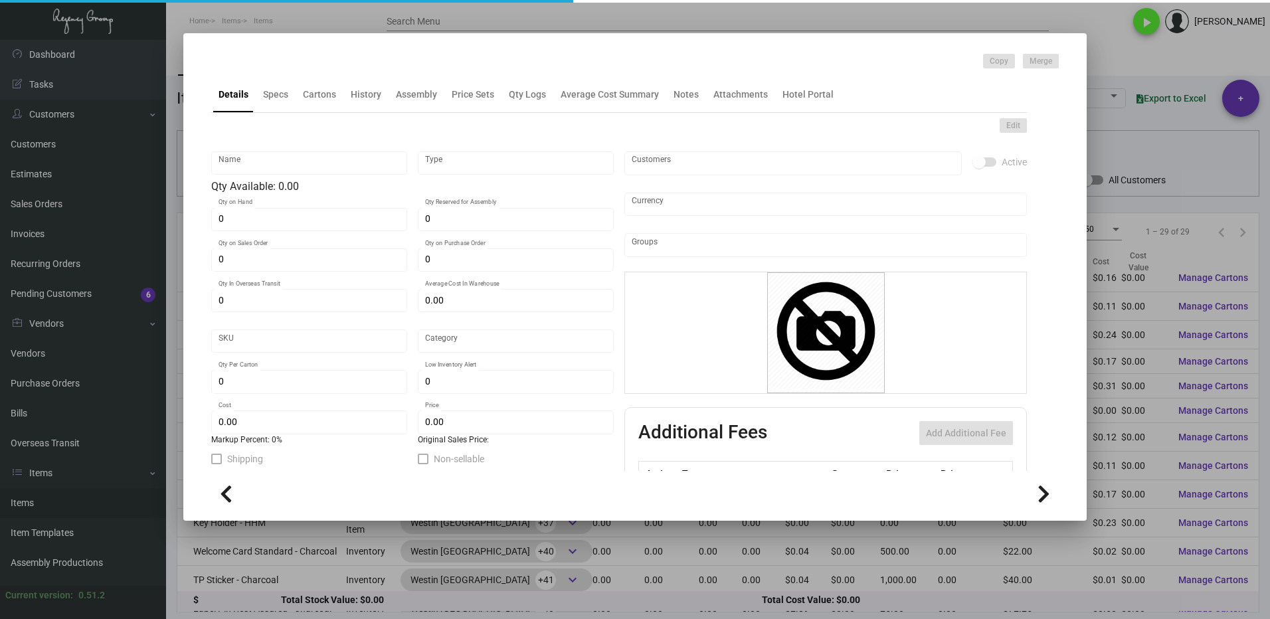
checkbox input "true"
type input "United States Dollar $"
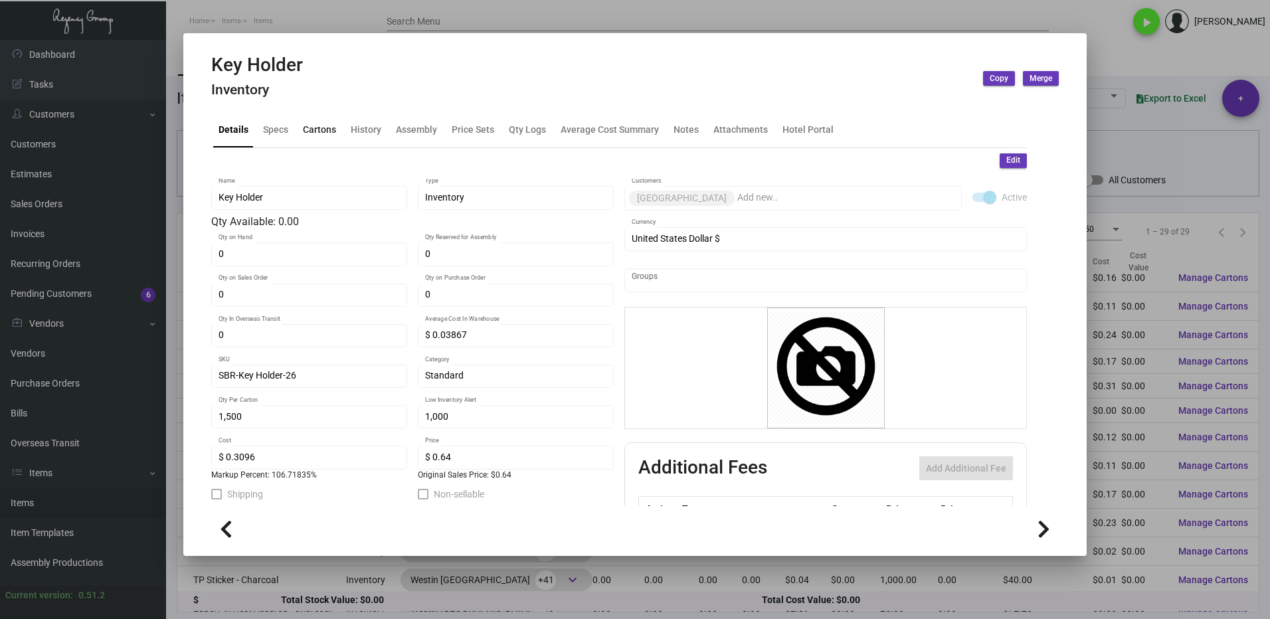
click at [320, 135] on div "Cartons" at bounding box center [319, 129] width 33 height 14
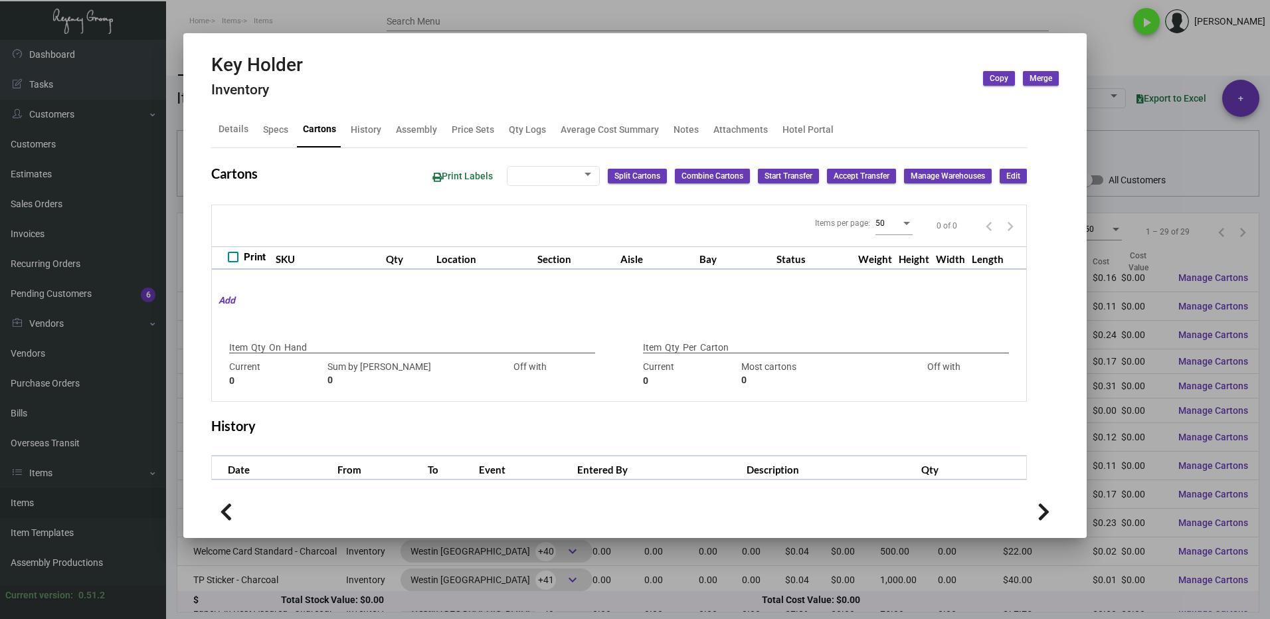
type input "0"
type input "1,500"
type input "1500"
type input "0"
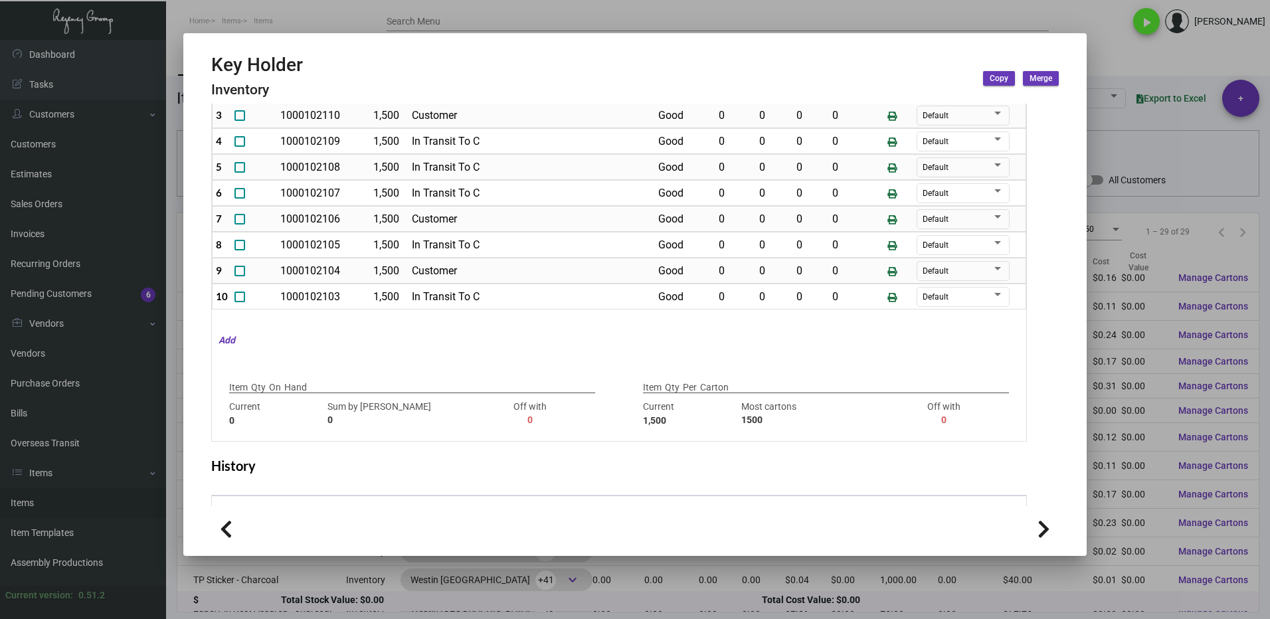
scroll to position [239, 0]
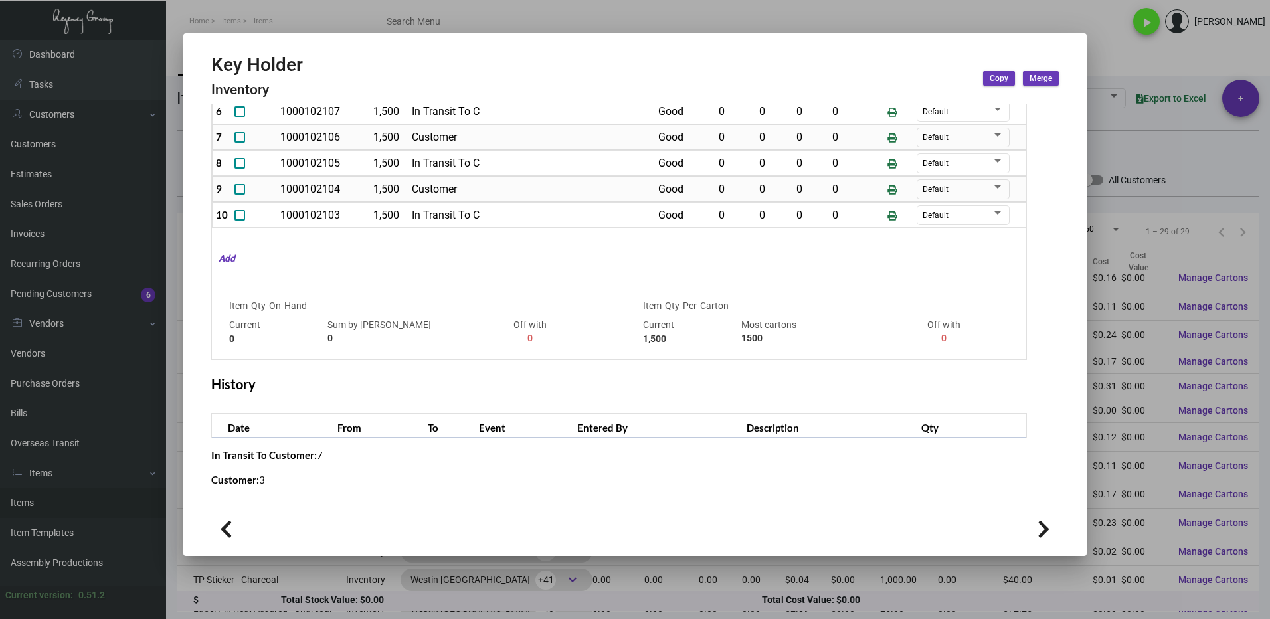
click at [1129, 54] on div at bounding box center [635, 309] width 1270 height 619
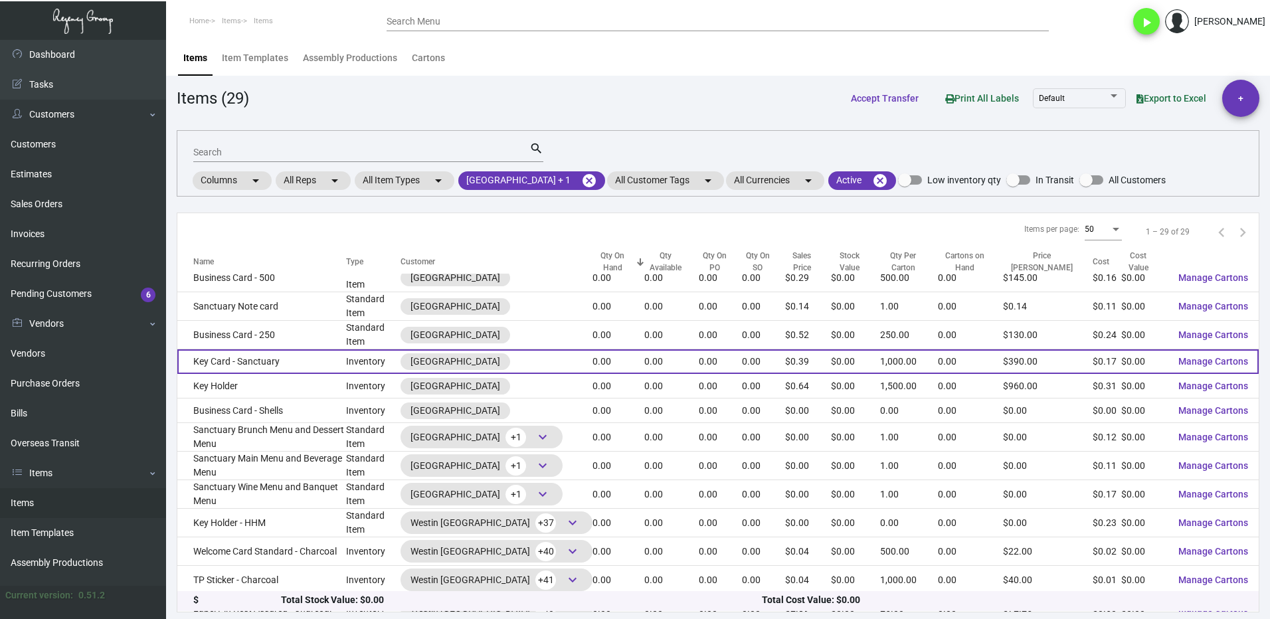
click at [302, 359] on td "Key Card - Sanctuary" at bounding box center [261, 361] width 169 height 25
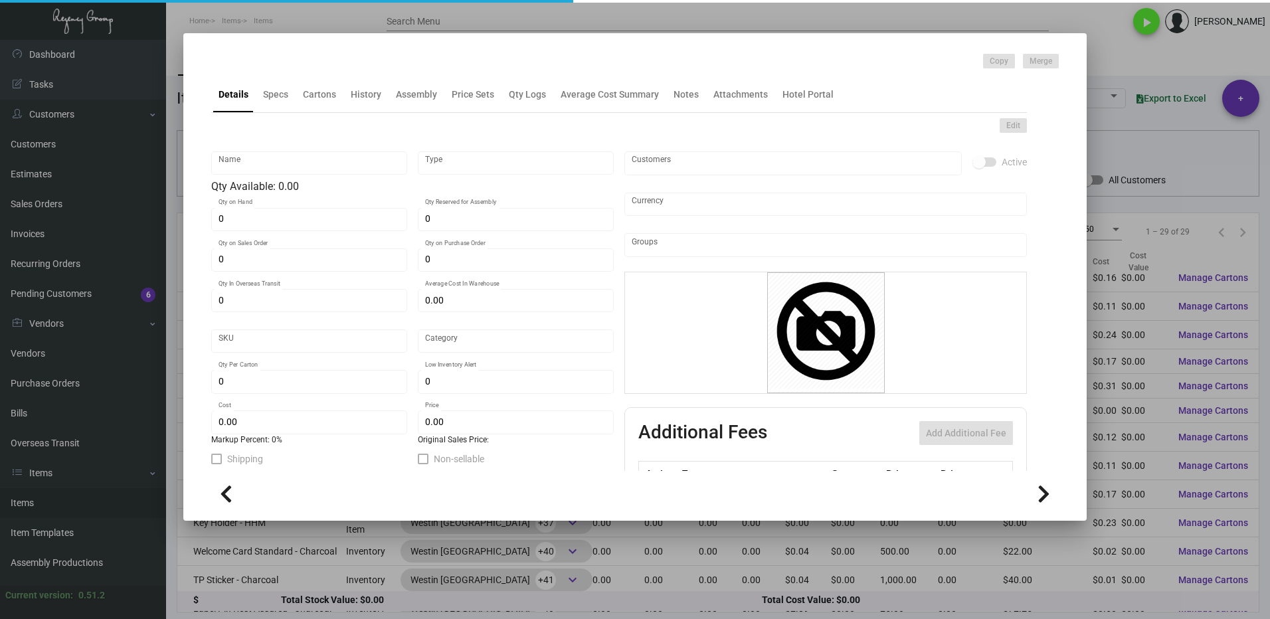
type input "Key Card - Sanctuary"
type input "Inventory"
type input "$ 0.17034"
type input "SBR-KC"
type input "Overseas"
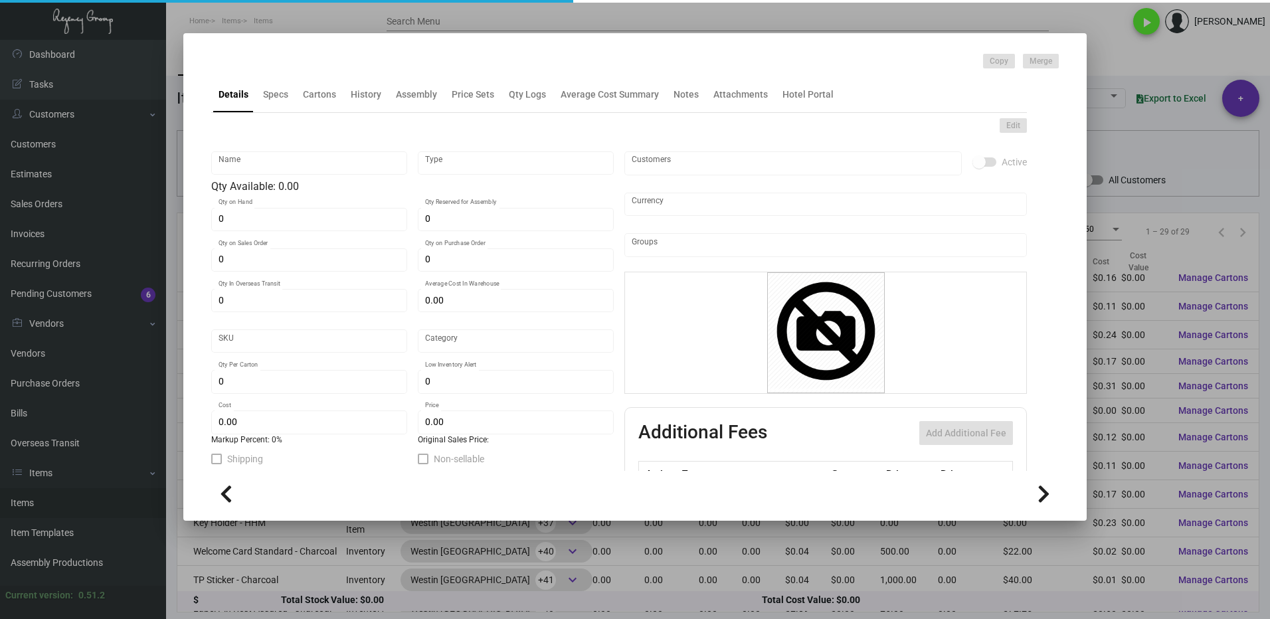
type input "1,000"
type input "$ 0.167"
type input "$ 0.39"
checkbox input "true"
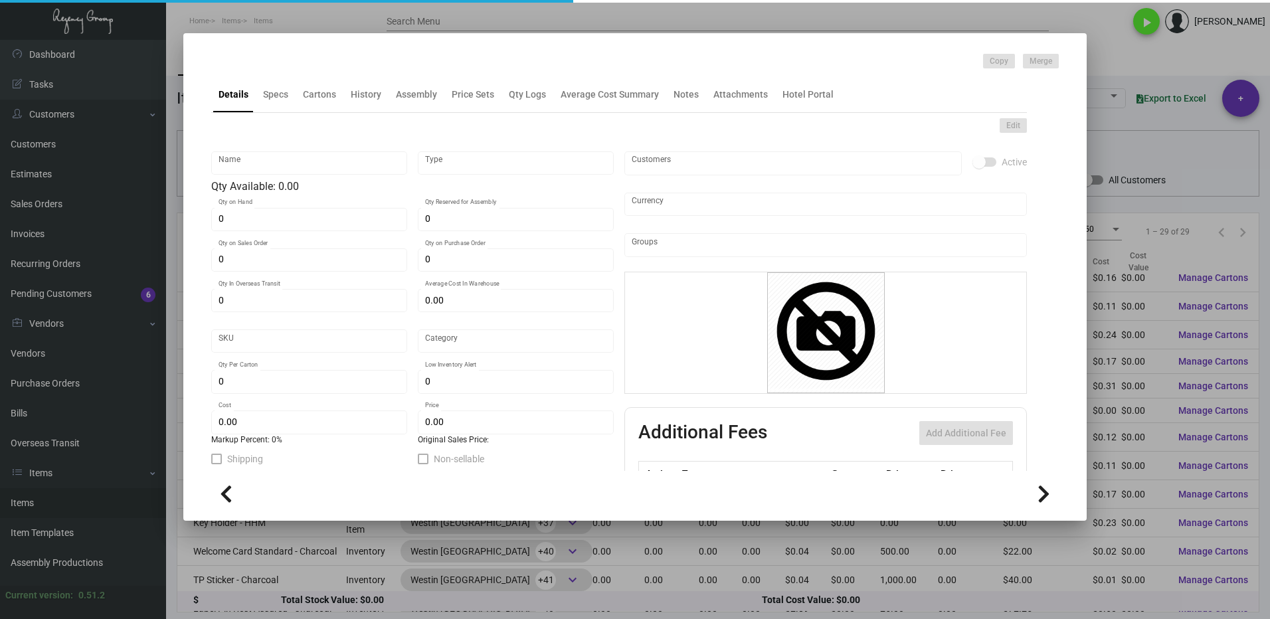
type input "United States Dollar $"
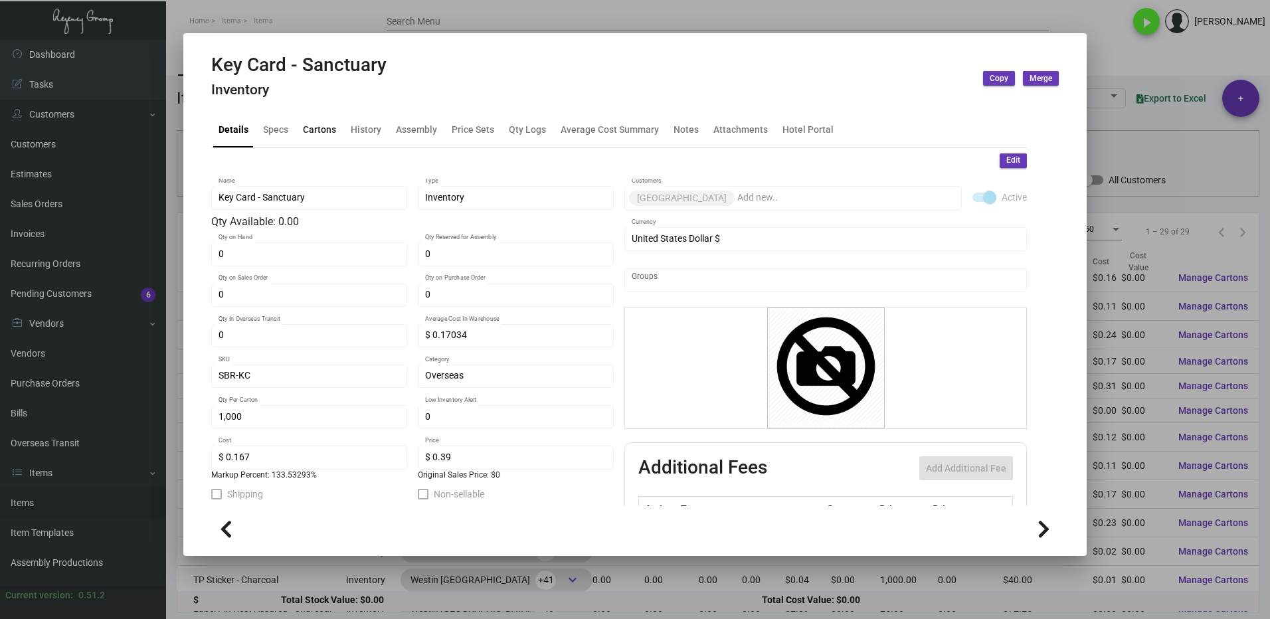
click at [322, 133] on div "Cartons" at bounding box center [319, 129] width 33 height 14
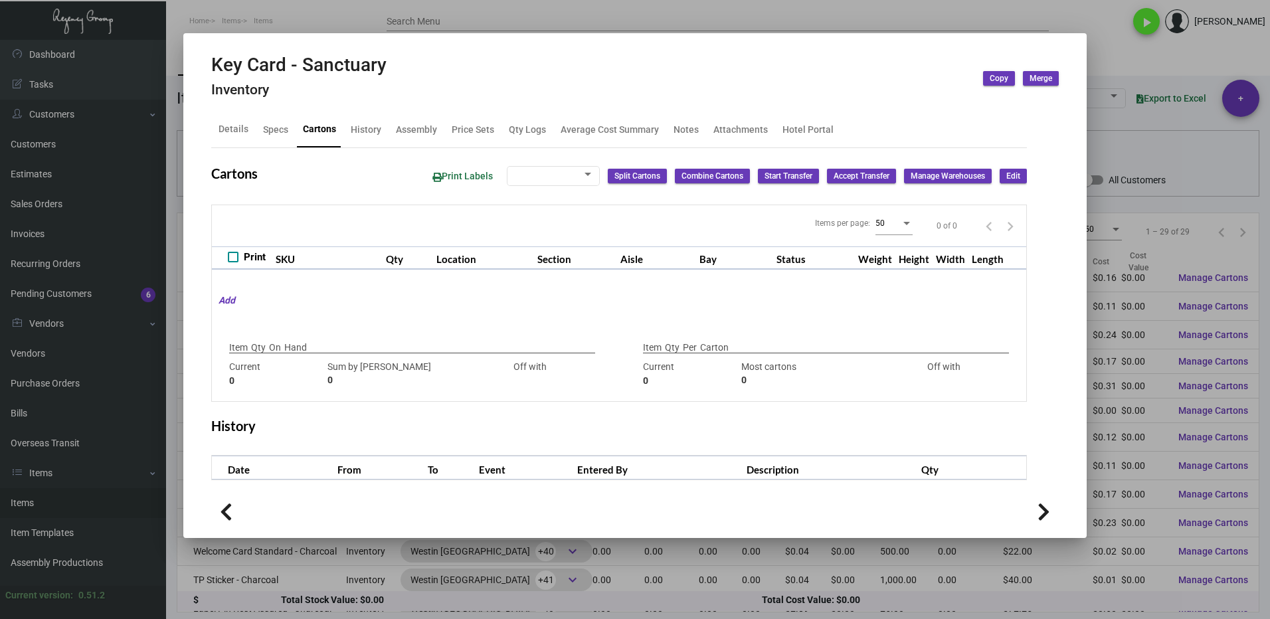
type input "0"
type input "1,000"
type input "3000"
type input "-2000"
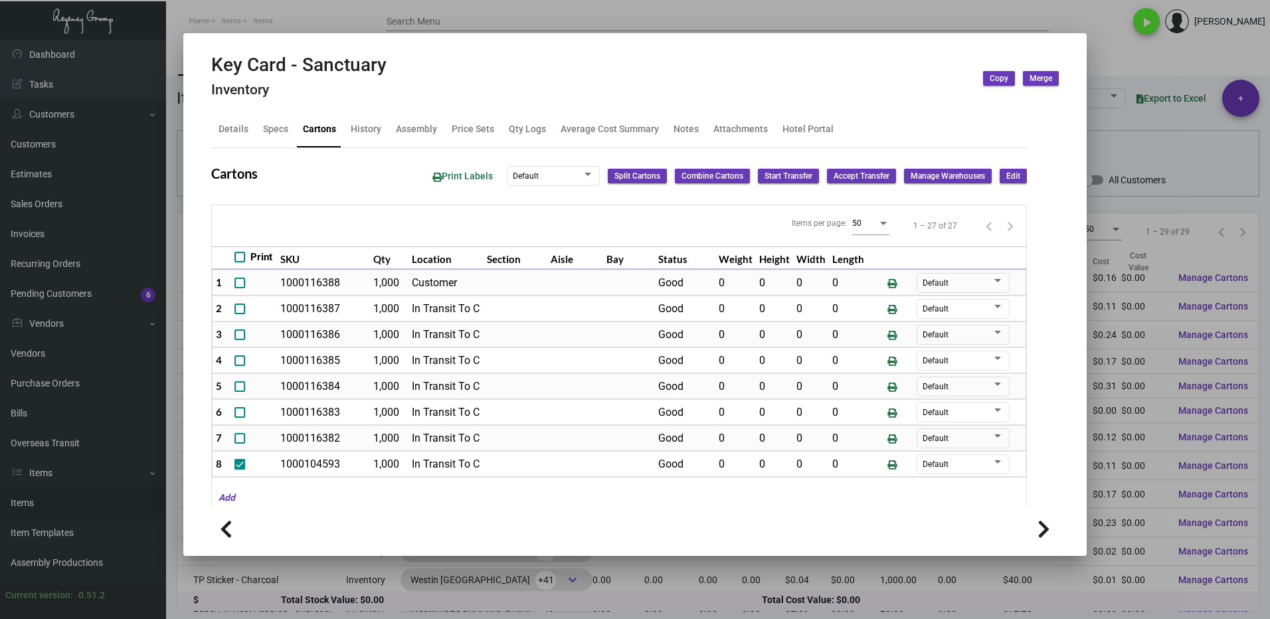
click at [1125, 136] on div at bounding box center [635, 309] width 1270 height 619
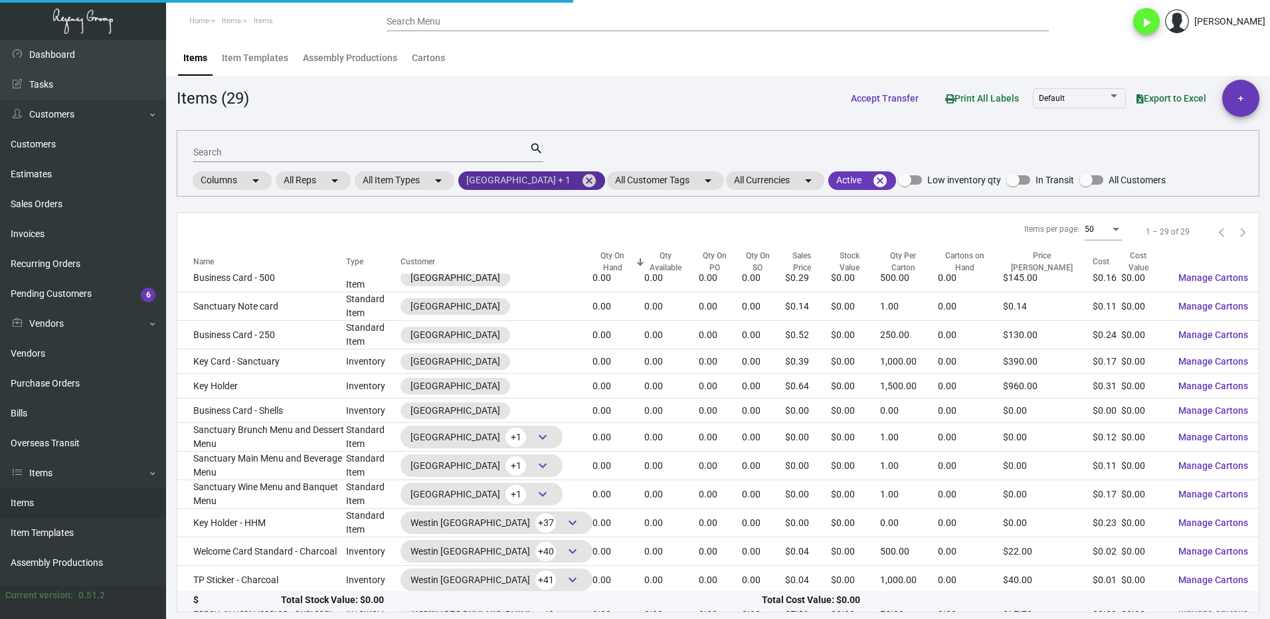
click at [597, 181] on mat-icon "cancel" at bounding box center [589, 181] width 16 height 16
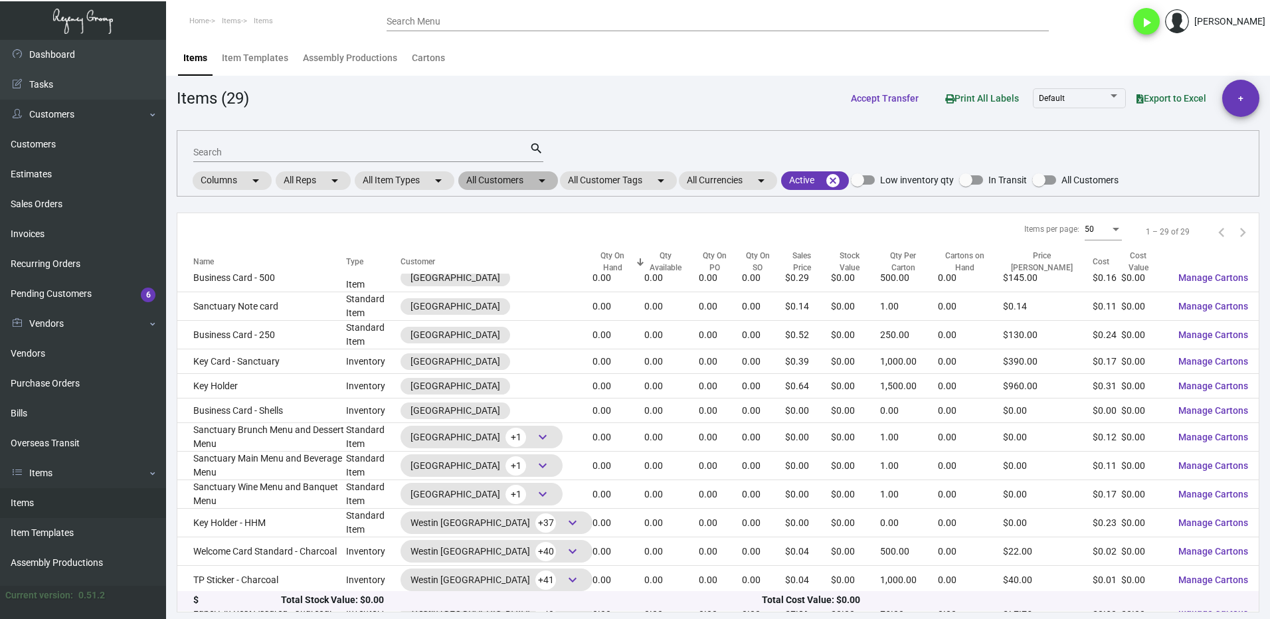
click at [495, 185] on mat-chip "All Customers arrow_drop_down" at bounding box center [508, 180] width 100 height 19
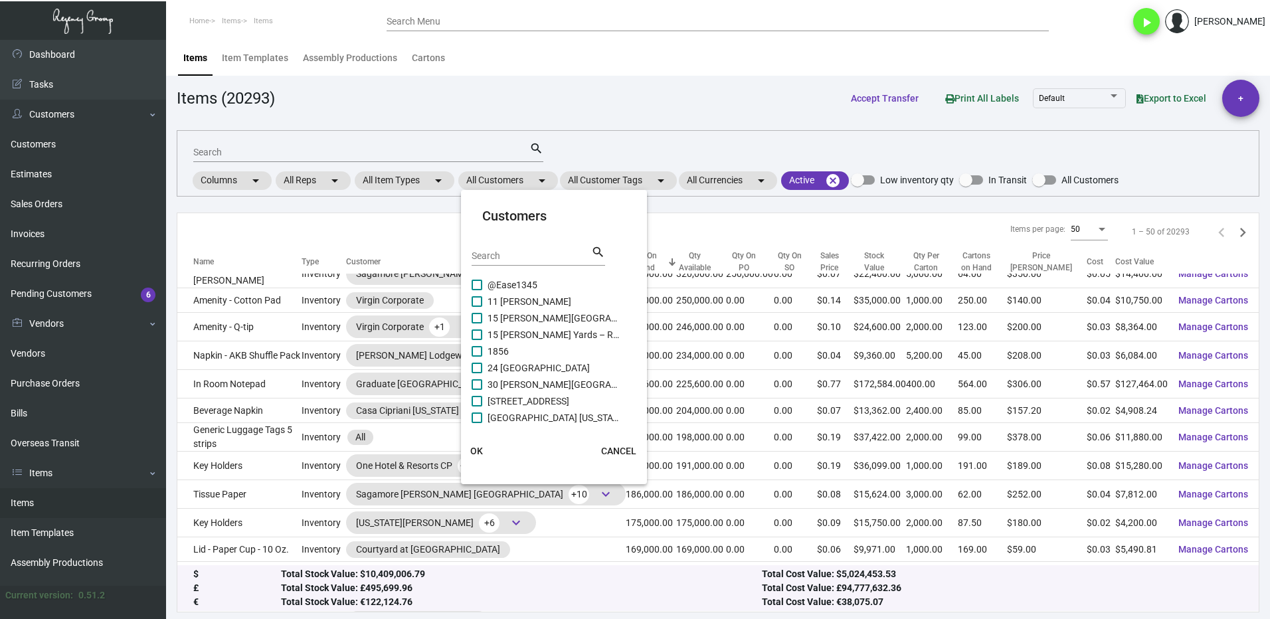
click at [494, 260] on input "Search" at bounding box center [532, 256] width 120 height 11
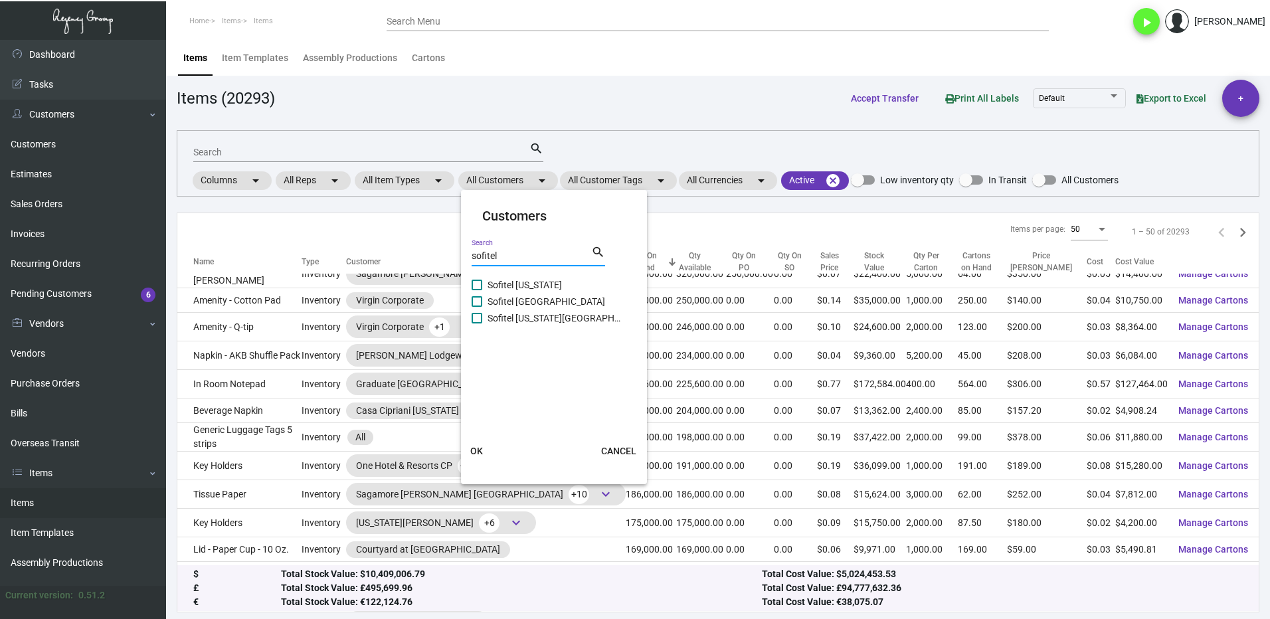
type input "sofitel"
click at [484, 282] on label "Sofitel [US_STATE]" at bounding box center [546, 285] width 149 height 16
click at [477, 290] on input "Sofitel [US_STATE]" at bounding box center [476, 290] width 1 height 1
checkbox input "true"
click at [480, 454] on span "OK" at bounding box center [476, 451] width 13 height 11
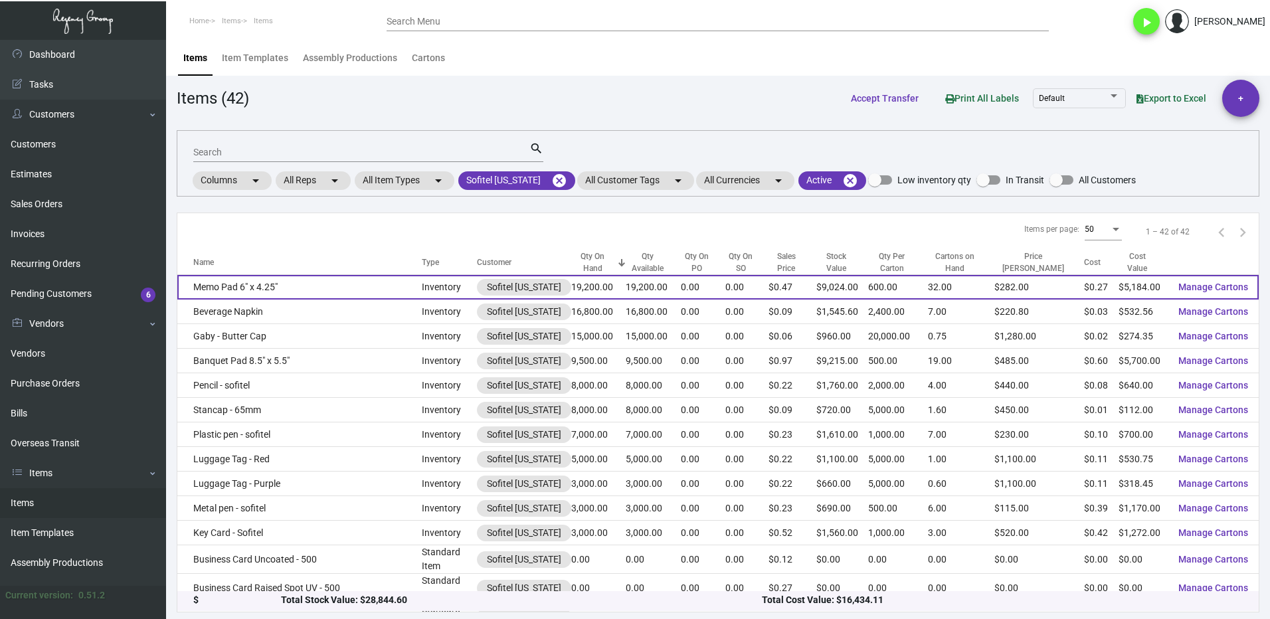
click at [293, 283] on td "Memo Pad 6" x 4.25"" at bounding box center [299, 287] width 244 height 25
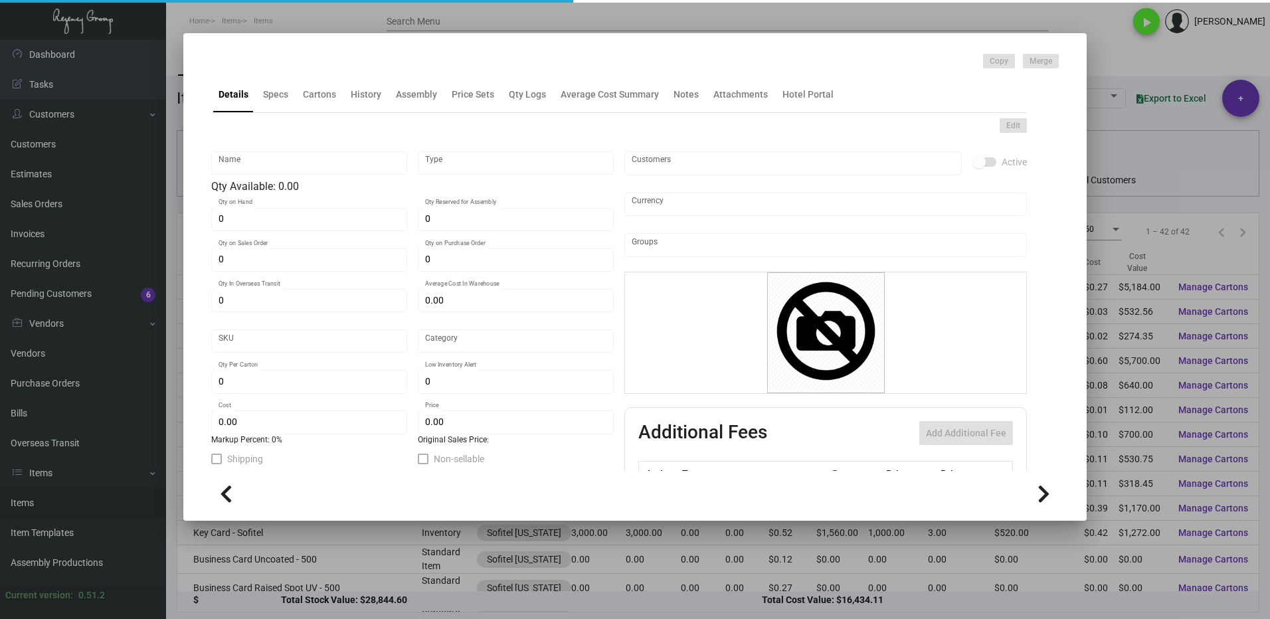
type input "Memo Pad 6" x 4.25""
type input "Inventory"
type input "19,200"
type input "$ 0.27"
type input "Standard"
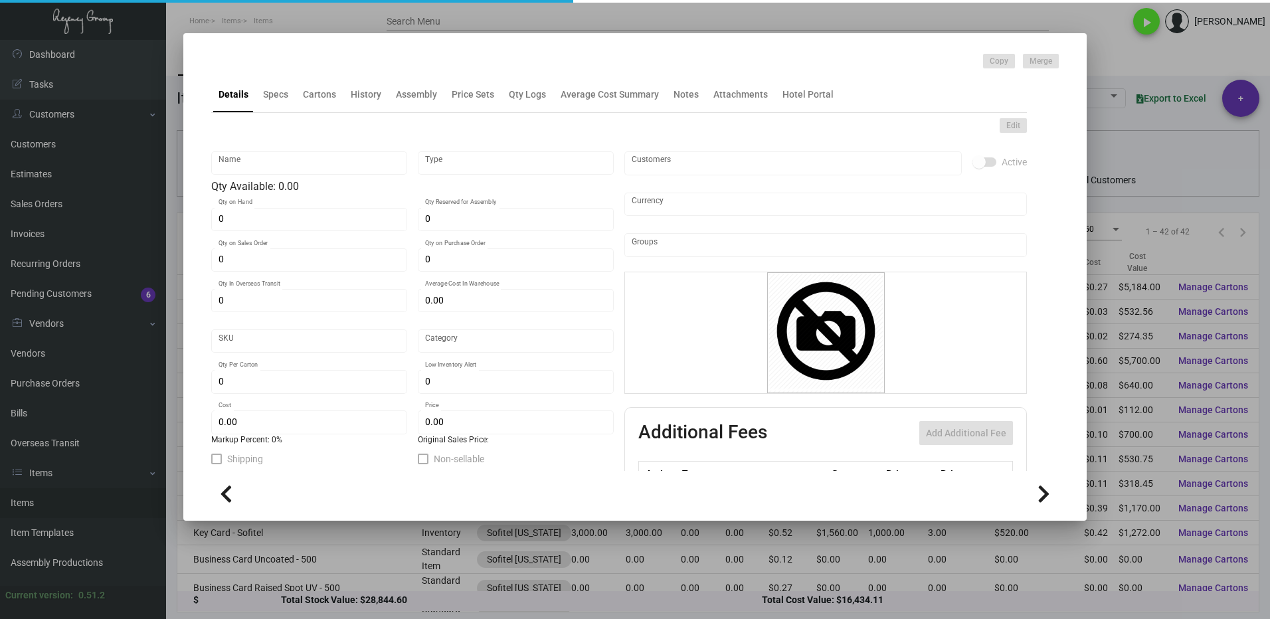
type input "600"
type input "$ 0.27"
type input "$ 0.47"
checkbox input "true"
type input "United States Dollar $"
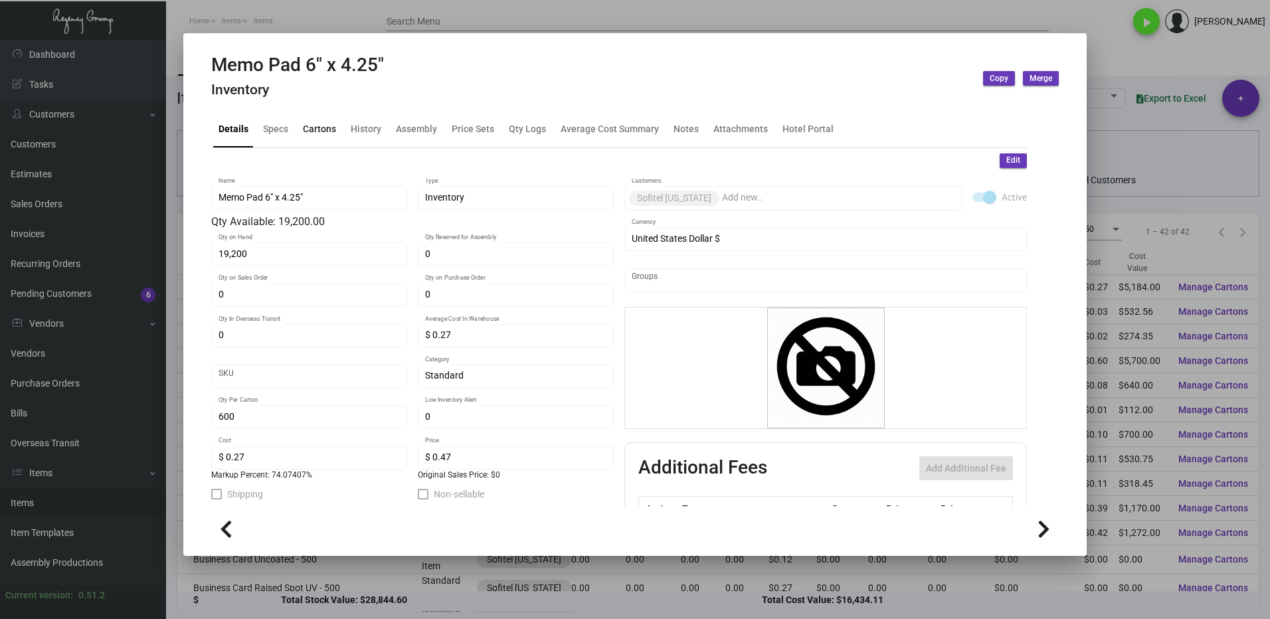
click at [319, 128] on div "Cartons" at bounding box center [319, 129] width 33 height 14
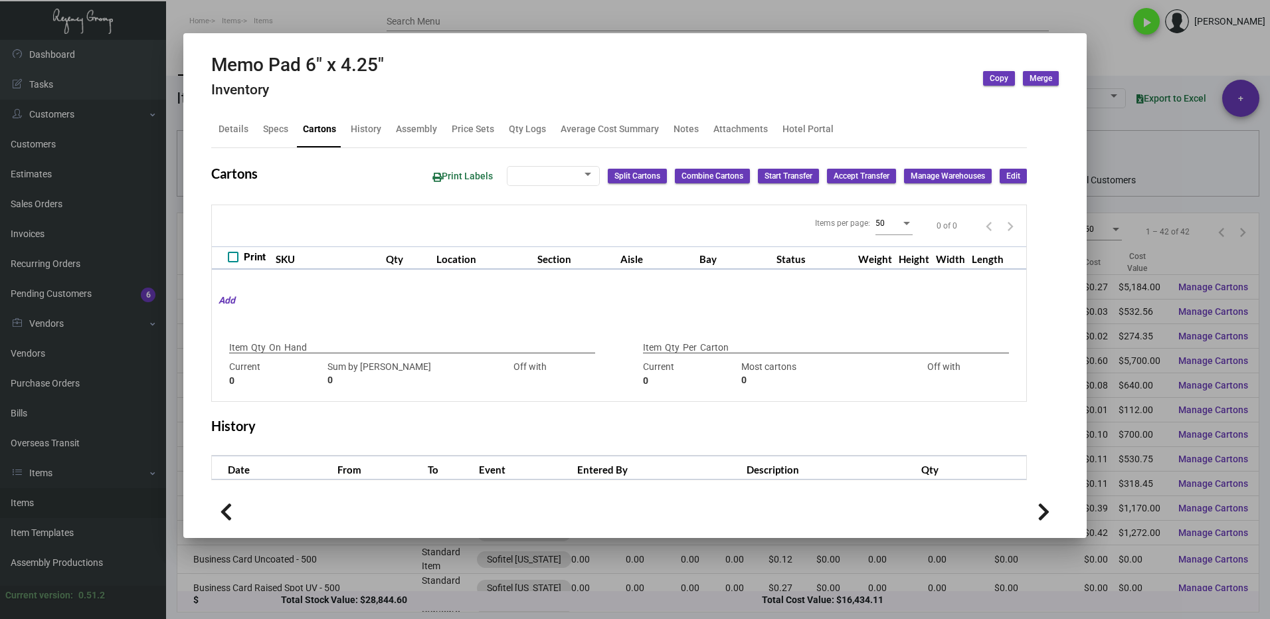
type input "19,200"
type input "19200"
type input "0"
type input "600"
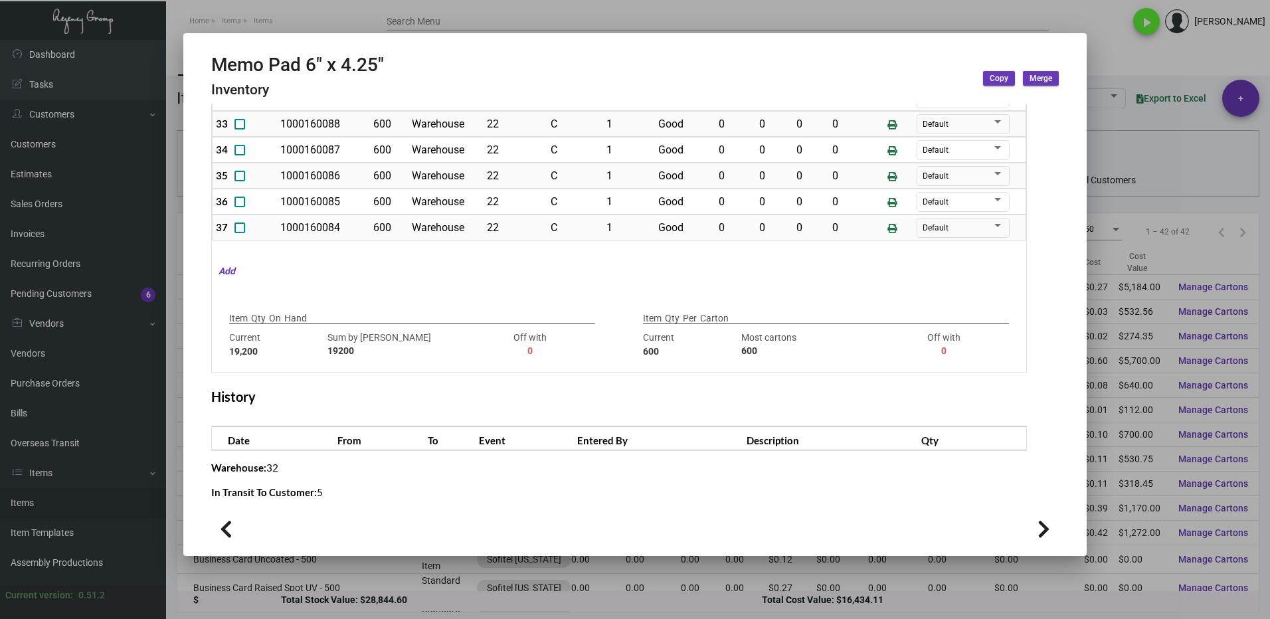
scroll to position [239, 0]
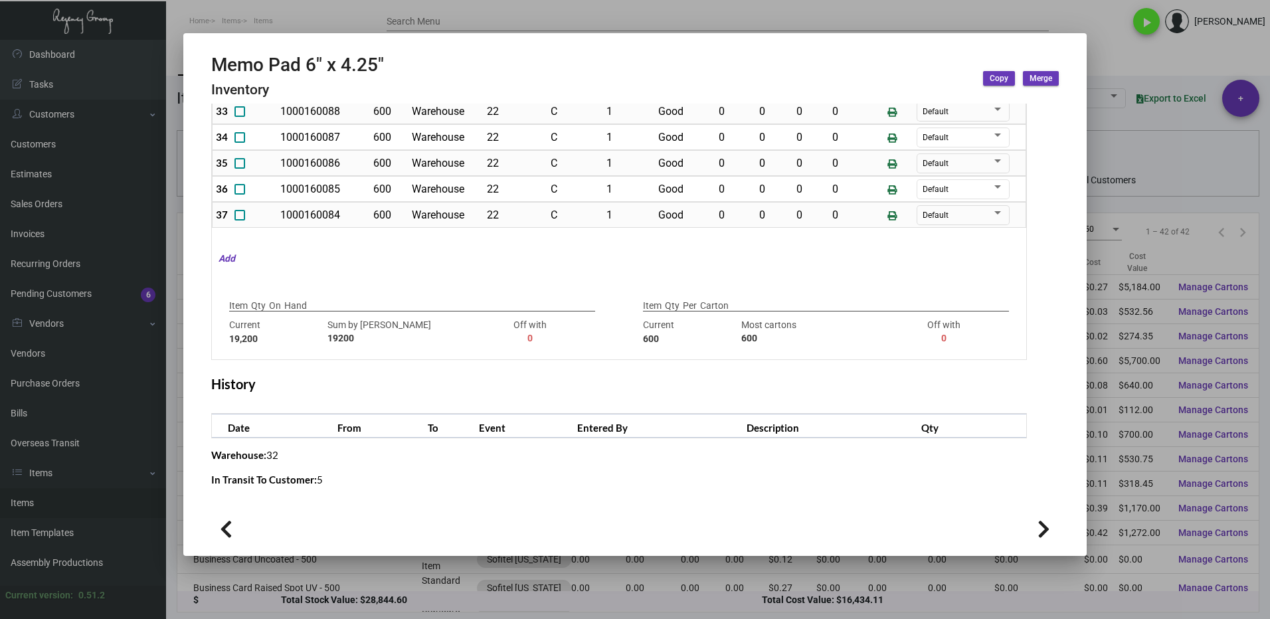
click at [1087, 38] on div at bounding box center [635, 309] width 1270 height 619
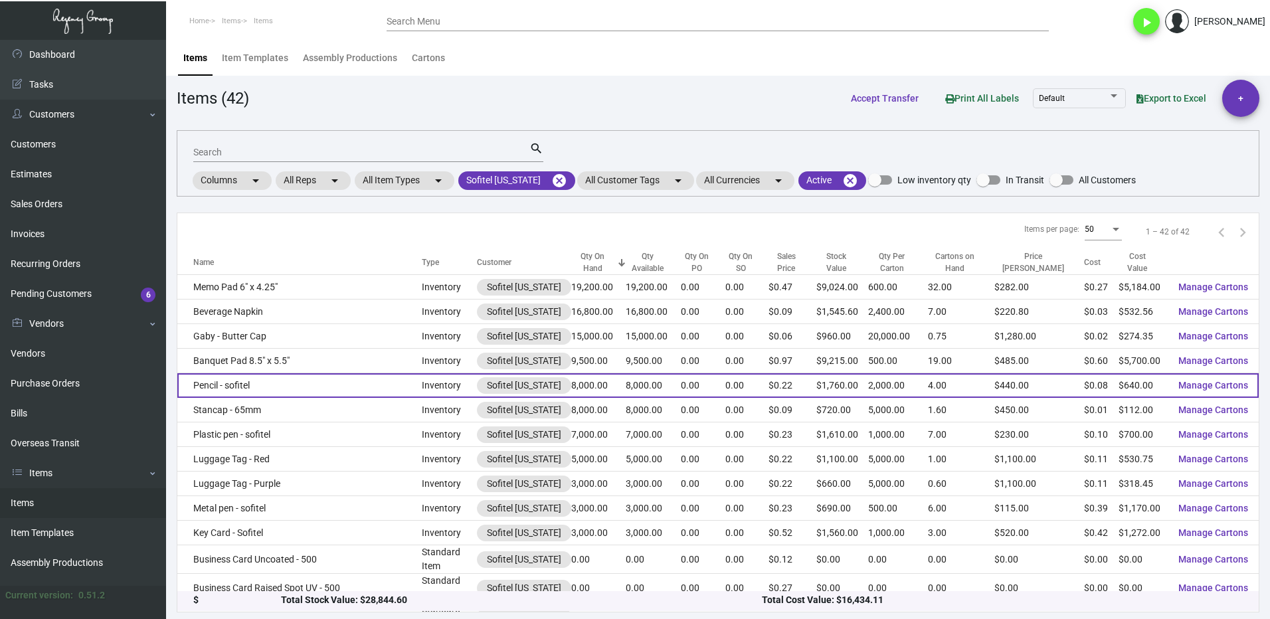
click at [240, 379] on td "Pencil - sofitel" at bounding box center [299, 385] width 244 height 25
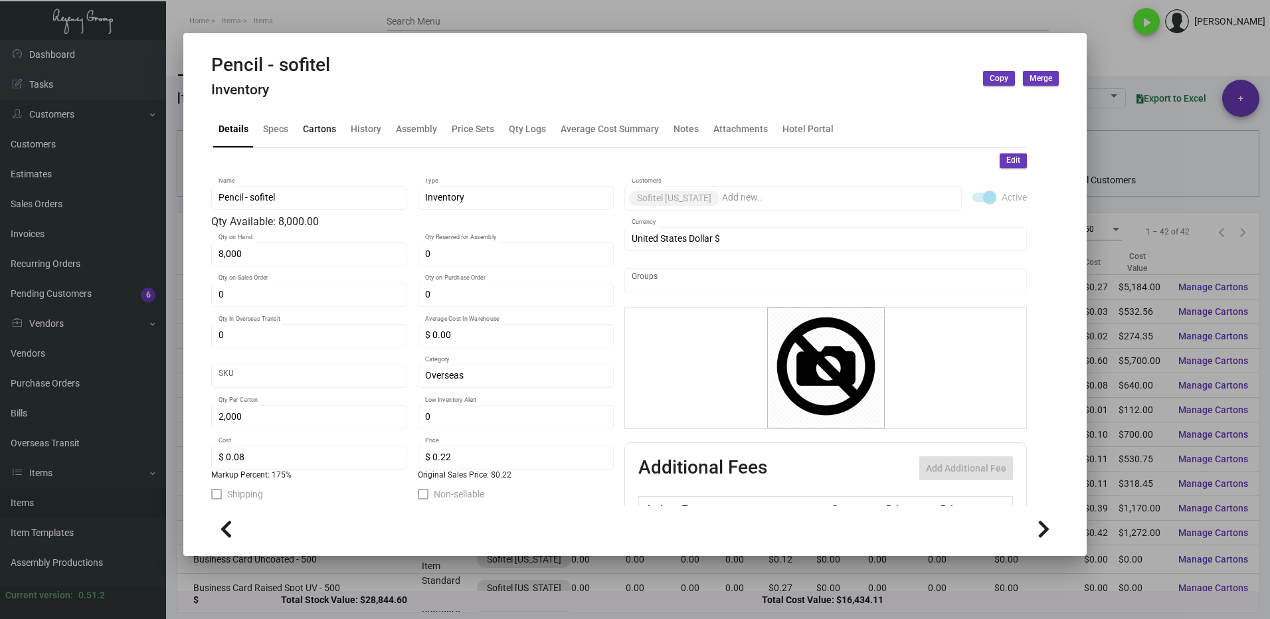
click at [315, 122] on div "Cartons" at bounding box center [319, 129] width 33 height 14
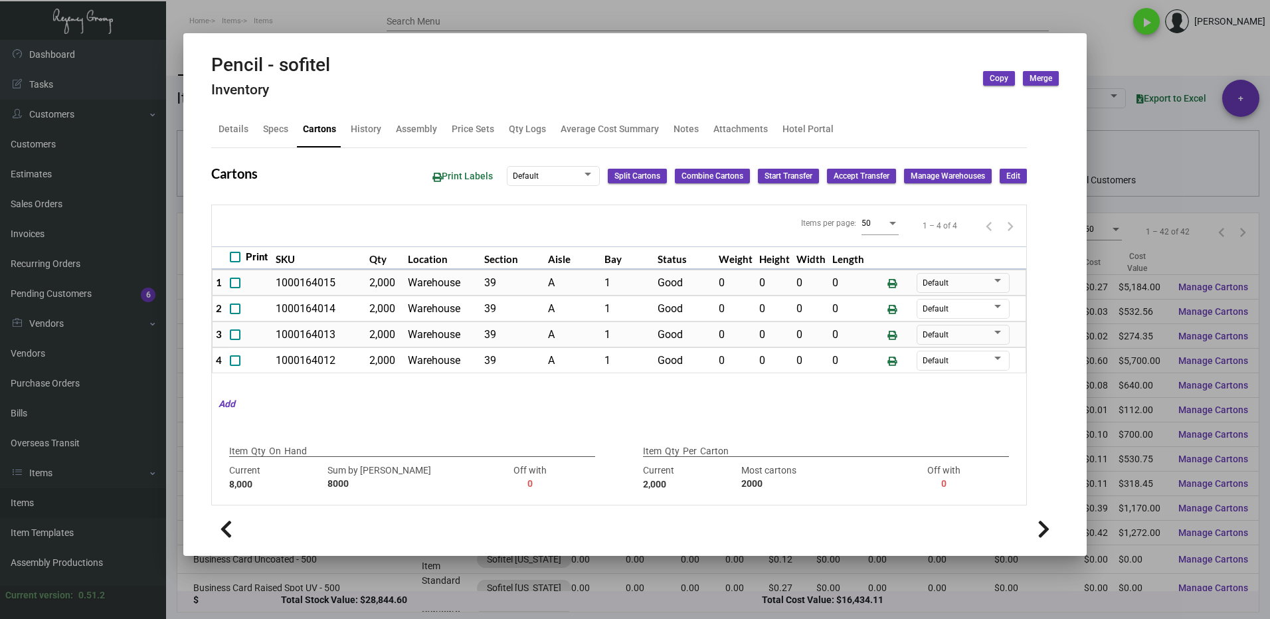
click at [1108, 47] on div at bounding box center [635, 309] width 1270 height 619
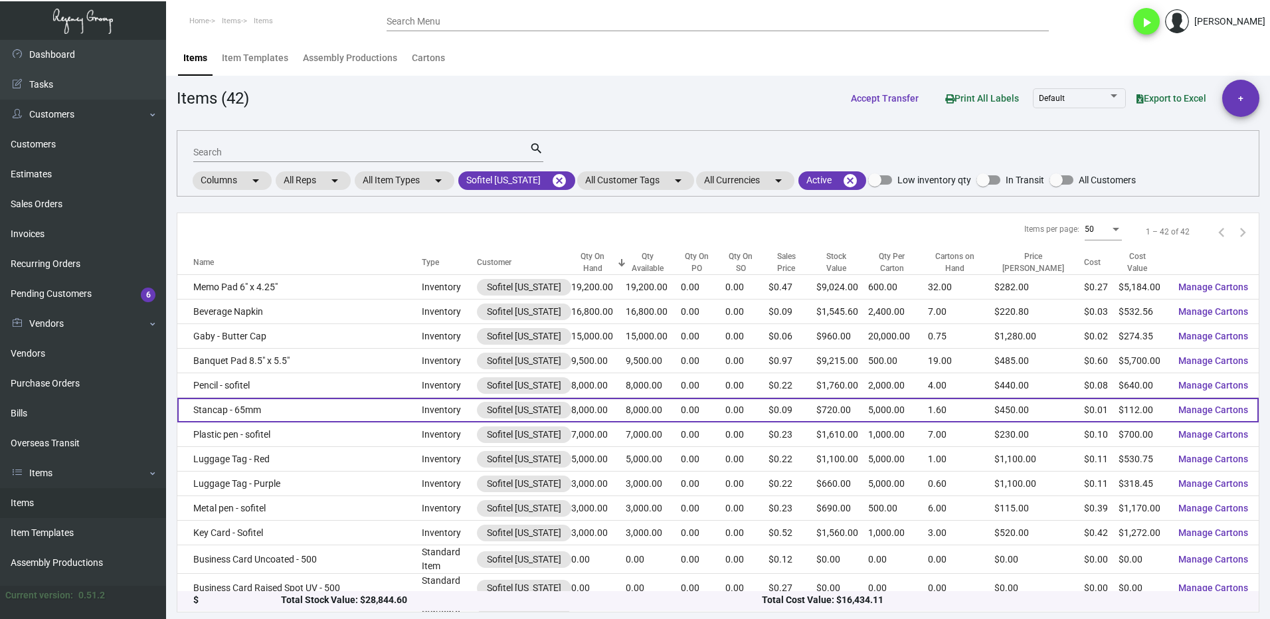
click at [292, 411] on td "Stancap - 65mm" at bounding box center [299, 410] width 244 height 25
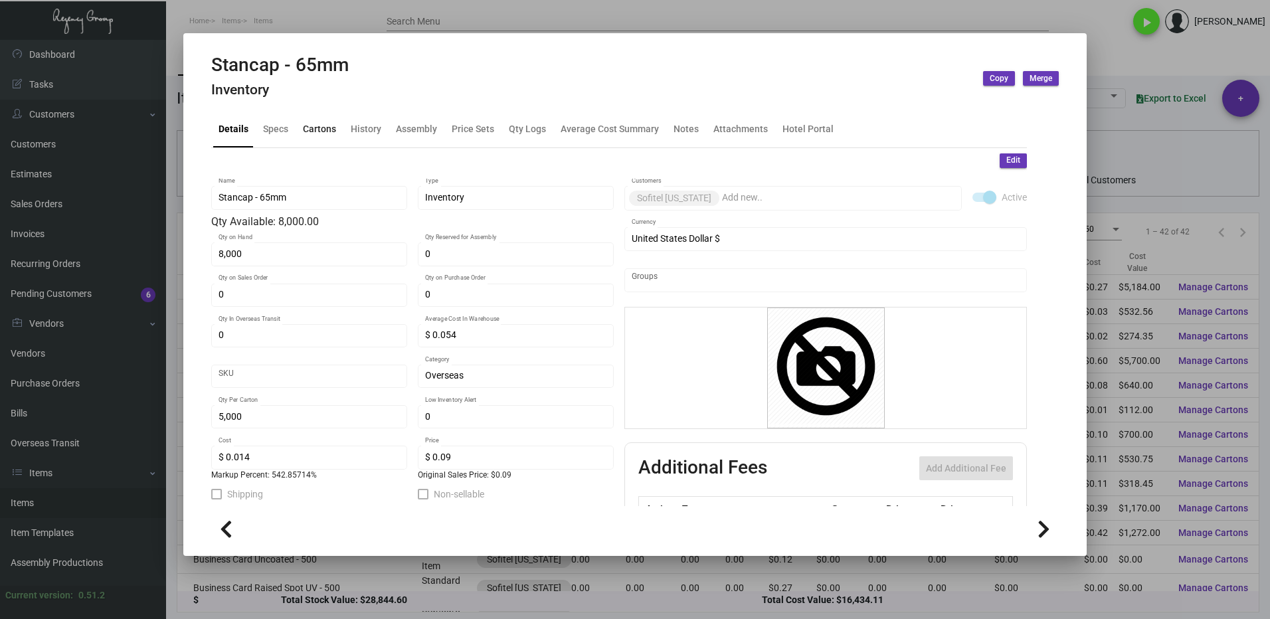
click at [308, 131] on div "Cartons" at bounding box center [319, 129] width 33 height 14
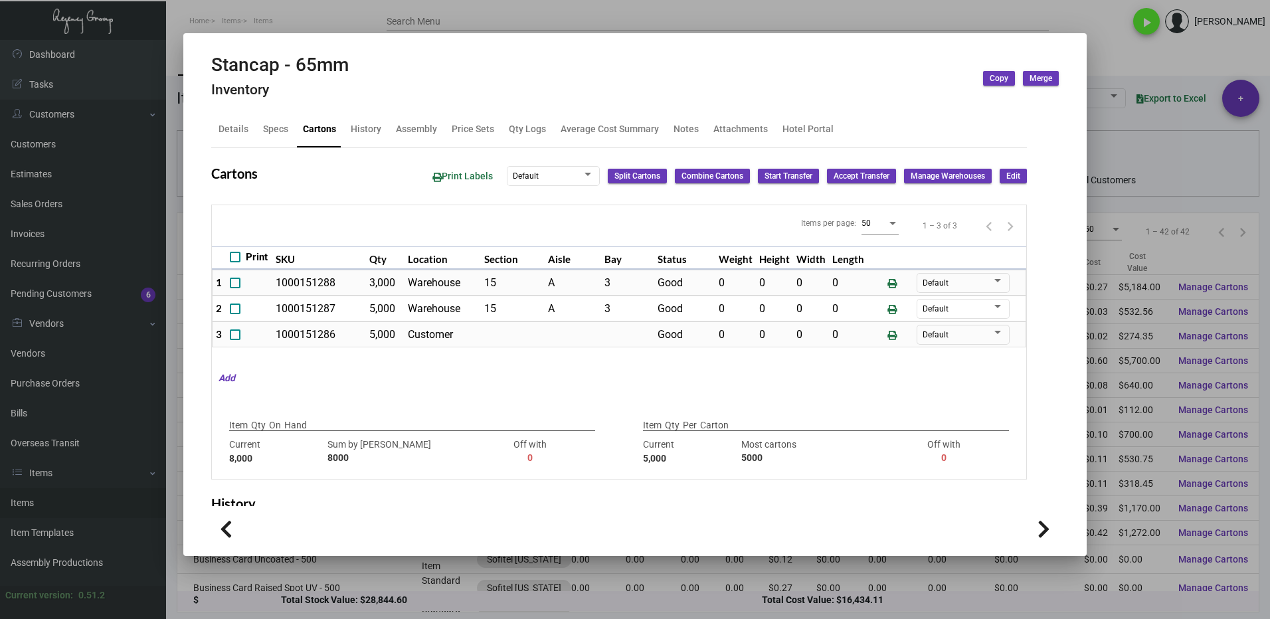
drag, startPoint x: 1106, startPoint y: 62, endPoint x: 982, endPoint y: 183, distance: 172.4
click at [1106, 62] on div at bounding box center [635, 309] width 1270 height 619
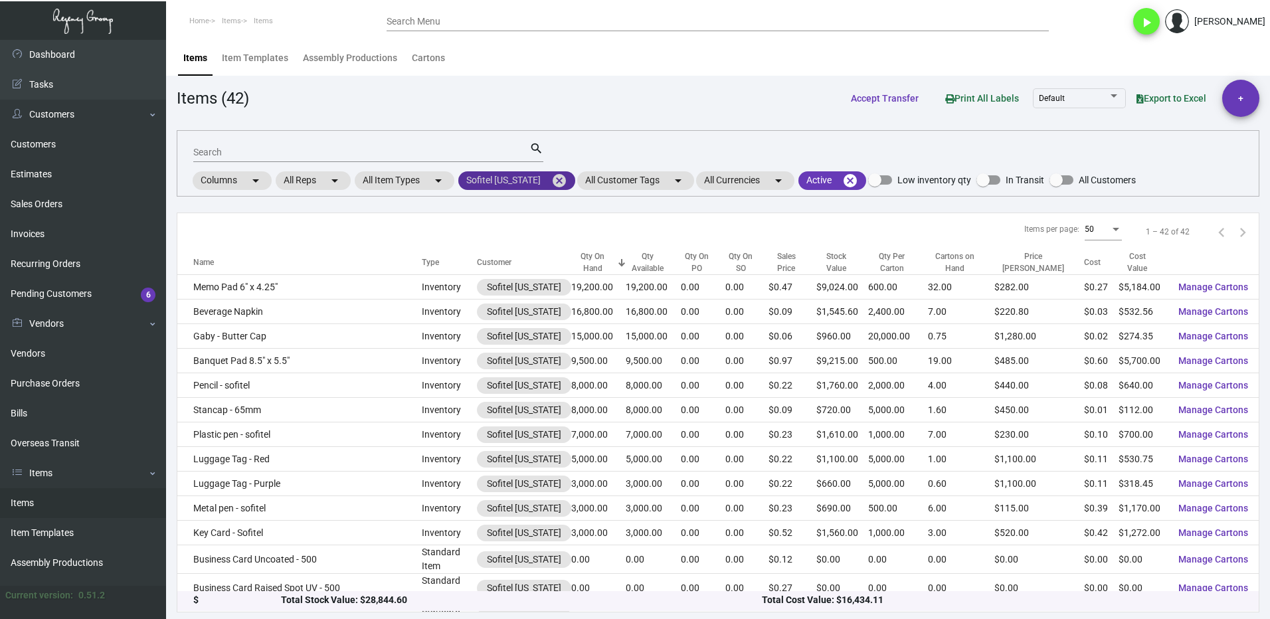
click at [552, 182] on mat-icon "cancel" at bounding box center [559, 181] width 16 height 16
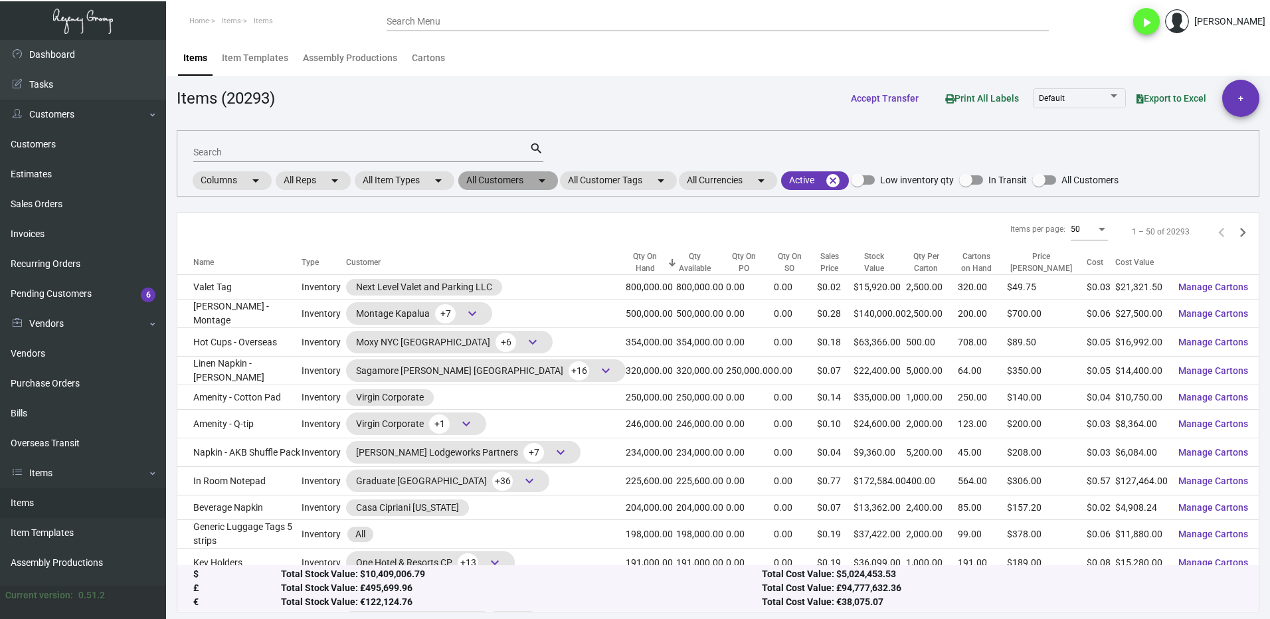
click at [505, 185] on mat-chip "All Customers arrow_drop_down" at bounding box center [508, 180] width 100 height 19
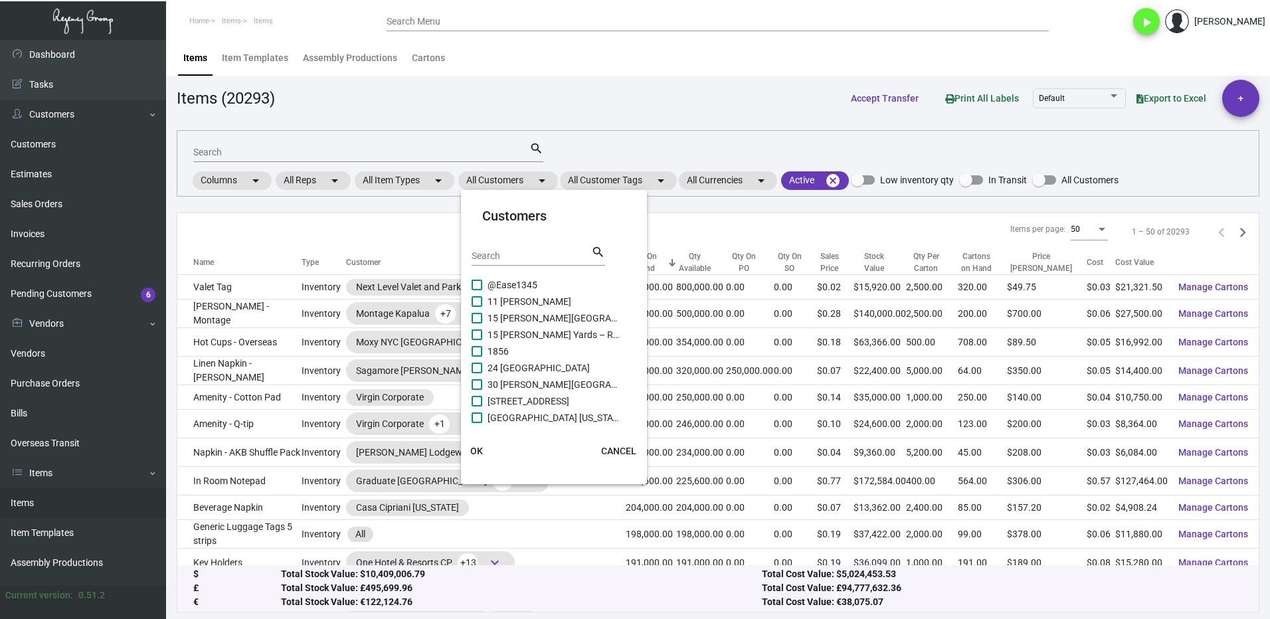
click at [491, 130] on div at bounding box center [635, 309] width 1270 height 619
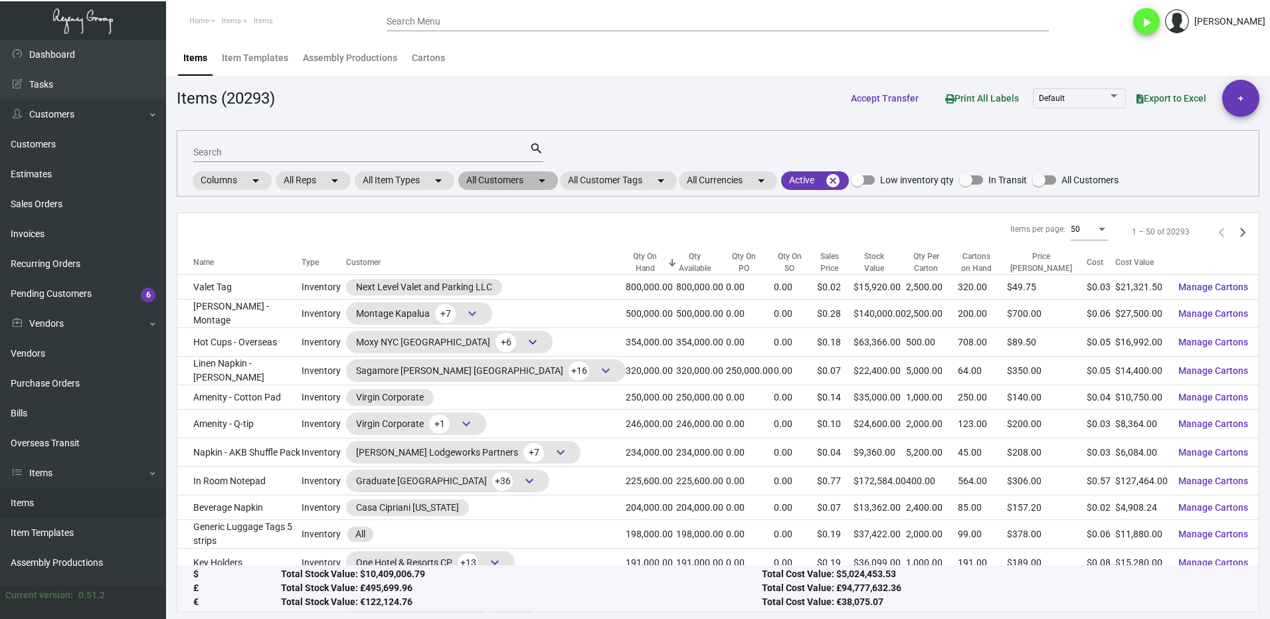
click at [499, 185] on mat-chip "All Customers arrow_drop_down" at bounding box center [508, 180] width 100 height 19
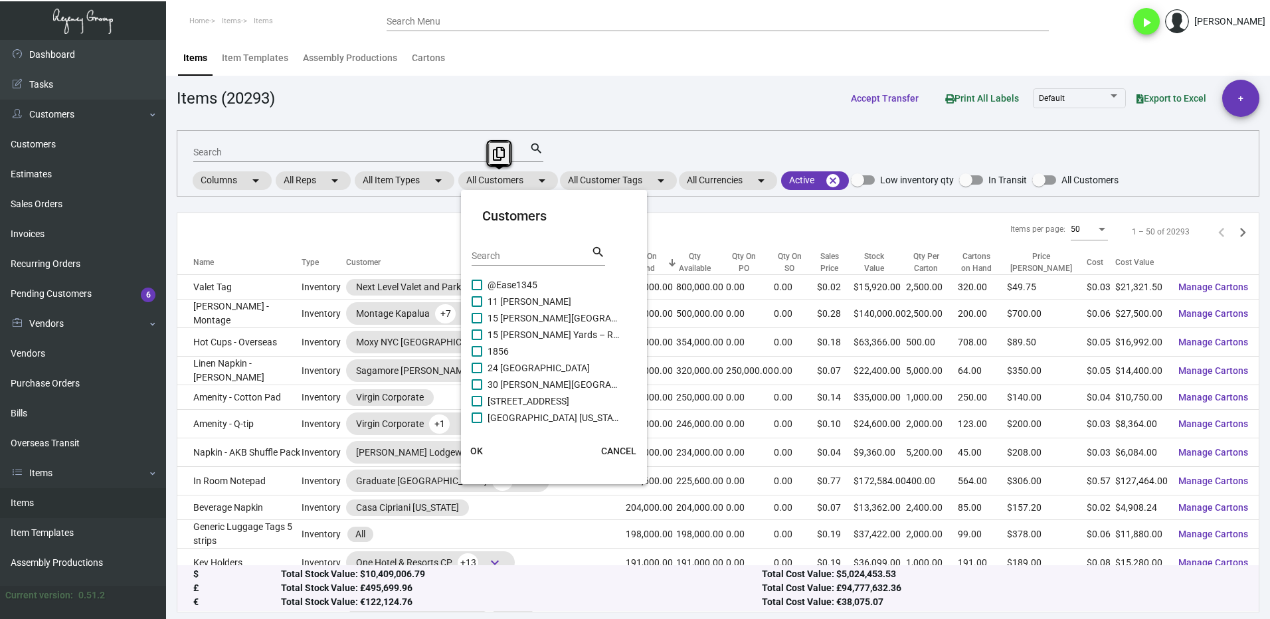
click at [517, 258] on input "Search" at bounding box center [532, 256] width 120 height 11
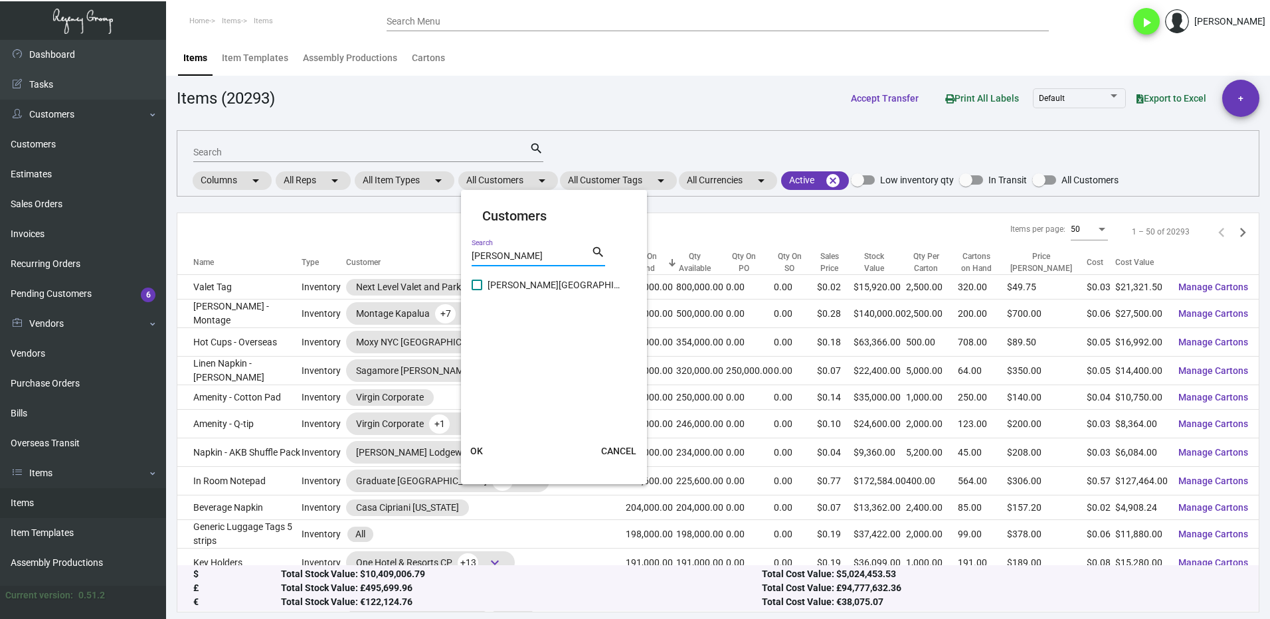
click at [485, 282] on label "[PERSON_NAME][GEOGRAPHIC_DATA]" at bounding box center [546, 285] width 149 height 16
click at [477, 290] on input "[PERSON_NAME][GEOGRAPHIC_DATA]" at bounding box center [476, 290] width 1 height 1
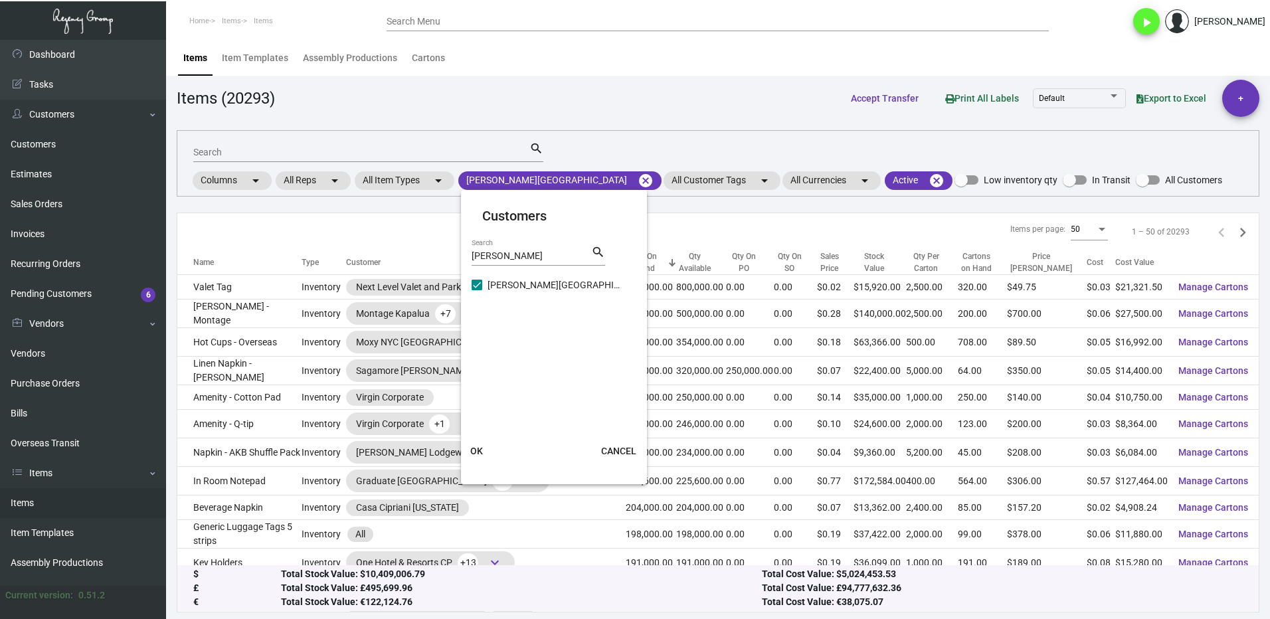
click at [478, 452] on span "OK" at bounding box center [476, 451] width 13 height 11
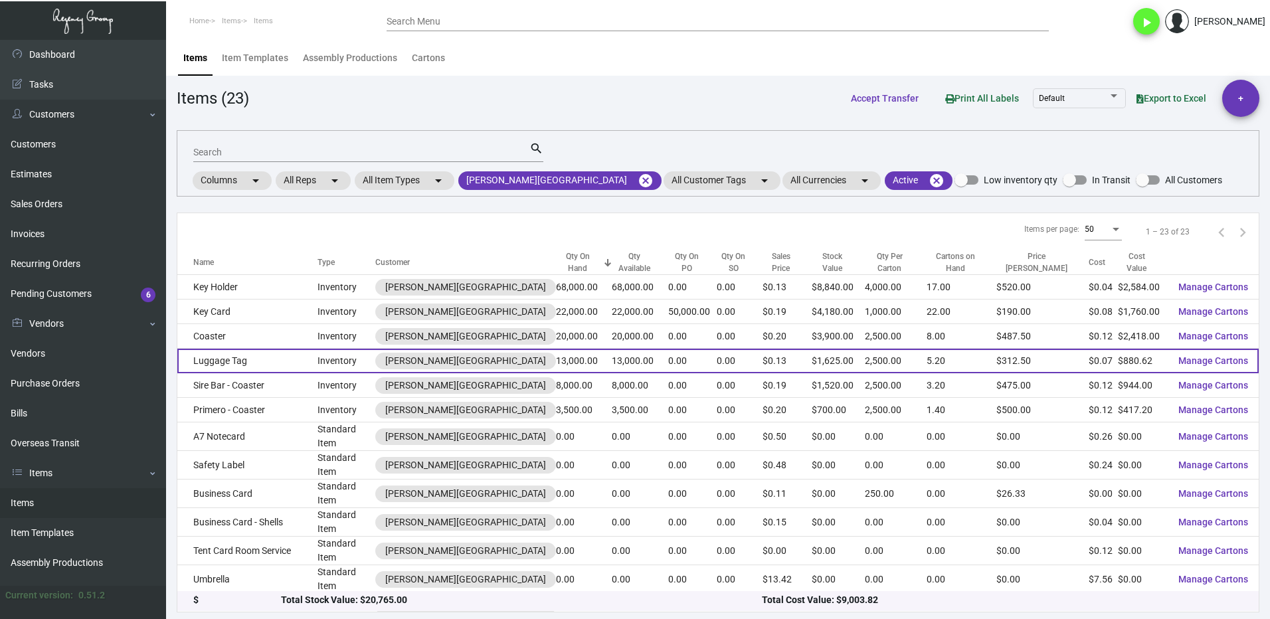
click at [270, 359] on td "Luggage Tag" at bounding box center [247, 361] width 140 height 25
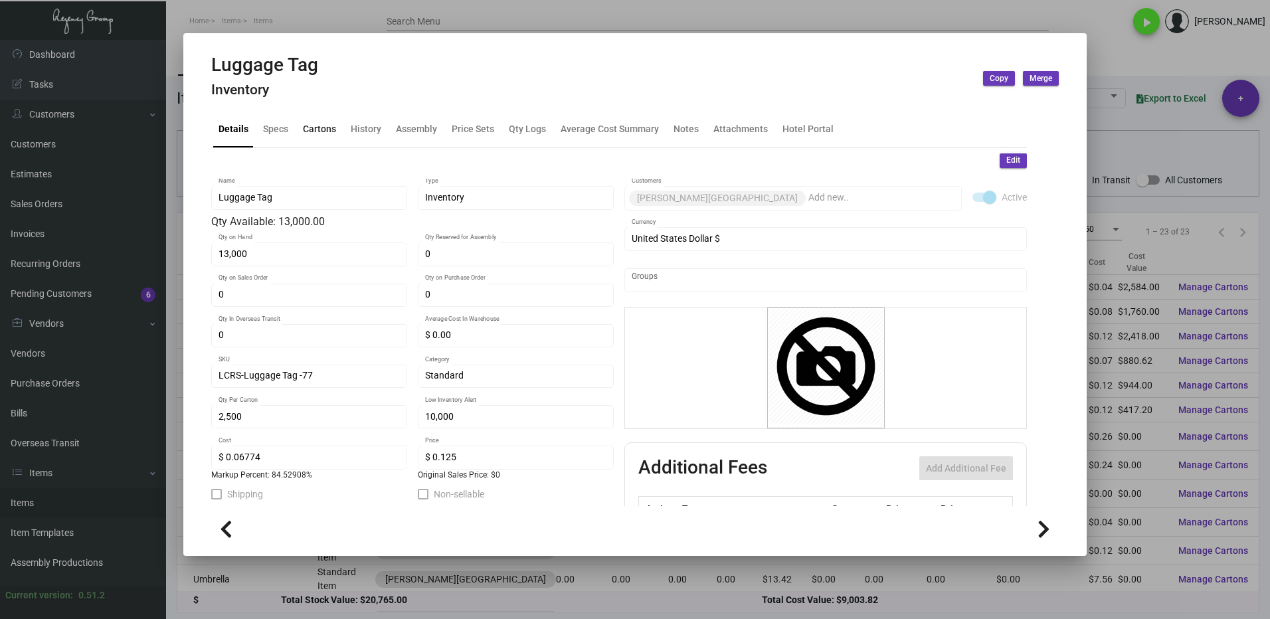
click at [317, 139] on div "Cartons" at bounding box center [320, 130] width 44 height 32
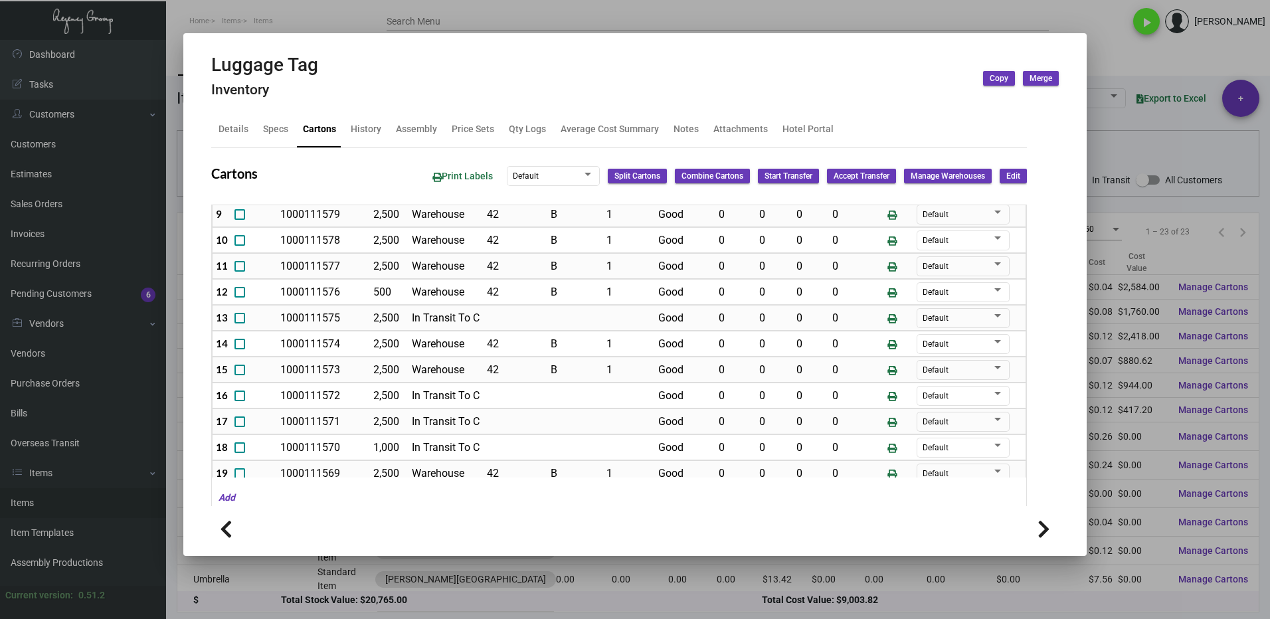
scroll to position [295, 0]
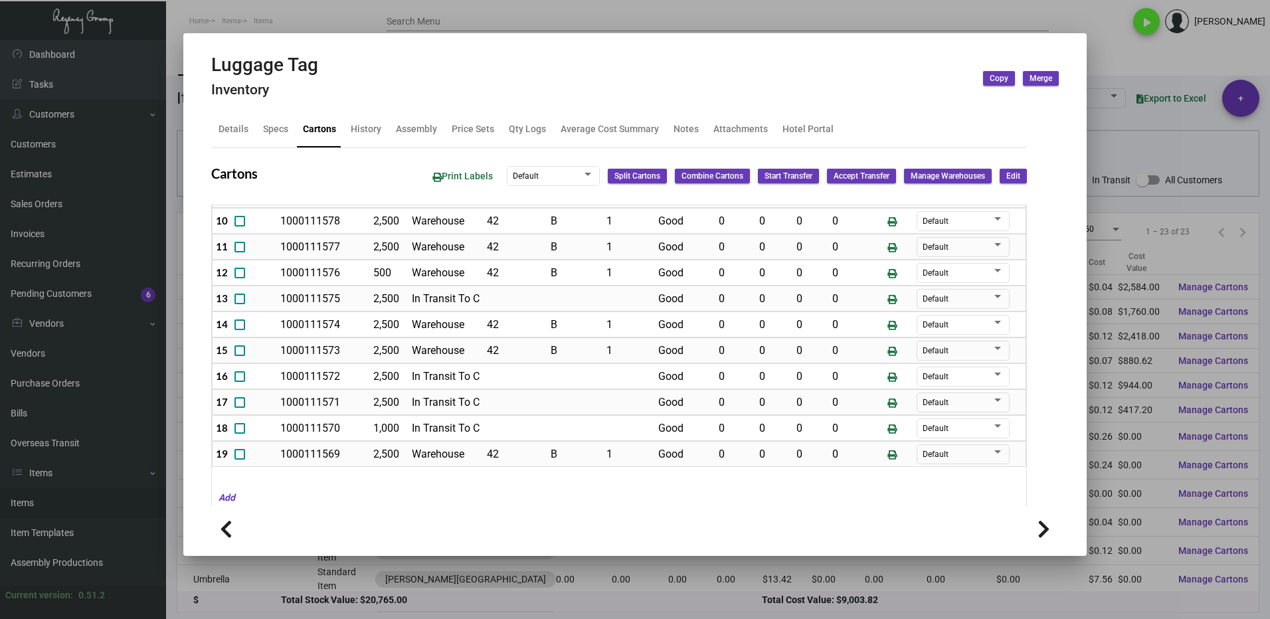
click at [972, 1] on div at bounding box center [635, 309] width 1270 height 619
